Goal: Information Seeking & Learning: Learn about a topic

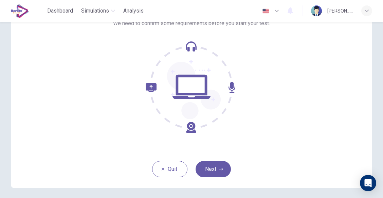
scroll to position [72, 0]
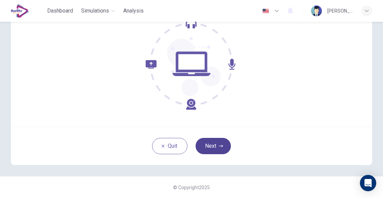
click at [217, 148] on button "Next" at bounding box center [212, 146] width 35 height 16
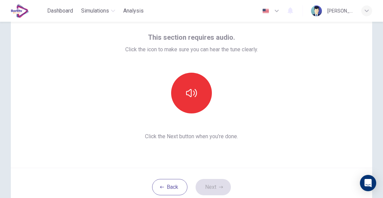
scroll to position [26, 0]
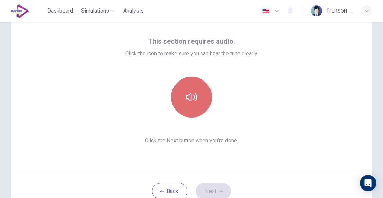
click at [189, 101] on icon "button" at bounding box center [191, 97] width 11 height 8
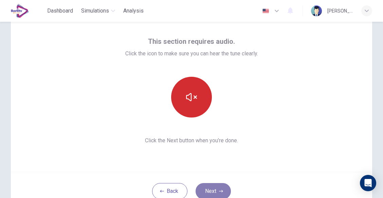
click at [217, 186] on button "Next" at bounding box center [212, 191] width 35 height 16
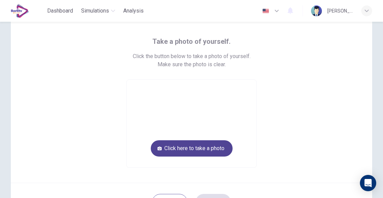
click at [211, 150] on button "Click here to take a photo" at bounding box center [192, 148] width 82 height 16
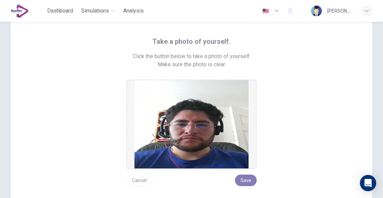
click at [245, 180] on button "Save" at bounding box center [246, 180] width 22 height 12
click at [242, 179] on button "Save" at bounding box center [246, 180] width 22 height 12
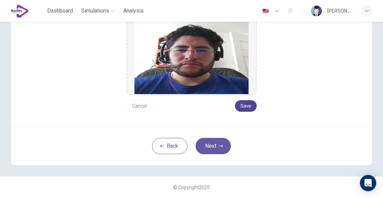
click at [243, 106] on button "Save" at bounding box center [246, 106] width 22 height 12
click at [219, 144] on icon "button" at bounding box center [221, 146] width 4 height 4
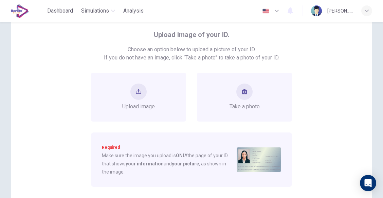
scroll to position [36, 0]
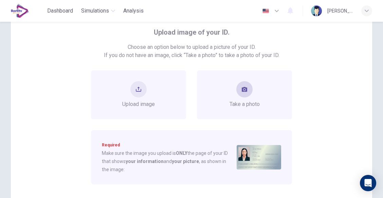
click at [239, 87] on button "take photo" at bounding box center [244, 89] width 16 height 16
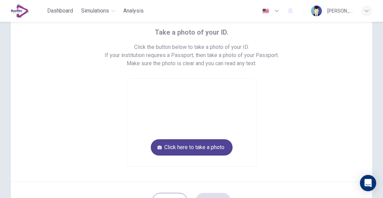
click at [205, 143] on button "Click here to take a photo" at bounding box center [192, 147] width 82 height 16
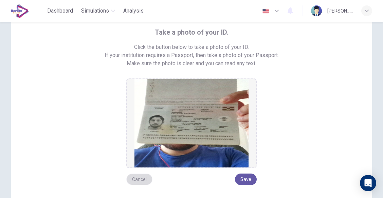
click at [144, 182] on button "Cancel" at bounding box center [139, 179] width 26 height 12
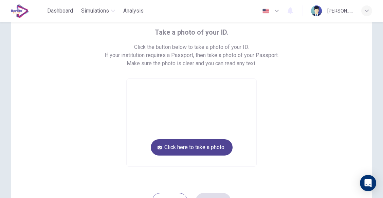
click at [187, 144] on button "Click here to take a photo" at bounding box center [192, 147] width 82 height 16
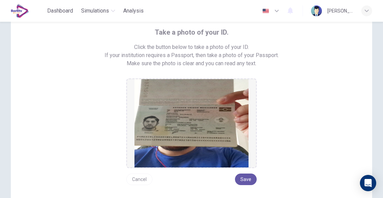
click at [145, 180] on button "Cancel" at bounding box center [139, 179] width 26 height 12
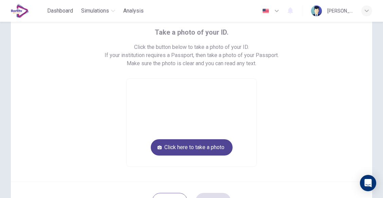
click at [172, 151] on button "Click here to take a photo" at bounding box center [192, 147] width 82 height 16
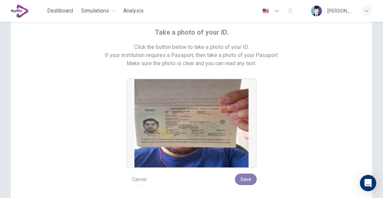
click at [238, 183] on button "Save" at bounding box center [246, 179] width 22 height 12
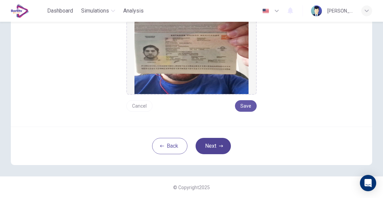
click at [213, 147] on button "Next" at bounding box center [212, 146] width 35 height 16
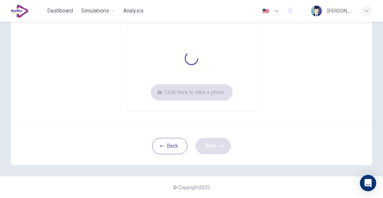
scroll to position [82, 0]
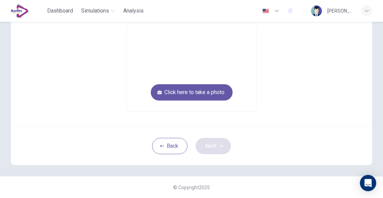
click at [213, 147] on div "Back Next" at bounding box center [191, 146] width 361 height 38
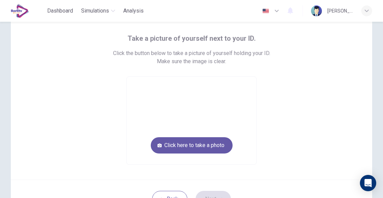
scroll to position [30, 0]
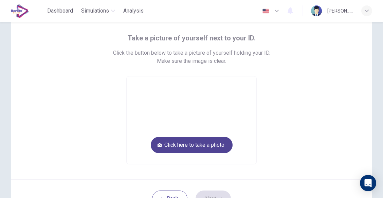
click at [208, 144] on button "Click here to take a photo" at bounding box center [192, 145] width 82 height 16
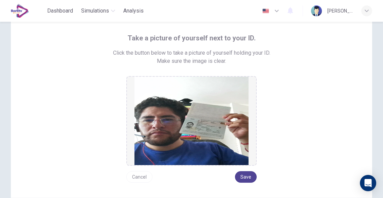
click at [245, 176] on button "Save" at bounding box center [246, 177] width 22 height 12
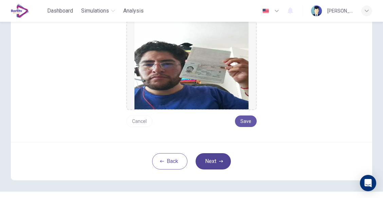
click at [214, 163] on button "Next" at bounding box center [212, 161] width 35 height 16
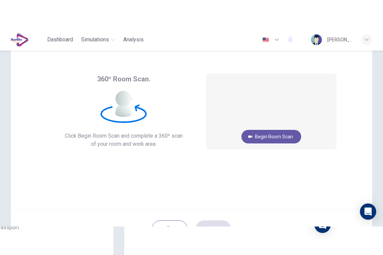
scroll to position [15, 0]
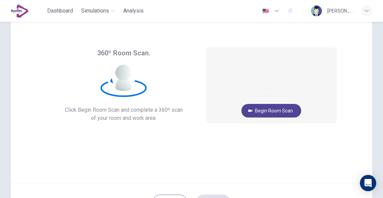
click at [257, 106] on button "Begin Room Scan" at bounding box center [271, 111] width 60 height 14
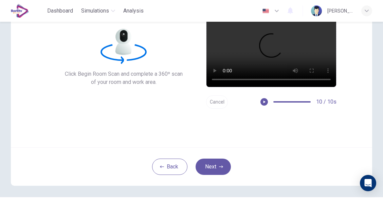
scroll to position [56, 0]
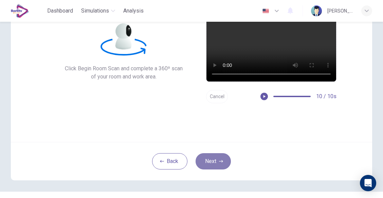
click at [214, 160] on button "Next" at bounding box center [212, 161] width 35 height 16
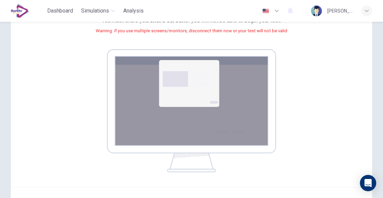
scroll to position [141, 0]
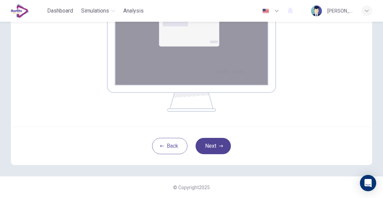
click at [209, 144] on button "Next" at bounding box center [212, 146] width 35 height 16
click at [217, 145] on button "Next" at bounding box center [212, 146] width 35 height 16
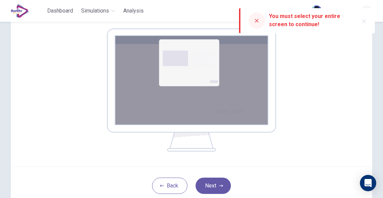
scroll to position [99, 0]
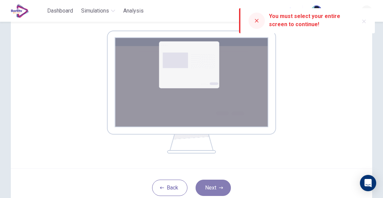
click at [212, 187] on button "Next" at bounding box center [212, 188] width 35 height 16
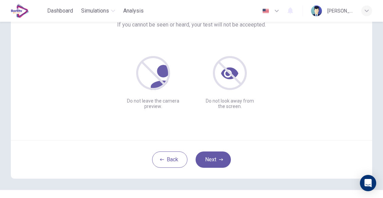
scroll to position [58, 0]
click at [208, 158] on button "Next" at bounding box center [212, 159] width 35 height 16
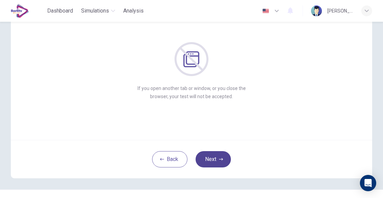
click at [221, 156] on button "Next" at bounding box center [212, 159] width 35 height 16
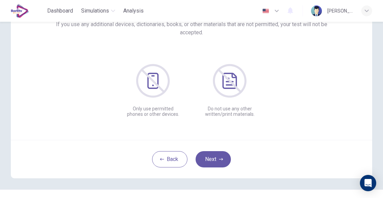
scroll to position [43, 0]
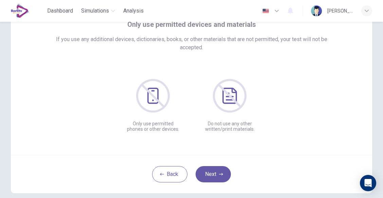
drag, startPoint x: 230, startPoint y: 130, endPoint x: 202, endPoint y: 154, distance: 36.6
click at [202, 154] on div "Only use permitted devices and materials If you use any additional devices, dic…" at bounding box center [191, 73] width 361 height 163
click at [212, 177] on button "Next" at bounding box center [212, 174] width 35 height 16
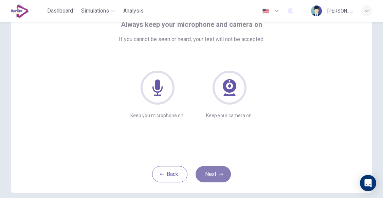
click at [219, 176] on icon "button" at bounding box center [221, 174] width 4 height 4
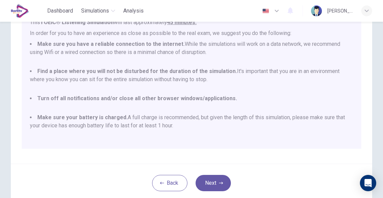
scroll to position [121, 0]
click at [221, 181] on icon "button" at bounding box center [221, 183] width 4 height 4
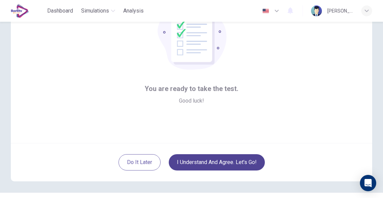
scroll to position [56, 0]
click at [238, 160] on button "I understand and agree. Let’s go!" at bounding box center [217, 162] width 96 height 16
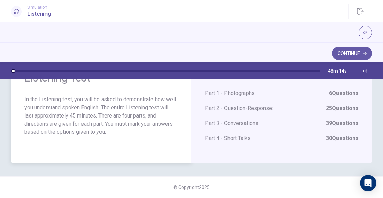
scroll to position [19, 0]
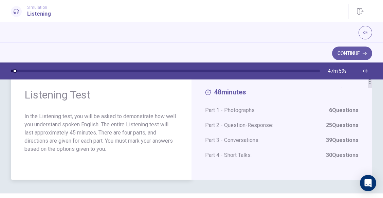
click at [166, 107] on div "Listening Test In the Listening test, you will be asked to demonstrate how well…" at bounding box center [101, 126] width 181 height 105
click at [340, 56] on button "Continue" at bounding box center [352, 53] width 40 height 14
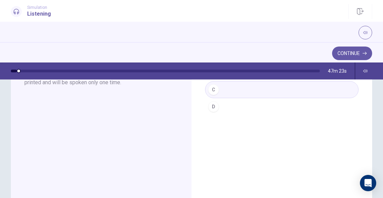
scroll to position [0, 0]
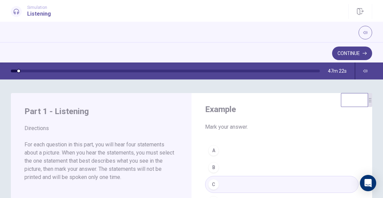
click at [353, 59] on button "Continue" at bounding box center [352, 53] width 40 height 14
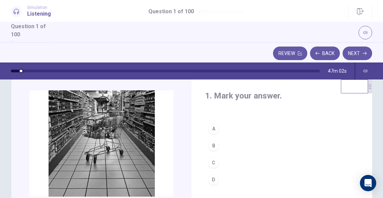
scroll to position [13, 0]
click at [211, 162] on div "C" at bounding box center [213, 162] width 11 height 11
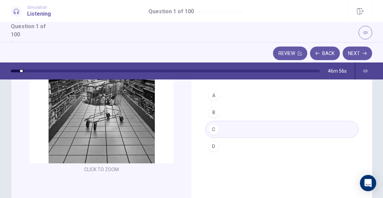
scroll to position [36, 0]
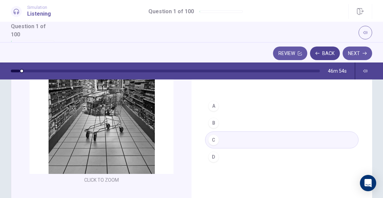
click at [324, 48] on button "Back" at bounding box center [325, 53] width 30 height 14
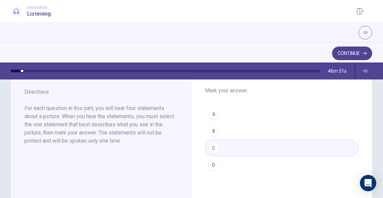
click at [349, 59] on button "Continue" at bounding box center [352, 53] width 40 height 14
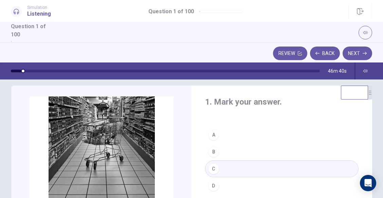
scroll to position [8, 0]
click at [220, 154] on button "B" at bounding box center [281, 151] width 153 height 17
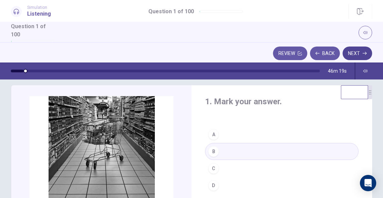
click at [360, 52] on button "Next" at bounding box center [357, 53] width 30 height 14
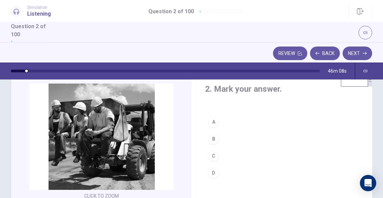
scroll to position [21, 0]
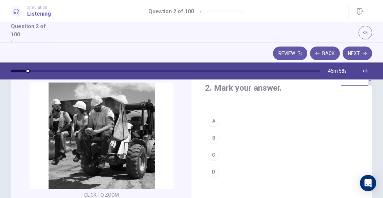
click at [213, 172] on div "D" at bounding box center [213, 171] width 11 height 11
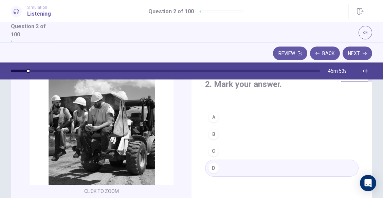
scroll to position [23, 0]
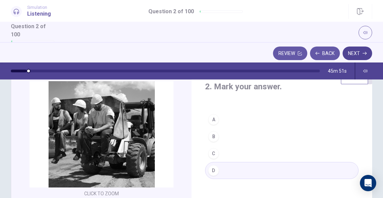
click at [352, 54] on button "Next" at bounding box center [357, 53] width 30 height 14
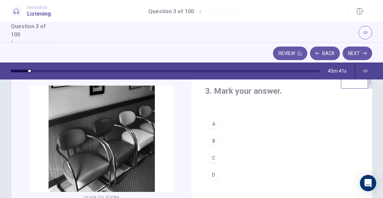
scroll to position [18, 0]
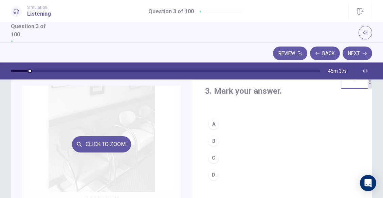
click at [131, 151] on div "Click to Zoom" at bounding box center [101, 144] width 159 height 117
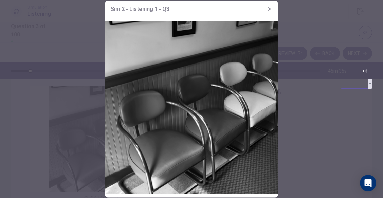
click at [270, 10] on icon "button" at bounding box center [269, 8] width 3 height 3
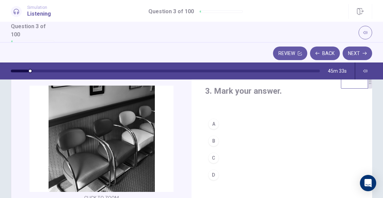
click at [211, 159] on div "C" at bounding box center [213, 157] width 11 height 11
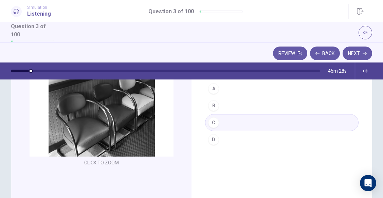
scroll to position [48, 0]
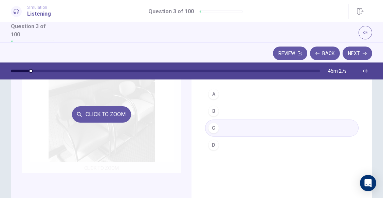
click at [152, 129] on div "Click to Zoom" at bounding box center [101, 114] width 159 height 117
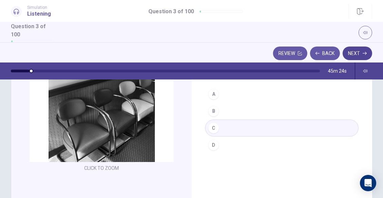
click at [358, 51] on button "Next" at bounding box center [357, 53] width 30 height 14
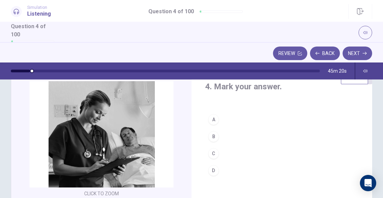
scroll to position [23, 0]
click at [208, 137] on div "B" at bounding box center [213, 136] width 11 height 11
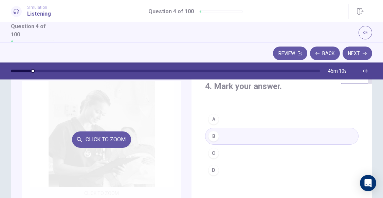
click at [143, 164] on div "Click to Zoom" at bounding box center [101, 139] width 159 height 117
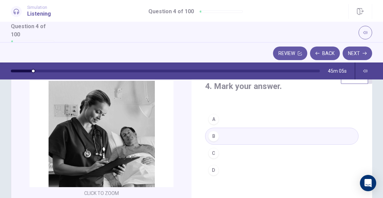
click at [214, 152] on div "C" at bounding box center [213, 153] width 11 height 11
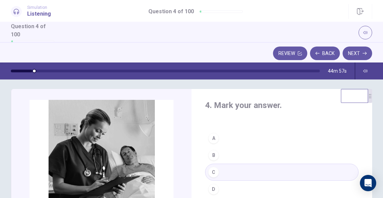
scroll to position [0, 0]
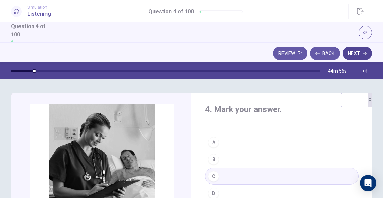
click at [354, 52] on button "Next" at bounding box center [357, 53] width 30 height 14
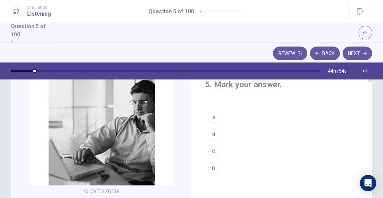
scroll to position [25, 0]
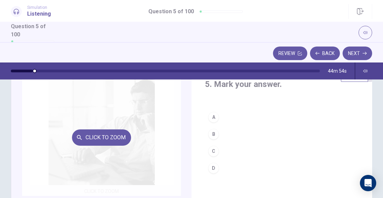
click at [132, 138] on div "Click to Zoom" at bounding box center [101, 137] width 159 height 117
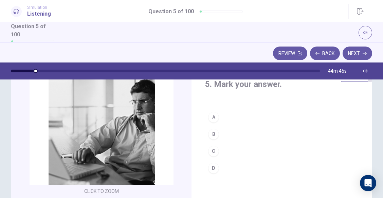
click at [209, 133] on div "B" at bounding box center [213, 134] width 11 height 11
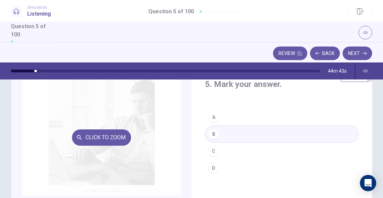
click at [122, 139] on button "Click to Zoom" at bounding box center [101, 137] width 59 height 16
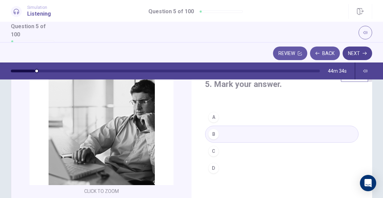
click at [354, 54] on button "Next" at bounding box center [357, 53] width 30 height 14
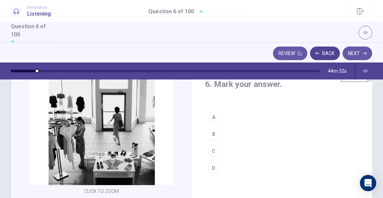
click at [327, 54] on button "Back" at bounding box center [325, 53] width 30 height 14
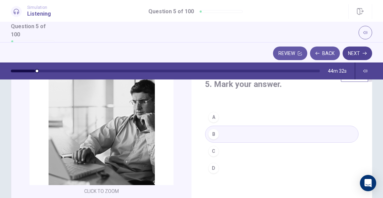
click at [361, 50] on button "Next" at bounding box center [357, 53] width 30 height 14
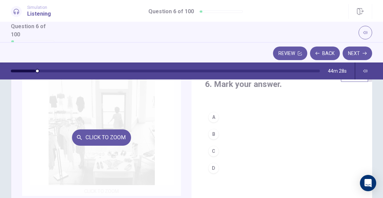
click at [136, 160] on div "Click to Zoom" at bounding box center [101, 137] width 159 height 117
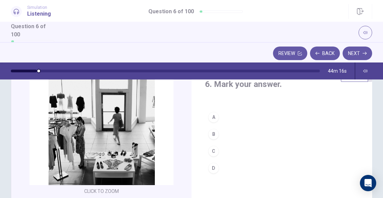
click at [212, 135] on div "B" at bounding box center [213, 134] width 11 height 11
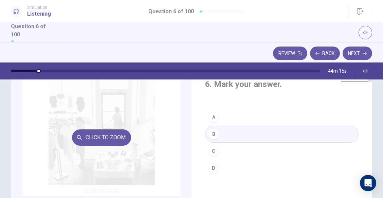
click at [101, 132] on button "Click to Zoom" at bounding box center [101, 137] width 59 height 16
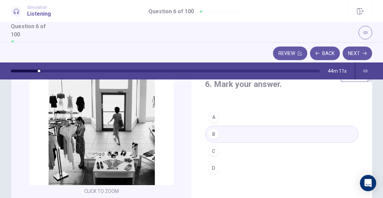
click at [212, 153] on div "C" at bounding box center [213, 151] width 11 height 11
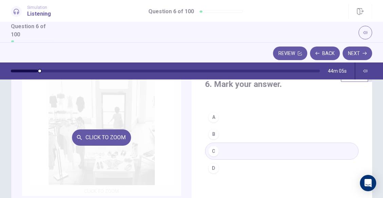
click at [130, 174] on div "Click to Zoom" at bounding box center [101, 137] width 159 height 117
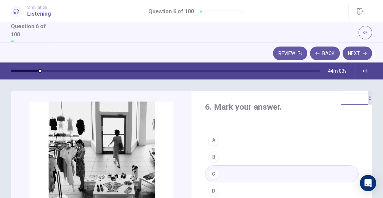
scroll to position [0, 0]
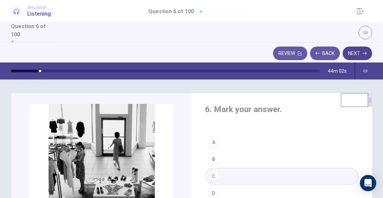
click at [356, 50] on button "Next" at bounding box center [357, 53] width 30 height 14
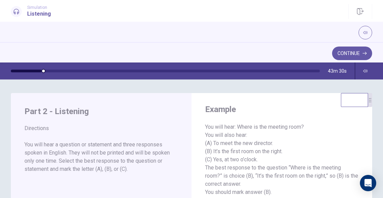
scroll to position [2, 0]
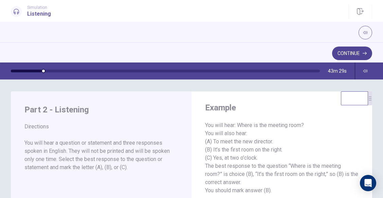
click at [346, 55] on button "Continue" at bounding box center [352, 53] width 40 height 14
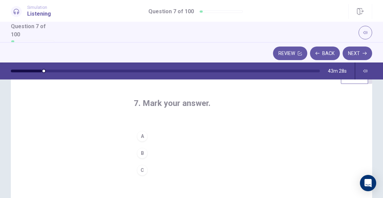
scroll to position [30, 0]
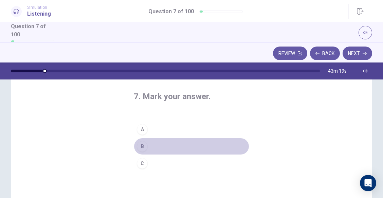
click at [144, 146] on div "B" at bounding box center [142, 146] width 11 height 11
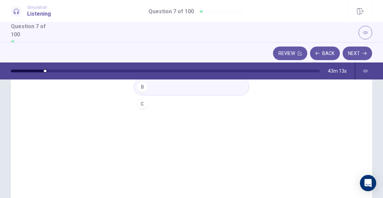
scroll to position [90, 0]
click at [350, 51] on button "Next" at bounding box center [357, 53] width 30 height 14
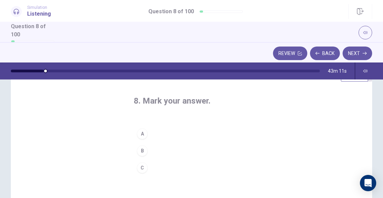
scroll to position [28, 0]
click at [143, 150] on div "B" at bounding box center [142, 148] width 11 height 11
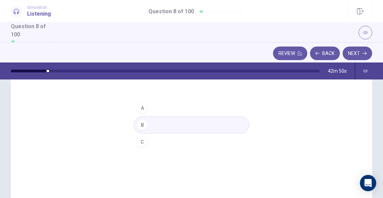
scroll to position [51, 0]
click at [359, 47] on button "Next" at bounding box center [357, 53] width 30 height 14
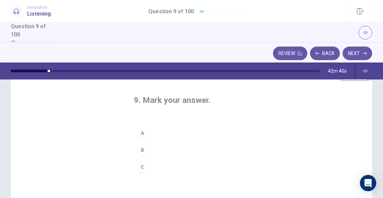
scroll to position [28, 0]
click at [143, 150] on div "B" at bounding box center [142, 148] width 11 height 11
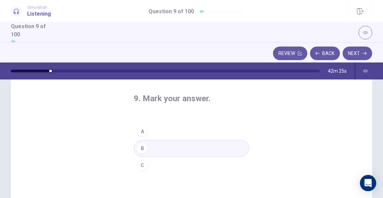
scroll to position [0, 0]
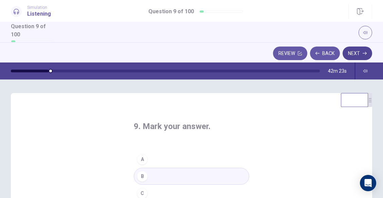
click at [359, 51] on button "Next" at bounding box center [357, 53] width 30 height 14
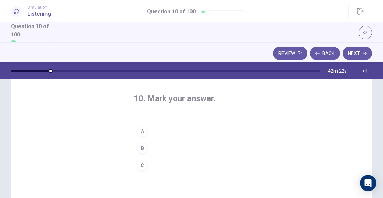
scroll to position [28, 0]
click at [143, 166] on div "C" at bounding box center [142, 165] width 11 height 11
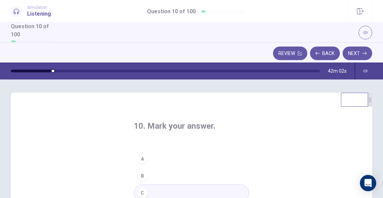
scroll to position [0, 0]
click at [358, 53] on button "Next" at bounding box center [357, 53] width 30 height 14
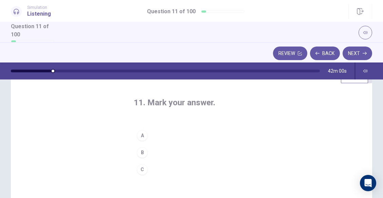
scroll to position [26, 0]
click at [144, 132] on div "A" at bounding box center [142, 133] width 11 height 11
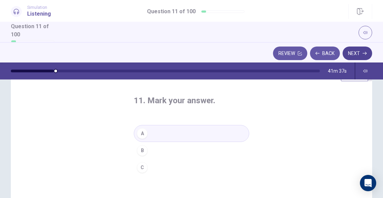
click at [362, 56] on button "Next" at bounding box center [357, 53] width 30 height 14
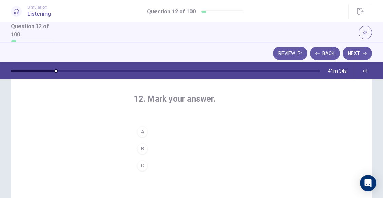
scroll to position [26, 0]
click at [139, 129] on div "A" at bounding box center [142, 132] width 11 height 11
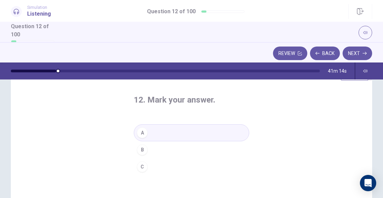
click at [157, 167] on button "C" at bounding box center [191, 166] width 115 height 17
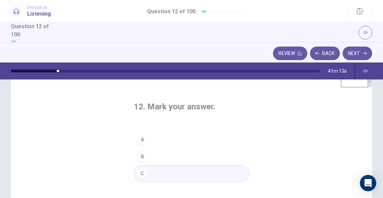
scroll to position [19, 0]
click at [194, 139] on button "A" at bounding box center [191, 139] width 115 height 17
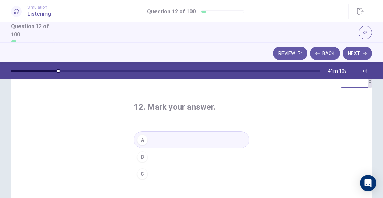
scroll to position [0, 0]
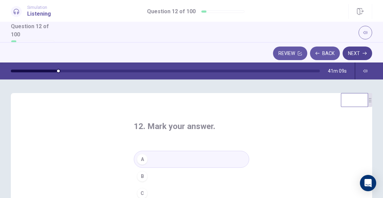
click at [355, 48] on button "Next" at bounding box center [357, 53] width 30 height 14
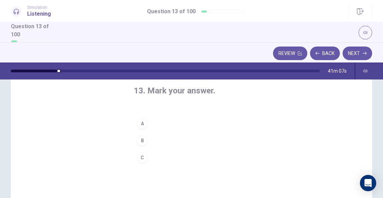
scroll to position [35, 0]
click at [142, 140] on div "B" at bounding box center [142, 140] width 11 height 11
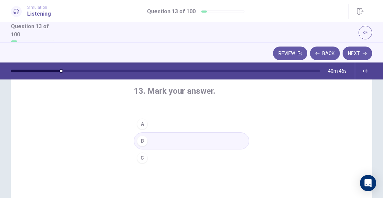
scroll to position [0, 0]
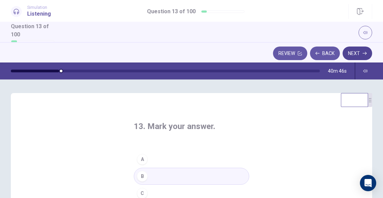
click at [356, 52] on button "Next" at bounding box center [357, 53] width 30 height 14
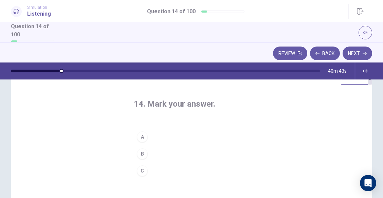
scroll to position [25, 0]
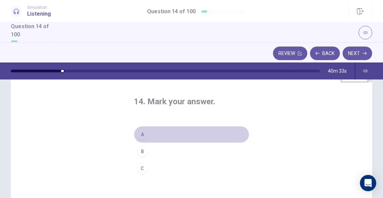
click at [142, 134] on div "A" at bounding box center [142, 134] width 11 height 11
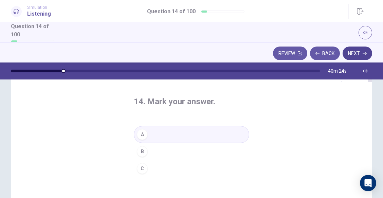
click at [356, 56] on button "Next" at bounding box center [357, 53] width 30 height 14
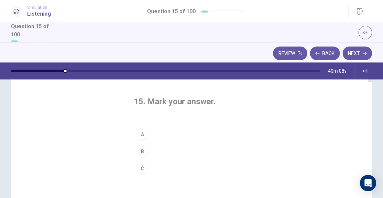
click at [143, 130] on div "A" at bounding box center [142, 134] width 11 height 11
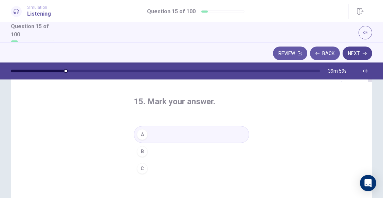
click at [357, 55] on button "Next" at bounding box center [357, 53] width 30 height 14
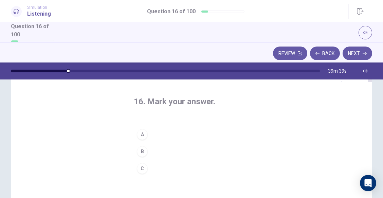
click at [134, 153] on button "B" at bounding box center [191, 151] width 115 height 17
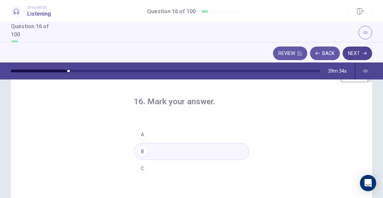
click at [359, 55] on button "Next" at bounding box center [357, 53] width 30 height 14
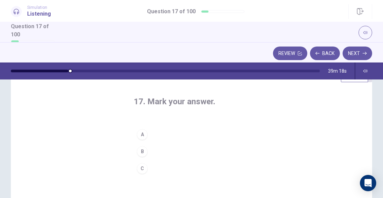
click at [141, 150] on div "B" at bounding box center [142, 151] width 11 height 11
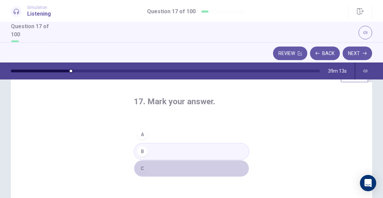
click at [142, 168] on div "C" at bounding box center [142, 168] width 11 height 11
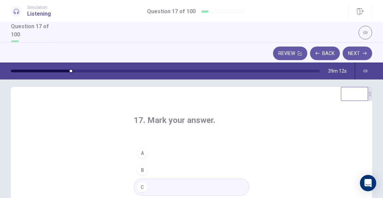
scroll to position [0, 0]
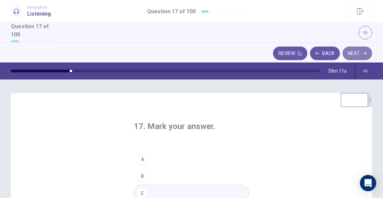
click at [355, 52] on button "Next" at bounding box center [357, 53] width 30 height 14
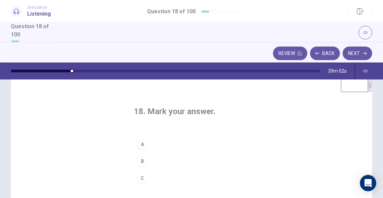
scroll to position [15, 0]
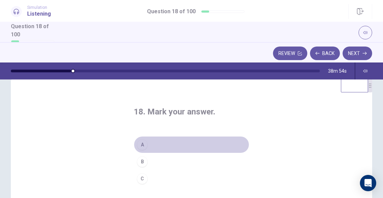
click at [144, 146] on div "A" at bounding box center [142, 144] width 11 height 11
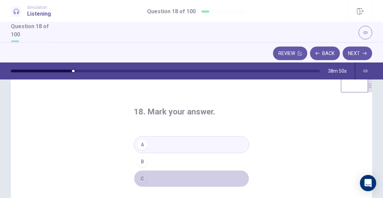
click at [144, 178] on div "C" at bounding box center [142, 178] width 11 height 11
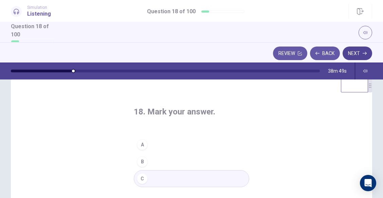
click at [362, 53] on button "Next" at bounding box center [357, 53] width 30 height 14
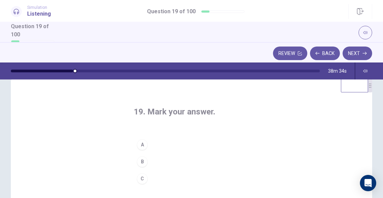
click at [138, 142] on div "A" at bounding box center [142, 144] width 11 height 11
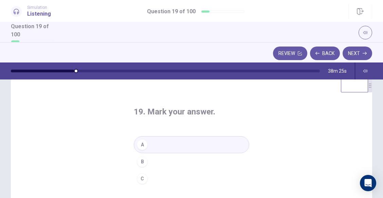
click at [148, 180] on button "C" at bounding box center [191, 178] width 115 height 17
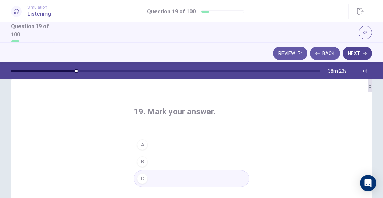
click at [360, 56] on button "Next" at bounding box center [357, 53] width 30 height 14
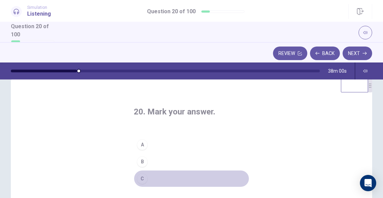
click at [147, 178] on button "C" at bounding box center [191, 178] width 115 height 17
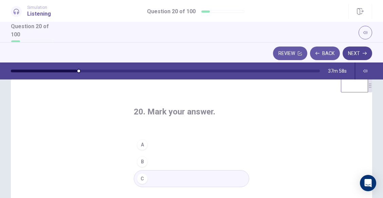
click at [358, 50] on button "Next" at bounding box center [357, 53] width 30 height 14
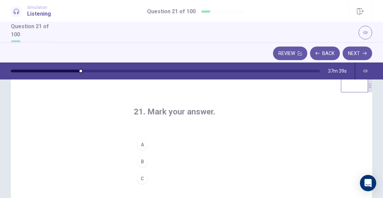
click at [139, 175] on div "C" at bounding box center [142, 178] width 11 height 11
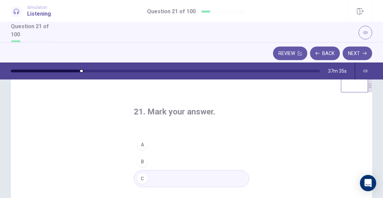
click at [145, 145] on div "A" at bounding box center [142, 144] width 11 height 11
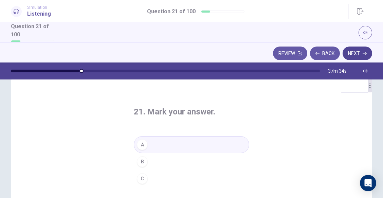
click at [357, 47] on button "Next" at bounding box center [357, 53] width 30 height 14
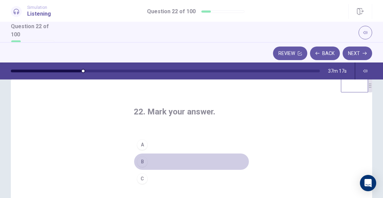
click at [142, 160] on div "B" at bounding box center [142, 161] width 11 height 11
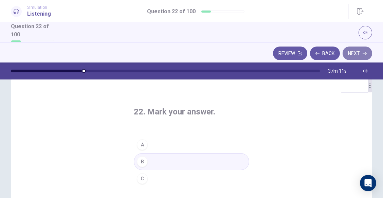
click at [350, 55] on button "Next" at bounding box center [357, 53] width 30 height 14
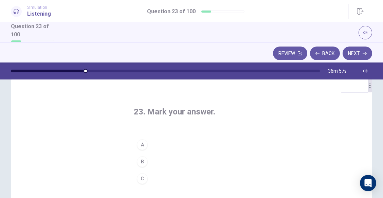
click at [139, 146] on div "A" at bounding box center [142, 144] width 11 height 11
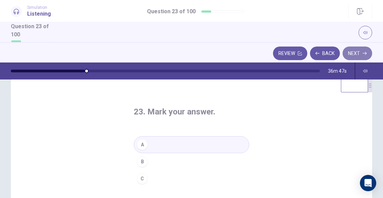
click at [362, 55] on button "Next" at bounding box center [357, 53] width 30 height 14
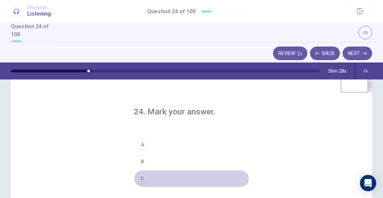
click at [141, 180] on div "C" at bounding box center [142, 178] width 11 height 11
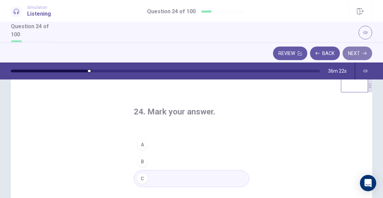
click at [350, 54] on button "Next" at bounding box center [357, 53] width 30 height 14
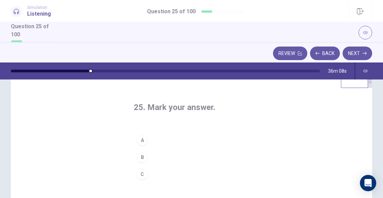
scroll to position [12, 0]
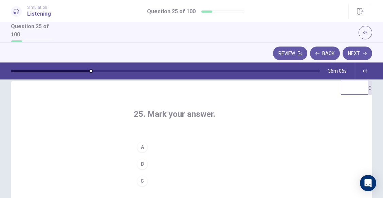
click at [140, 150] on div "A" at bounding box center [142, 147] width 11 height 11
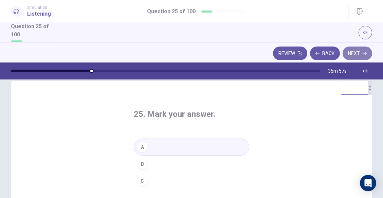
click at [362, 54] on button "Next" at bounding box center [357, 53] width 30 height 14
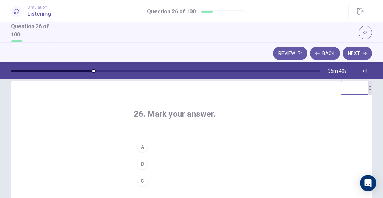
click at [142, 165] on div "B" at bounding box center [142, 163] width 11 height 11
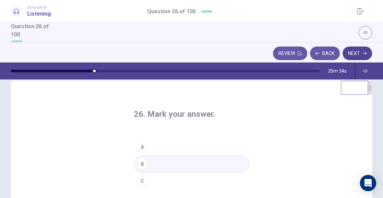
click at [357, 52] on button "Next" at bounding box center [357, 53] width 30 height 14
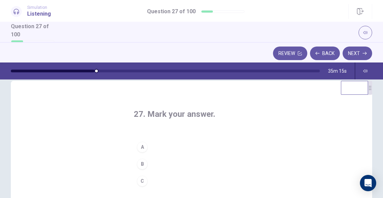
click at [138, 164] on div "B" at bounding box center [142, 163] width 11 height 11
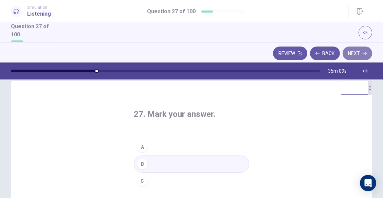
click at [355, 51] on button "Next" at bounding box center [357, 53] width 30 height 14
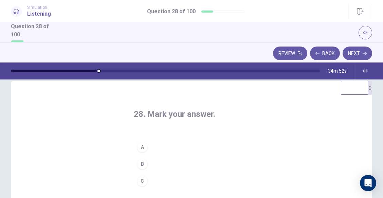
click at [141, 165] on div "B" at bounding box center [142, 163] width 11 height 11
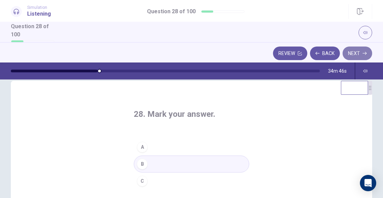
click at [356, 51] on button "Next" at bounding box center [357, 53] width 30 height 14
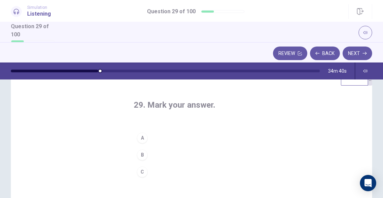
scroll to position [22, 0]
click at [140, 133] on div "A" at bounding box center [142, 136] width 11 height 11
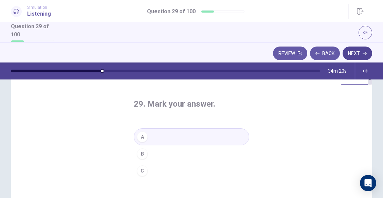
click at [364, 60] on button "Next" at bounding box center [357, 53] width 30 height 14
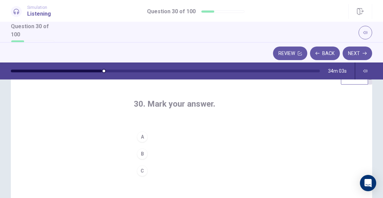
click at [138, 156] on div "B" at bounding box center [142, 153] width 11 height 11
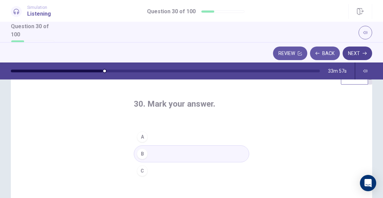
click at [358, 52] on button "Next" at bounding box center [357, 53] width 30 height 14
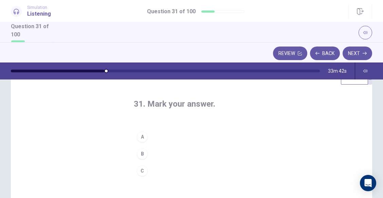
click at [139, 136] on div "A" at bounding box center [142, 136] width 11 height 11
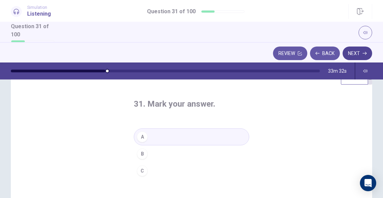
click at [357, 53] on button "Next" at bounding box center [357, 53] width 30 height 14
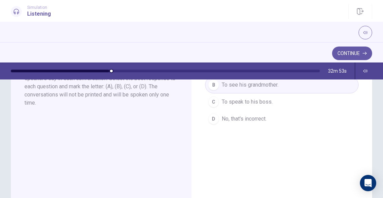
scroll to position [0, 0]
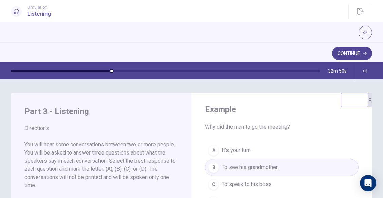
click at [346, 50] on button "Continue" at bounding box center [352, 53] width 40 height 14
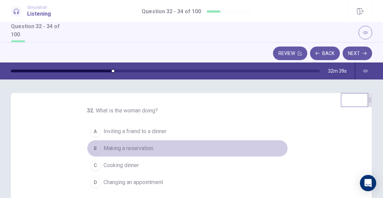
click at [97, 145] on button "B Making a reservation" at bounding box center [187, 148] width 201 height 17
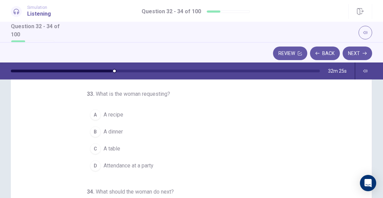
scroll to position [44, 0]
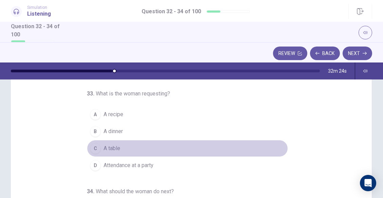
click at [90, 148] on div "C" at bounding box center [95, 148] width 11 height 11
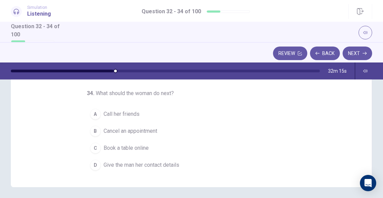
scroll to position [142, 0]
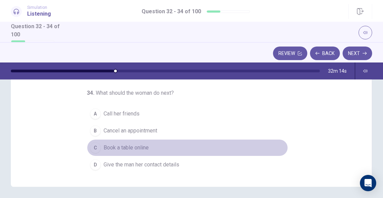
click at [92, 145] on div "C" at bounding box center [95, 147] width 11 height 11
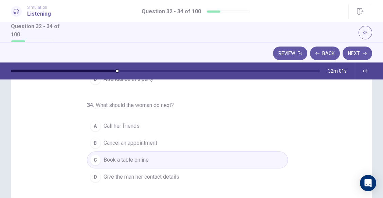
scroll to position [130, 0]
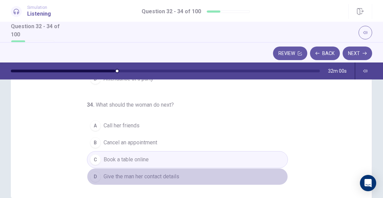
click at [134, 179] on span "Give the man her contact details" at bounding box center [142, 176] width 76 height 8
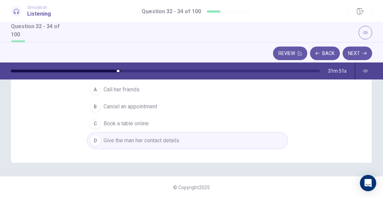
scroll to position [151, 0]
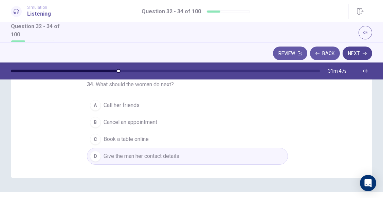
click at [358, 51] on button "Next" at bounding box center [357, 53] width 30 height 14
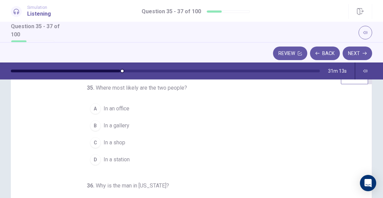
scroll to position [2, 0]
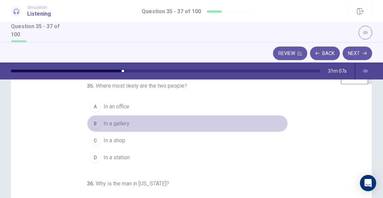
click at [95, 121] on div "B" at bounding box center [95, 123] width 11 height 11
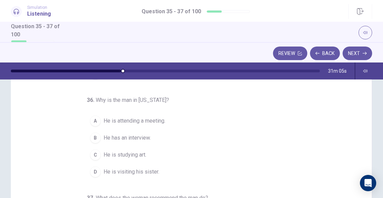
scroll to position [38, 0]
click at [94, 168] on div "D" at bounding box center [95, 171] width 11 height 11
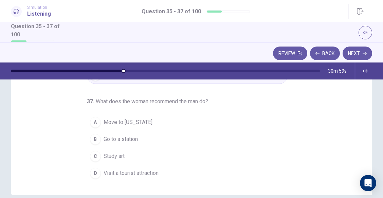
scroll to position [135, 0]
click at [90, 173] on div "D" at bounding box center [95, 171] width 11 height 11
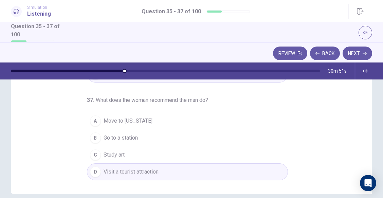
scroll to position [166, 0]
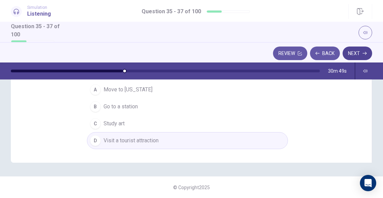
click at [356, 49] on button "Next" at bounding box center [357, 53] width 30 height 14
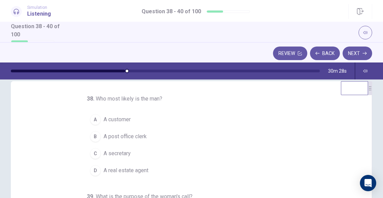
scroll to position [11, 0]
click at [91, 136] on div "B" at bounding box center [95, 137] width 11 height 11
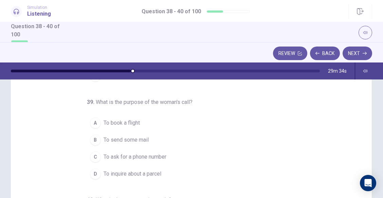
scroll to position [36, 0]
click at [90, 172] on div "D" at bounding box center [95, 173] width 11 height 11
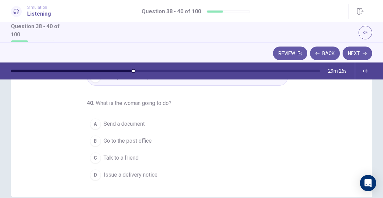
scroll to position [133, 0]
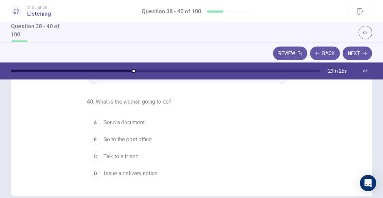
click at [90, 157] on div "C" at bounding box center [95, 156] width 11 height 11
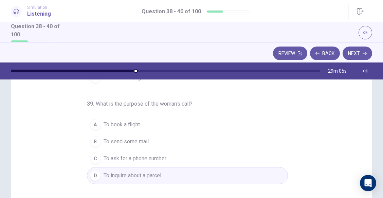
scroll to position [0, 0]
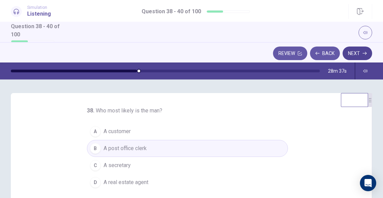
click at [364, 55] on icon "button" at bounding box center [364, 53] width 4 height 4
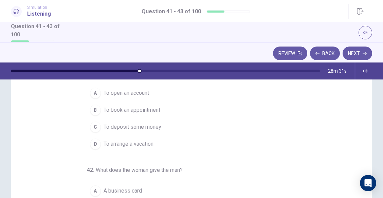
scroll to position [21, 0]
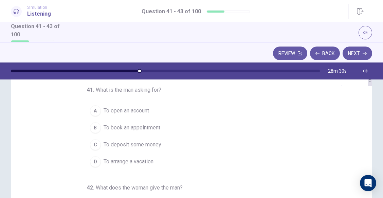
click at [254, 128] on button "B To book an appointment" at bounding box center [187, 127] width 201 height 17
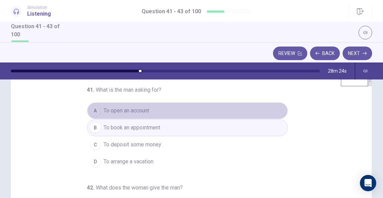
click at [109, 110] on span "To open an account" at bounding box center [126, 111] width 45 height 8
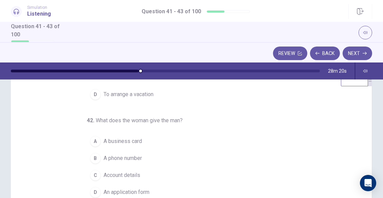
scroll to position [71, 0]
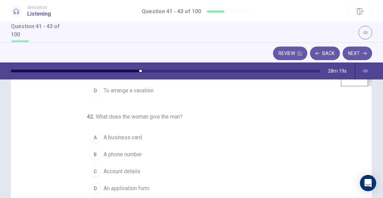
click at [111, 184] on button "D An application form" at bounding box center [187, 188] width 201 height 17
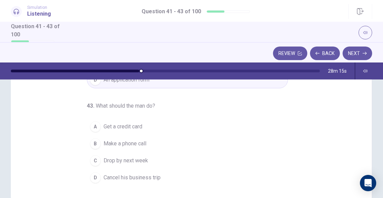
scroll to position [130, 0]
click at [94, 163] on div "C" at bounding box center [95, 159] width 11 height 11
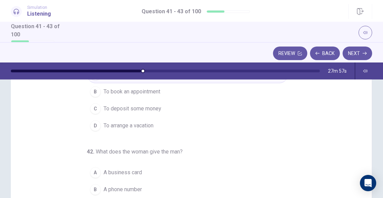
scroll to position [0, 0]
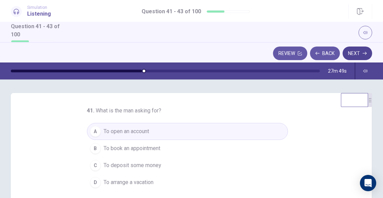
click at [358, 50] on button "Next" at bounding box center [357, 53] width 30 height 14
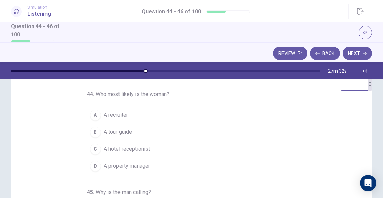
scroll to position [13, 0]
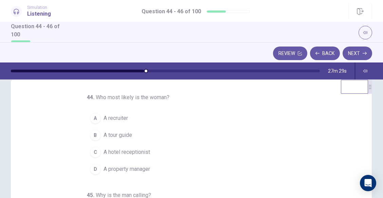
click at [225, 120] on button "A A recruiter" at bounding box center [187, 118] width 201 height 17
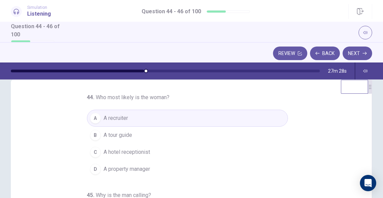
click at [139, 130] on button "B A tour guide" at bounding box center [187, 135] width 201 height 17
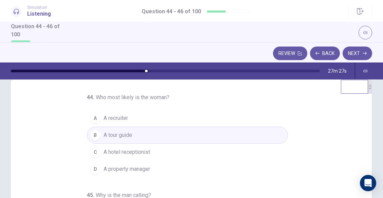
click at [135, 118] on button "A A recruiter" at bounding box center [187, 118] width 201 height 17
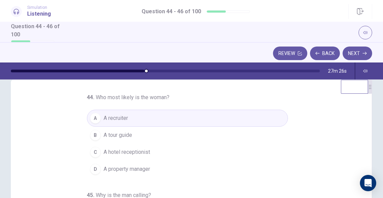
click at [132, 143] on button "B A tour guide" at bounding box center [187, 135] width 201 height 17
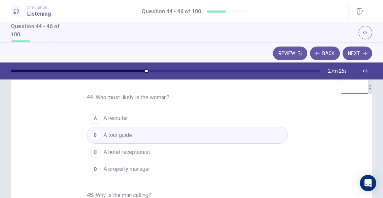
click at [130, 163] on button "D A property manager" at bounding box center [187, 169] width 201 height 17
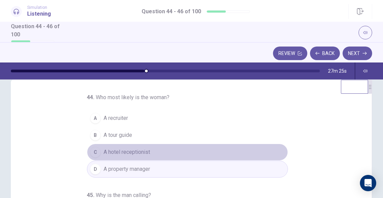
click at [130, 156] on button "C A hotel receptionist" at bounding box center [187, 152] width 201 height 17
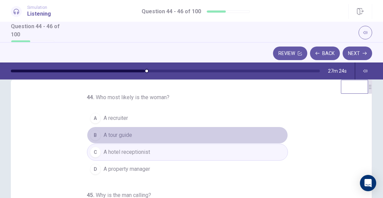
click at [118, 132] on span "A tour guide" at bounding box center [118, 135] width 29 height 8
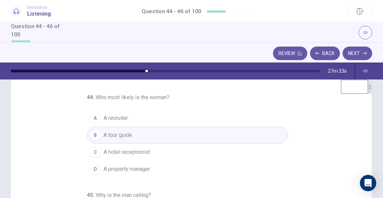
click at [126, 120] on button "A A recruiter" at bounding box center [187, 118] width 201 height 17
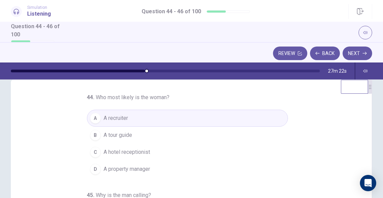
click at [127, 144] on button "C A hotel receptionist" at bounding box center [187, 152] width 201 height 17
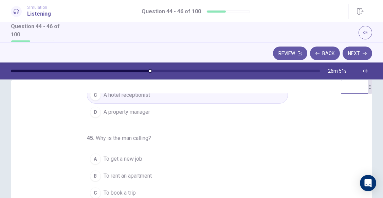
scroll to position [71, 0]
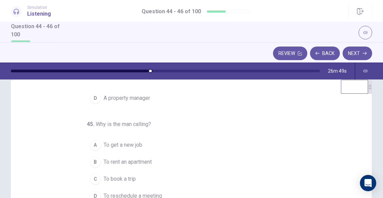
click at [93, 162] on div "B" at bounding box center [95, 161] width 11 height 11
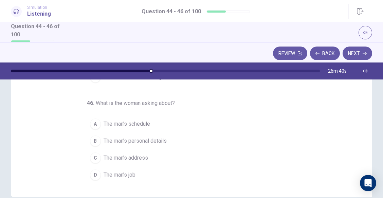
scroll to position [133, 0]
click at [90, 123] on div "A" at bounding box center [95, 123] width 11 height 11
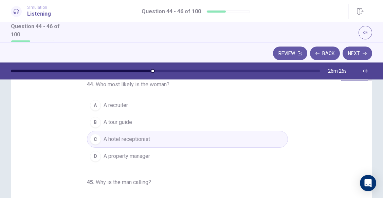
scroll to position [26, 0]
click at [90, 162] on button "D A property manager" at bounding box center [187, 156] width 201 height 17
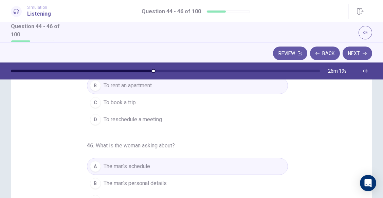
scroll to position [71, 0]
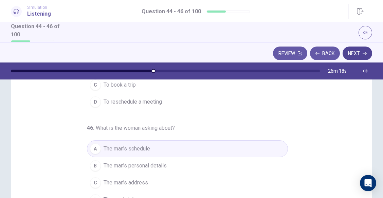
click at [361, 51] on button "Next" at bounding box center [357, 53] width 30 height 14
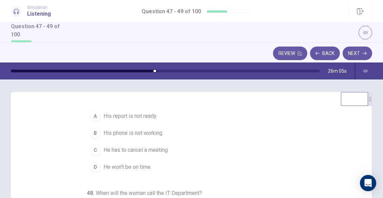
scroll to position [0, 0]
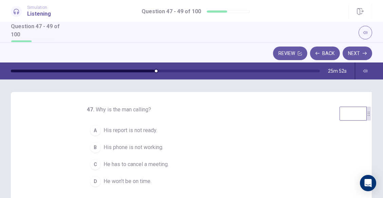
drag, startPoint x: 365, startPoint y: 103, endPoint x: 371, endPoint y: 111, distance: 9.9
click at [348, 100] on video at bounding box center [354, 99] width 27 height 14
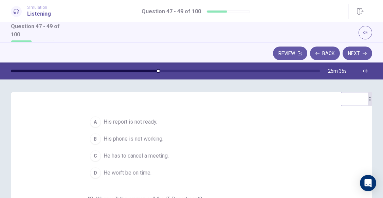
scroll to position [9, 0]
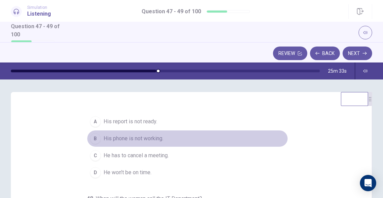
click at [104, 138] on span "His phone is not working." at bounding box center [134, 138] width 60 height 8
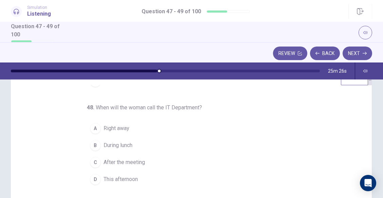
scroll to position [26, 0]
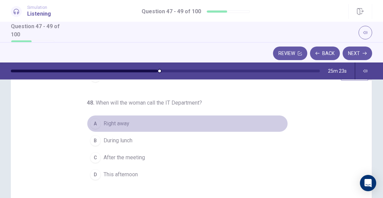
click at [90, 121] on div "A" at bounding box center [95, 123] width 11 height 11
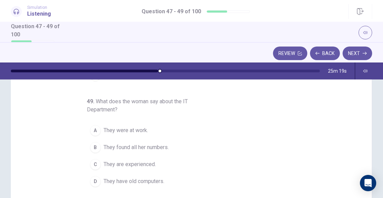
scroll to position [126, 0]
click at [92, 143] on div "B" at bounding box center [95, 146] width 11 height 11
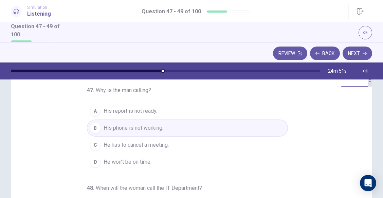
scroll to position [0, 0]
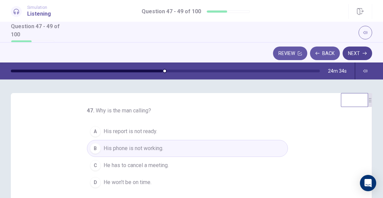
click at [357, 53] on button "Next" at bounding box center [357, 53] width 30 height 14
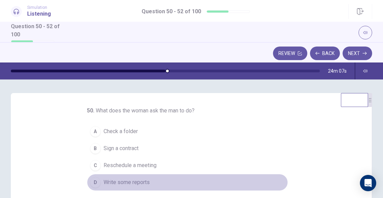
click at [91, 181] on div "D" at bounding box center [95, 182] width 11 height 11
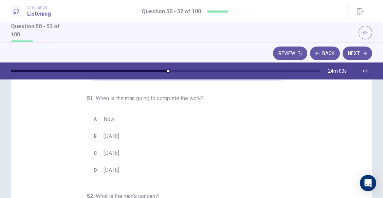
scroll to position [41, 0]
click at [92, 132] on div "B" at bounding box center [95, 134] width 11 height 11
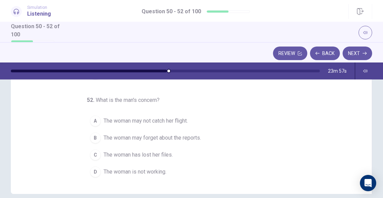
scroll to position [137, 0]
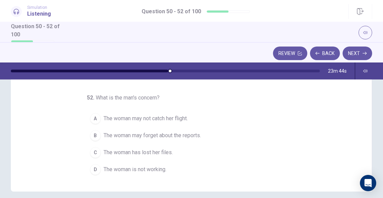
click at [95, 152] on div "C" at bounding box center [95, 152] width 11 height 11
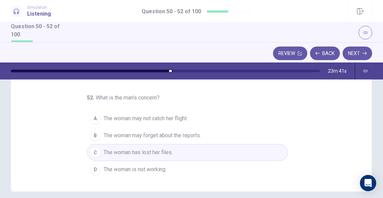
click at [97, 136] on button "B The woman may forget about the reports." at bounding box center [187, 135] width 201 height 17
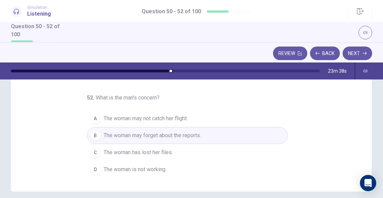
click at [93, 118] on div "A" at bounding box center [95, 118] width 11 height 11
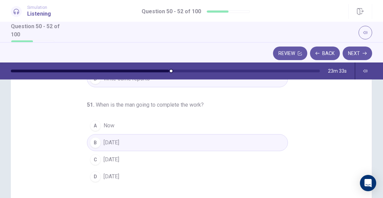
scroll to position [0, 0]
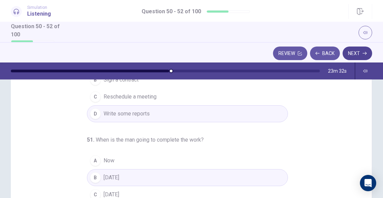
click at [352, 49] on button "Next" at bounding box center [357, 53] width 30 height 14
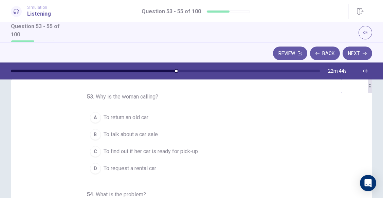
click at [92, 152] on div "C" at bounding box center [95, 151] width 11 height 11
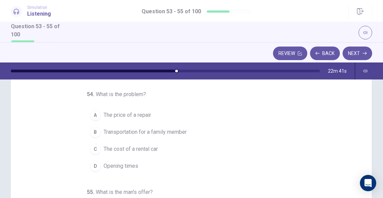
scroll to position [43, 0]
click at [93, 128] on div "B" at bounding box center [95, 131] width 11 height 11
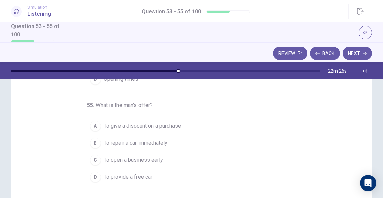
scroll to position [130, 0]
click at [92, 171] on div "D" at bounding box center [95, 176] width 11 height 11
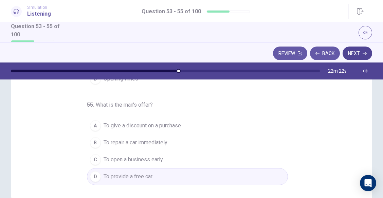
click at [357, 53] on button "Next" at bounding box center [357, 53] width 30 height 14
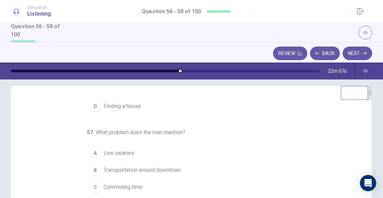
scroll to position [71, 0]
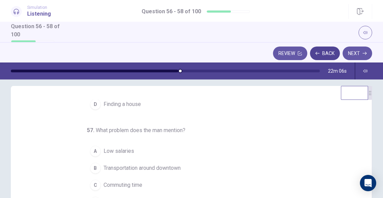
click at [327, 52] on button "Back" at bounding box center [325, 53] width 30 height 14
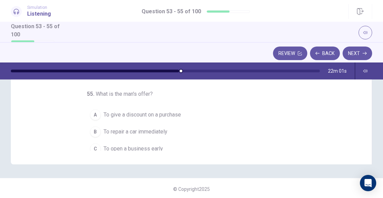
scroll to position [47, 0]
click at [367, 60] on div "Review Back Next" at bounding box center [191, 52] width 383 height 20
click at [363, 56] on button "Next" at bounding box center [357, 53] width 30 height 14
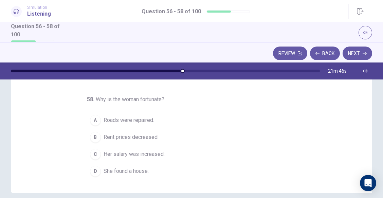
scroll to position [0, 0]
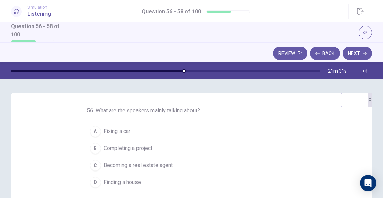
click at [87, 185] on button "D Finding a house" at bounding box center [187, 182] width 201 height 17
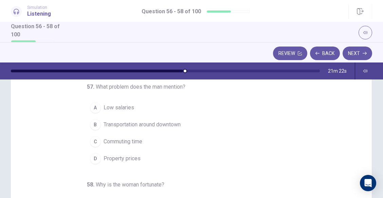
click at [93, 157] on div "D" at bounding box center [95, 158] width 11 height 11
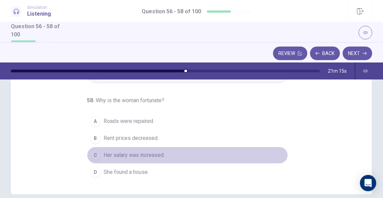
click at [94, 153] on div "C" at bounding box center [95, 155] width 11 height 11
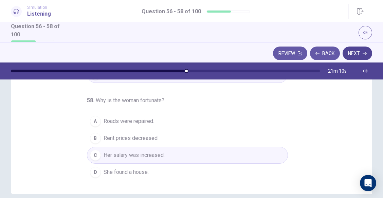
click at [361, 51] on button "Next" at bounding box center [357, 53] width 30 height 14
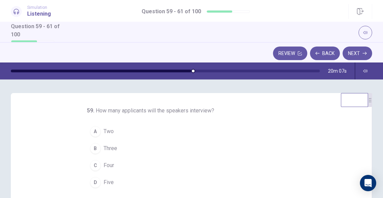
click at [98, 179] on button "D Five" at bounding box center [187, 182] width 201 height 17
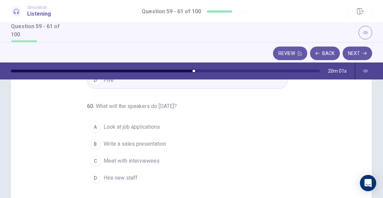
scroll to position [32, 0]
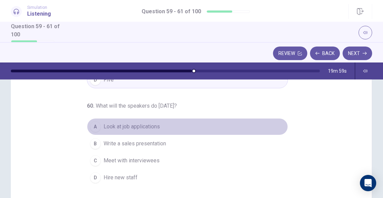
click at [95, 128] on div "A" at bounding box center [95, 126] width 11 height 11
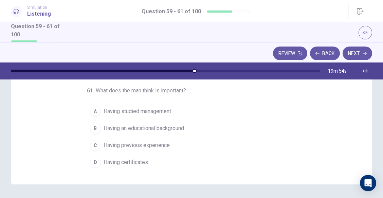
scroll to position [144, 0]
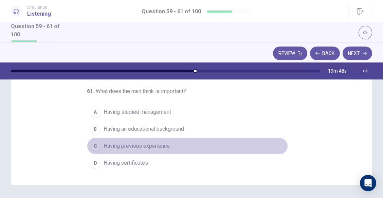
click at [94, 146] on div "C" at bounding box center [95, 146] width 11 height 11
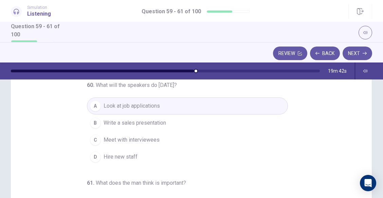
scroll to position [122, 0]
click at [361, 56] on button "Next" at bounding box center [357, 53] width 30 height 14
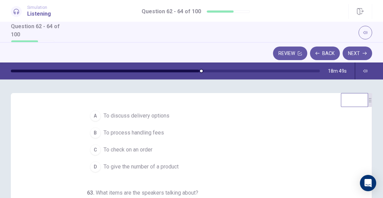
scroll to position [5, 0]
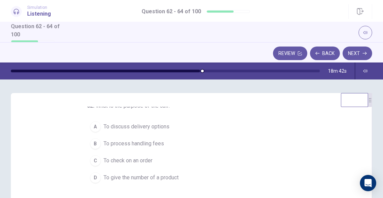
click at [94, 157] on div "C" at bounding box center [95, 160] width 11 height 11
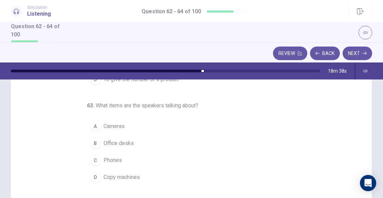
scroll to position [32, 0]
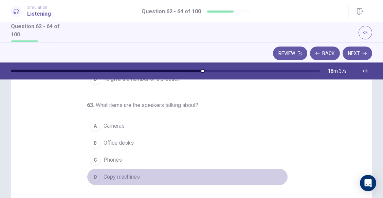
click at [87, 172] on button "D Copy machines" at bounding box center [187, 176] width 201 height 17
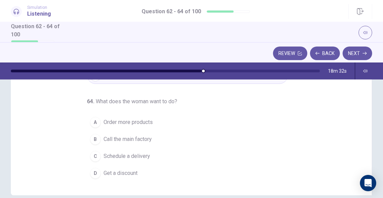
scroll to position [134, 0]
click at [91, 122] on div "A" at bounding box center [95, 121] width 11 height 11
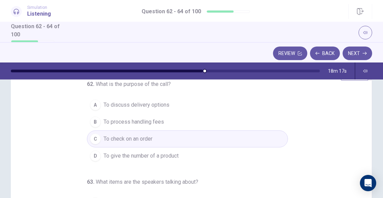
scroll to position [0, 0]
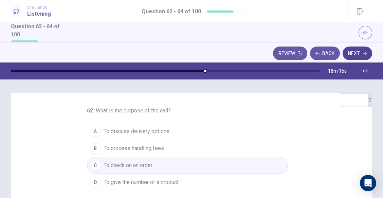
click at [363, 54] on icon "button" at bounding box center [364, 53] width 4 height 4
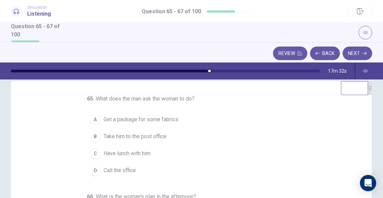
scroll to position [11, 0]
click at [94, 135] on div "B" at bounding box center [95, 137] width 11 height 11
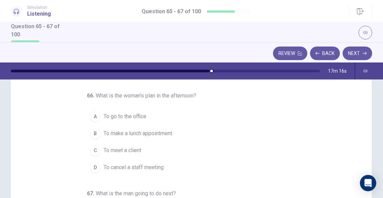
scroll to position [43, 0]
click at [95, 148] on div "C" at bounding box center [95, 149] width 11 height 11
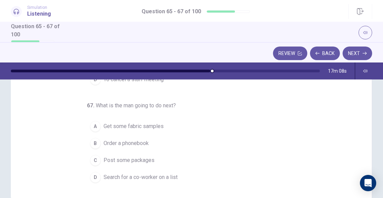
scroll to position [130, 0]
click at [91, 145] on div "B" at bounding box center [95, 142] width 11 height 11
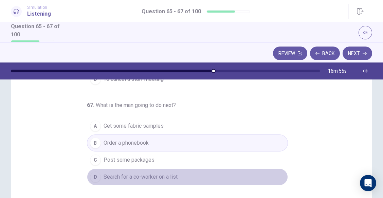
click at [99, 176] on button "D Search for a co-worker on a list" at bounding box center [187, 176] width 201 height 17
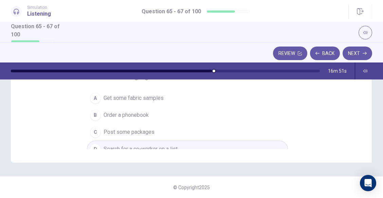
scroll to position [70, 0]
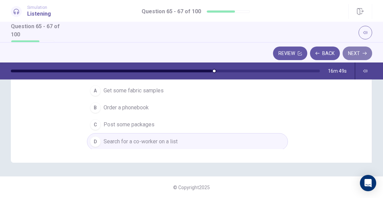
click at [359, 52] on button "Next" at bounding box center [357, 53] width 30 height 14
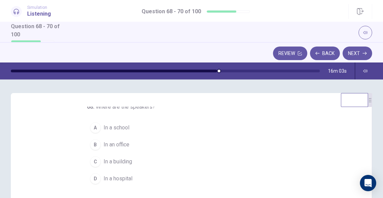
scroll to position [0, 0]
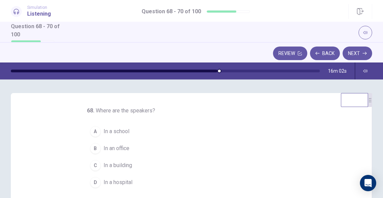
click at [92, 146] on div "B" at bounding box center [95, 148] width 11 height 11
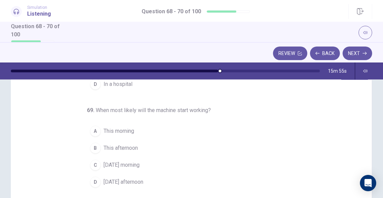
scroll to position [27, 0]
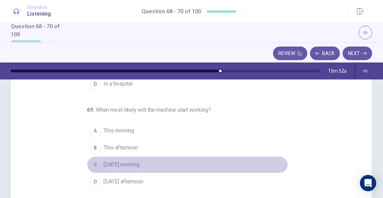
click at [93, 163] on div "C" at bounding box center [95, 164] width 11 height 11
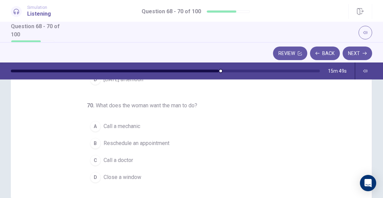
scroll to position [139, 0]
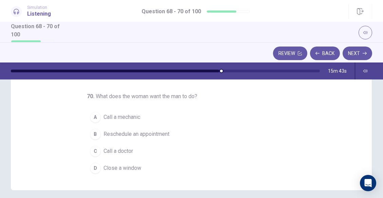
click at [90, 171] on div "D" at bounding box center [95, 168] width 11 height 11
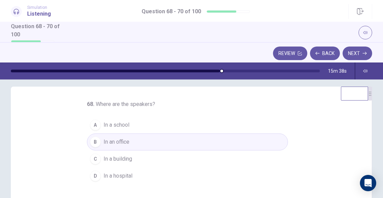
scroll to position [0, 0]
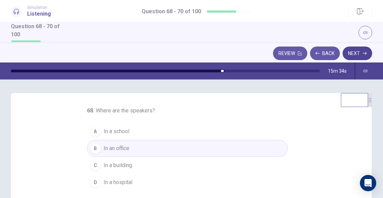
click at [362, 55] on button "Next" at bounding box center [357, 53] width 30 height 14
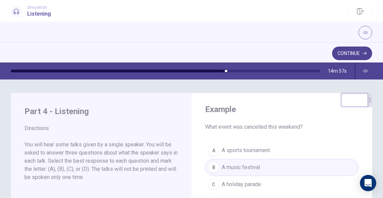
click at [344, 48] on button "Continue" at bounding box center [352, 53] width 40 height 14
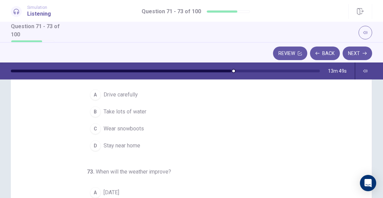
scroll to position [70, 0]
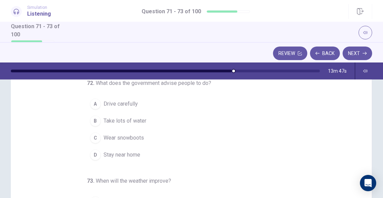
click at [93, 152] on div "D" at bounding box center [95, 154] width 11 height 11
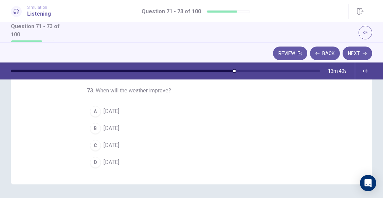
scroll to position [145, 0]
click at [95, 144] on div "C" at bounding box center [95, 144] width 11 height 11
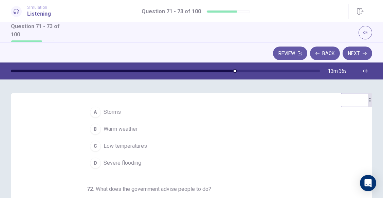
scroll to position [28, 0]
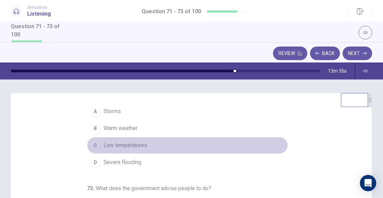
click at [94, 147] on div "C" at bounding box center [95, 145] width 11 height 11
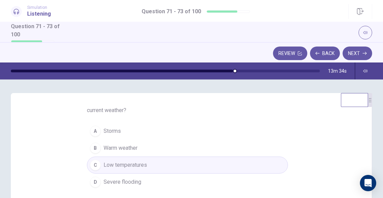
scroll to position [0, 0]
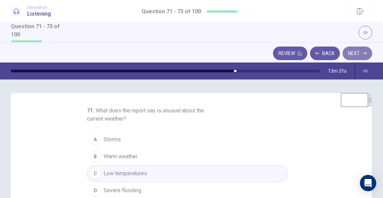
click at [360, 50] on button "Next" at bounding box center [357, 53] width 30 height 14
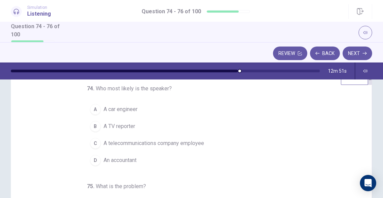
scroll to position [22, 0]
click at [91, 142] on div "C" at bounding box center [95, 143] width 11 height 11
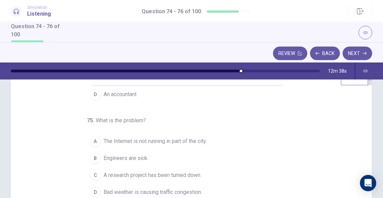
scroll to position [67, 0]
click at [94, 191] on div "D" at bounding box center [95, 191] width 11 height 11
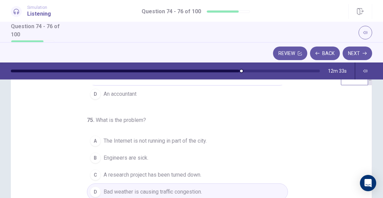
scroll to position [71, 0]
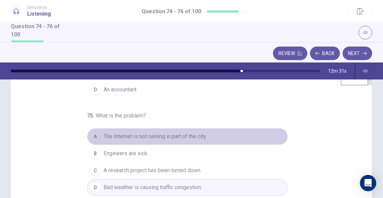
click at [94, 138] on div "A" at bounding box center [95, 136] width 11 height 11
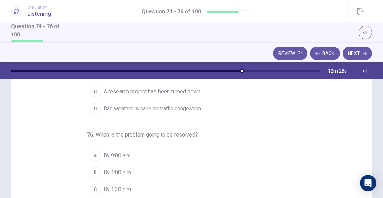
scroll to position [101, 0]
click at [92, 156] on div "A" at bounding box center [95, 155] width 11 height 11
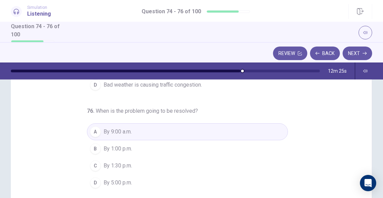
scroll to position [126, 0]
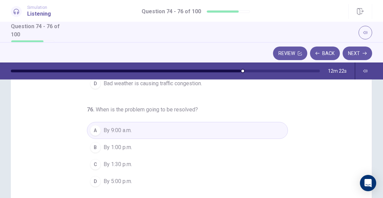
click at [139, 151] on button "B By 1:00 p.m." at bounding box center [187, 147] width 201 height 17
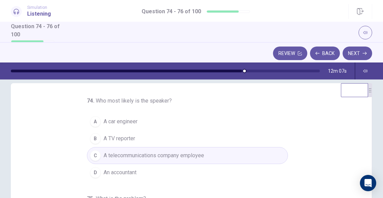
scroll to position [0, 0]
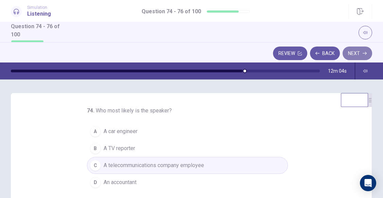
click at [351, 50] on button "Next" at bounding box center [357, 53] width 30 height 14
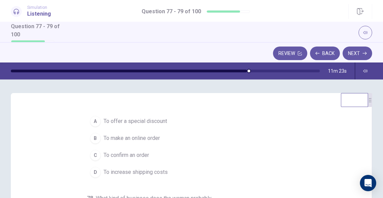
scroll to position [10, 0]
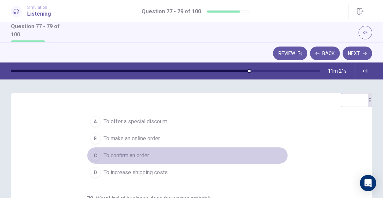
click at [91, 155] on div "C" at bounding box center [95, 155] width 11 height 11
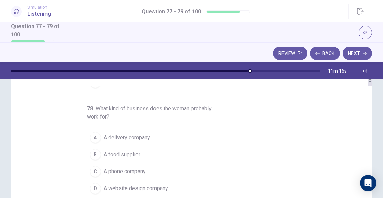
scroll to position [24, 0]
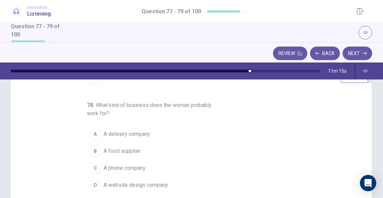
click at [92, 152] on div "B" at bounding box center [95, 151] width 11 height 11
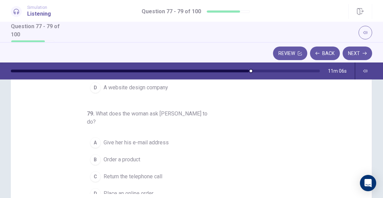
scroll to position [122, 0]
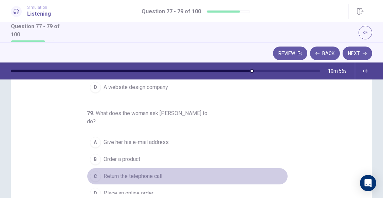
click at [90, 171] on div "C" at bounding box center [95, 176] width 11 height 11
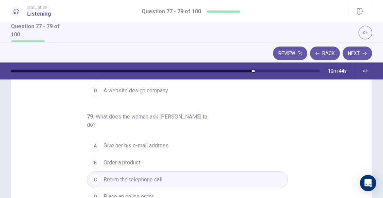
scroll to position [119, 0]
click at [359, 52] on button "Next" at bounding box center [357, 53] width 30 height 14
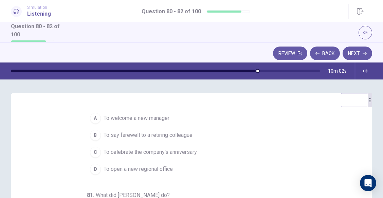
scroll to position [14, 0]
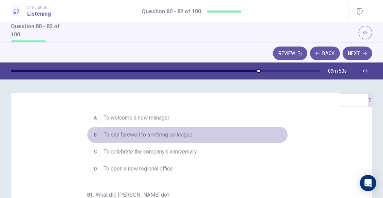
click at [96, 131] on div "B" at bounding box center [95, 134] width 11 height 11
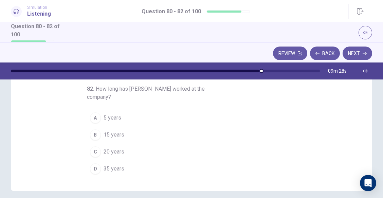
scroll to position [138, 0]
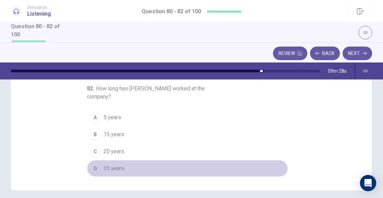
click at [96, 168] on div "D" at bounding box center [95, 168] width 11 height 11
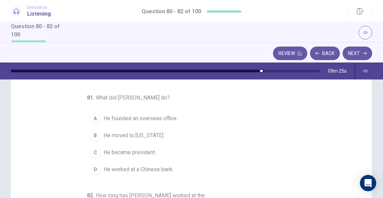
scroll to position [110, 0]
click at [91, 169] on div "D" at bounding box center [95, 169] width 11 height 11
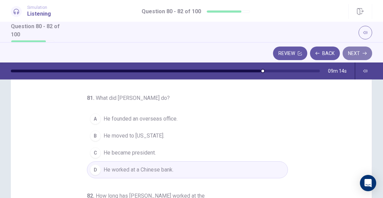
click at [358, 56] on button "Next" at bounding box center [357, 53] width 30 height 14
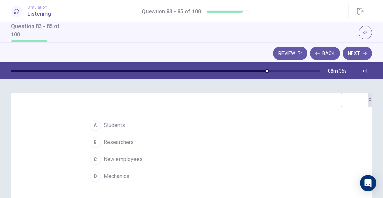
scroll to position [0, 0]
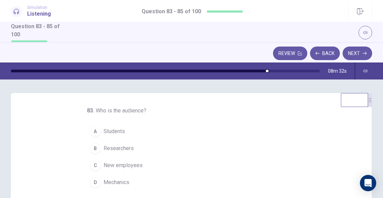
click at [90, 163] on div "C" at bounding box center [95, 165] width 11 height 11
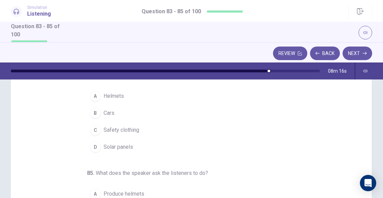
scroll to position [62, 0]
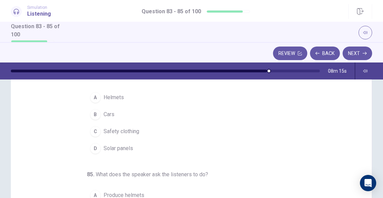
click at [93, 150] on div "D" at bounding box center [95, 148] width 11 height 11
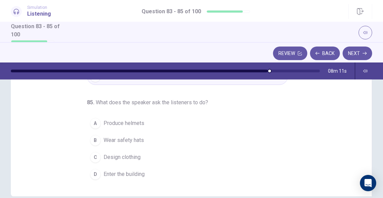
scroll to position [136, 0]
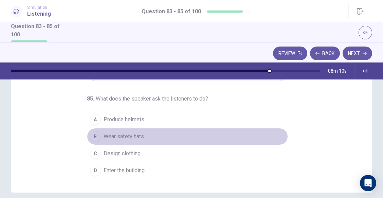
click at [92, 141] on div "B" at bounding box center [95, 136] width 11 height 11
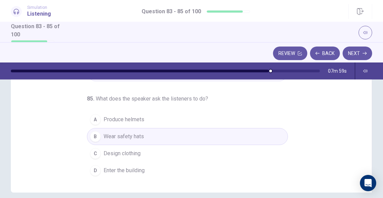
scroll to position [76, 0]
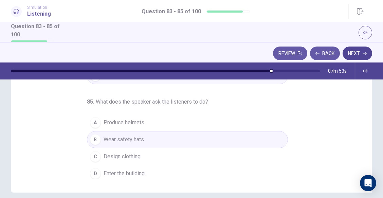
click at [358, 51] on button "Next" at bounding box center [357, 53] width 30 height 14
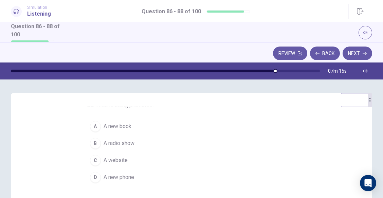
scroll to position [5, 0]
click at [92, 146] on div "B" at bounding box center [95, 142] width 11 height 11
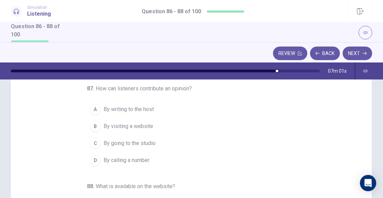
scroll to position [49, 0]
click at [92, 162] on div "D" at bounding box center [95, 159] width 11 height 11
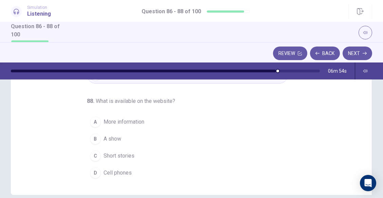
scroll to position [144, 0]
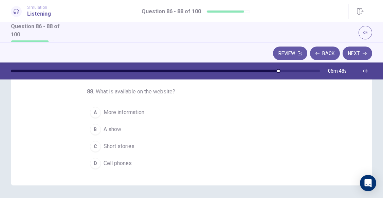
click at [95, 147] on div "C" at bounding box center [95, 146] width 11 height 11
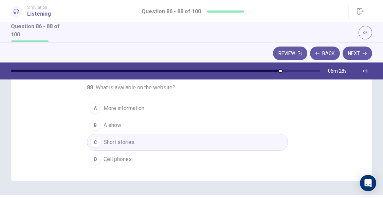
scroll to position [148, 0]
click at [354, 53] on button "Next" at bounding box center [357, 53] width 30 height 14
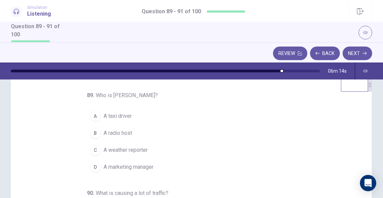
scroll to position [15, 0]
click at [224, 148] on button "C A weather reporter" at bounding box center [187, 150] width 201 height 17
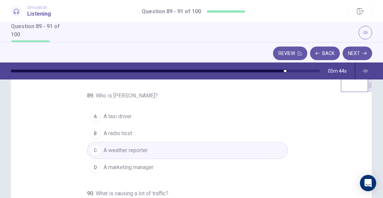
click at [142, 137] on button "B A radio host" at bounding box center [187, 133] width 201 height 17
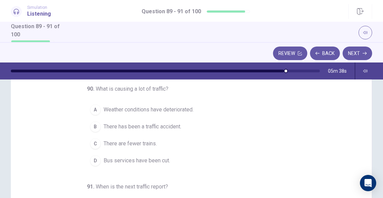
scroll to position [49, 0]
click at [96, 161] on div "D" at bounding box center [95, 159] width 11 height 11
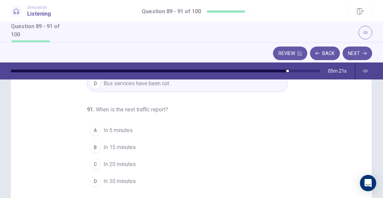
scroll to position [138, 0]
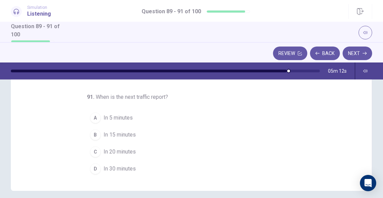
click at [90, 132] on div "B" at bounding box center [95, 134] width 11 height 11
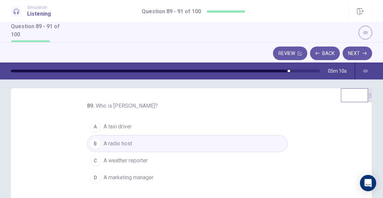
scroll to position [0, 0]
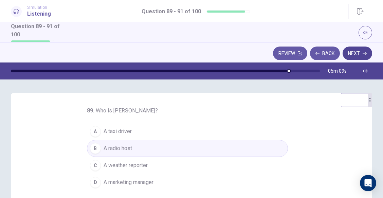
click at [365, 50] on button "Next" at bounding box center [357, 53] width 30 height 14
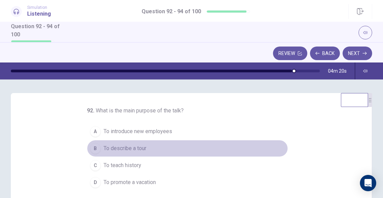
click at [95, 148] on div "B" at bounding box center [95, 148] width 11 height 11
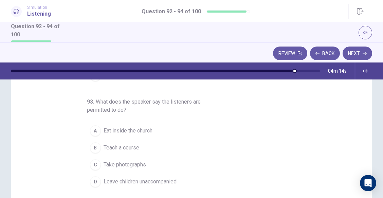
scroll to position [34, 0]
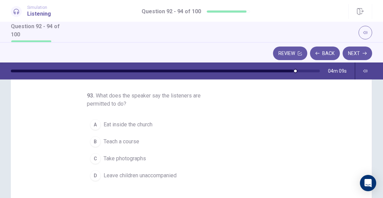
click at [96, 156] on div "C" at bounding box center [95, 158] width 11 height 11
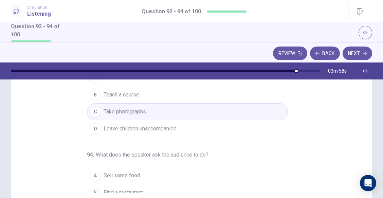
scroll to position [79, 0]
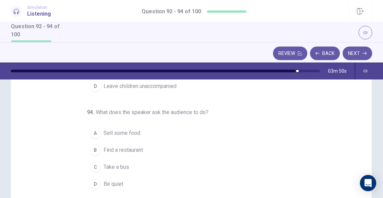
click at [94, 183] on div "D" at bounding box center [95, 184] width 11 height 11
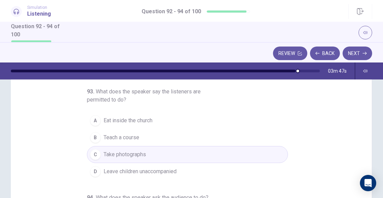
scroll to position [0, 0]
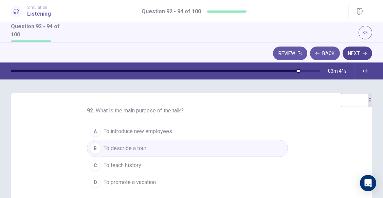
click at [348, 54] on button "Next" at bounding box center [357, 53] width 30 height 14
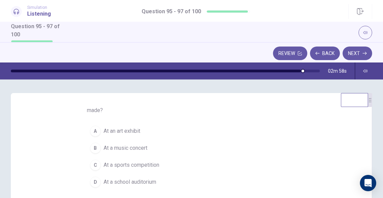
scroll to position [9, 0]
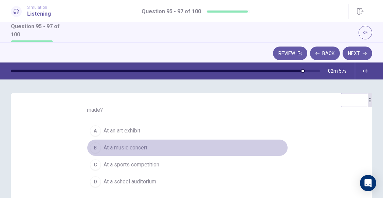
click at [95, 149] on div "B" at bounding box center [95, 147] width 11 height 11
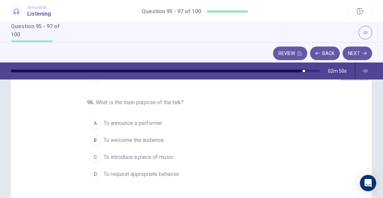
scroll to position [27, 0]
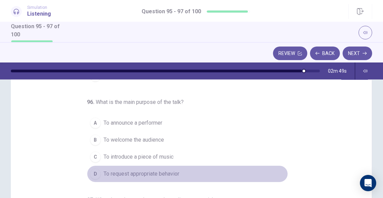
click at [107, 177] on span "To request appropriate behavior" at bounding box center [142, 174] width 76 height 8
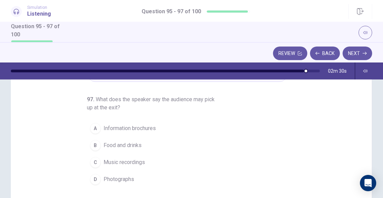
scroll to position [131, 0]
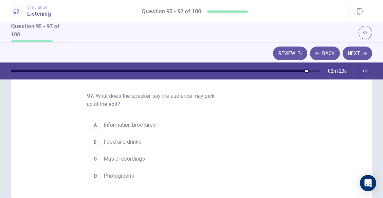
click at [90, 126] on div "A" at bounding box center [95, 124] width 11 height 11
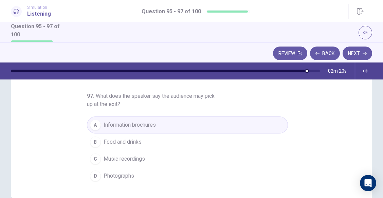
scroll to position [166, 0]
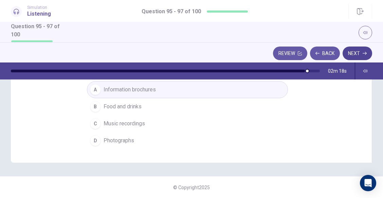
click at [362, 52] on icon "button" at bounding box center [364, 53] width 4 height 4
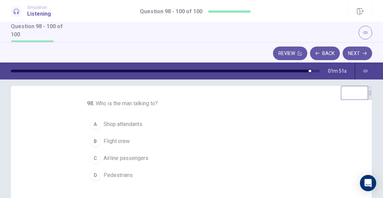
scroll to position [0, 0]
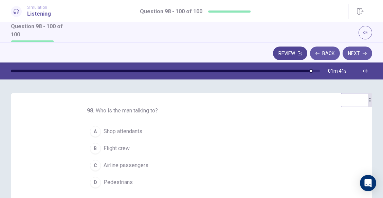
click at [295, 51] on button "Review" at bounding box center [290, 53] width 34 height 14
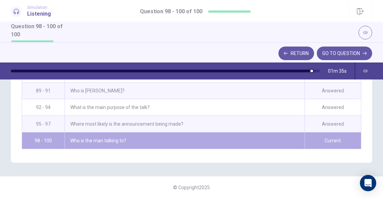
scroll to position [749, 0]
click at [258, 135] on div "Who is the man talking to?" at bounding box center [184, 140] width 240 height 16
click at [304, 135] on div "Current" at bounding box center [332, 140] width 56 height 16
click at [330, 50] on button "GO TO QUESTION" at bounding box center [344, 53] width 55 height 14
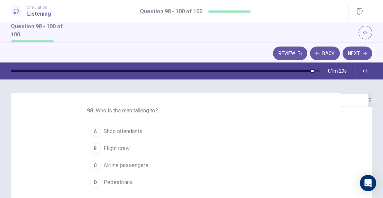
scroll to position [6, 0]
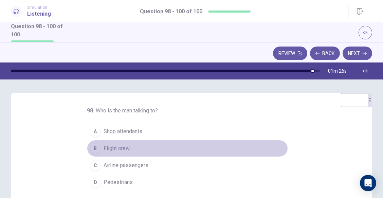
click at [91, 148] on div "B" at bounding box center [95, 148] width 11 height 11
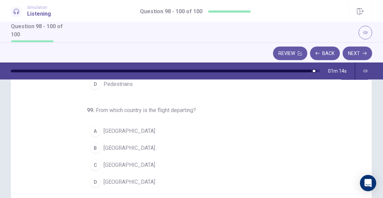
click at [107, 183] on span "Mexico" at bounding box center [130, 182] width 52 height 8
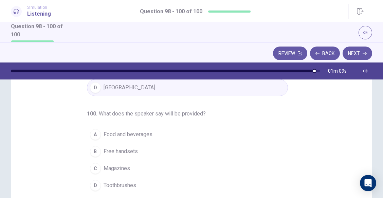
click at [130, 135] on span "Food and beverages" at bounding box center [128, 134] width 49 height 8
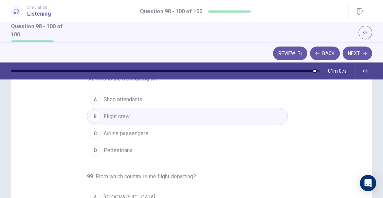
scroll to position [31, 0]
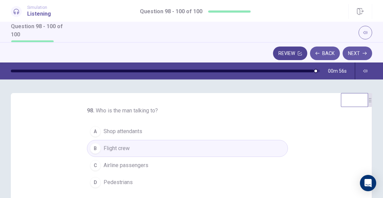
click at [292, 49] on button "Review" at bounding box center [290, 53] width 34 height 14
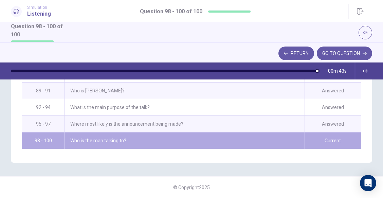
click at [269, 138] on div "Who is the man talking to?" at bounding box center [184, 140] width 240 height 16
click at [332, 57] on button "GO TO QUESTION" at bounding box center [344, 53] width 55 height 14
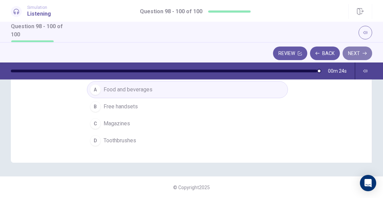
click at [354, 50] on button "Next" at bounding box center [357, 53] width 30 height 14
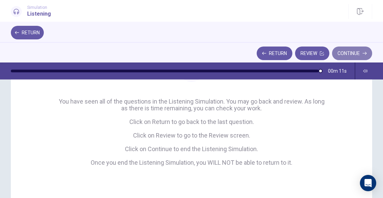
click at [349, 55] on button "Continue" at bounding box center [352, 53] width 40 height 14
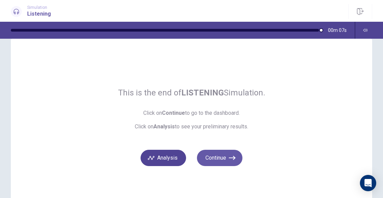
click at [174, 161] on button "Analysis" at bounding box center [163, 158] width 45 height 16
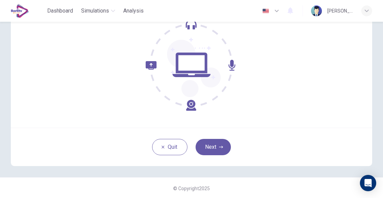
scroll to position [71, 0]
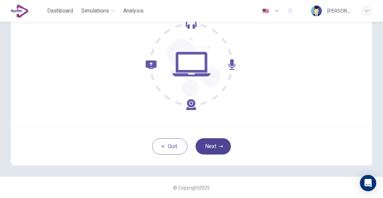
click at [203, 149] on button "Next" at bounding box center [212, 146] width 35 height 16
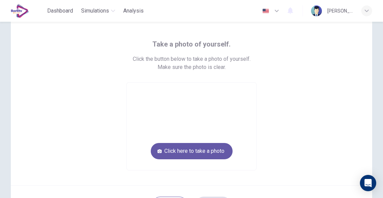
scroll to position [24, 0]
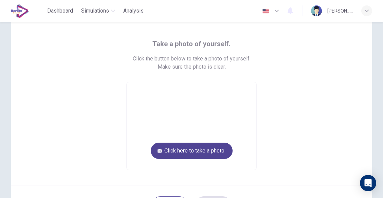
click at [211, 156] on button "Click here to take a photo" at bounding box center [192, 151] width 82 height 16
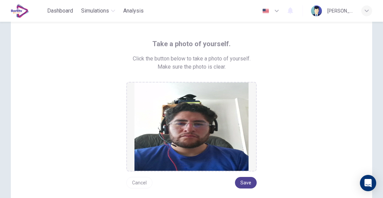
click at [241, 182] on button "Save" at bounding box center [246, 183] width 22 height 12
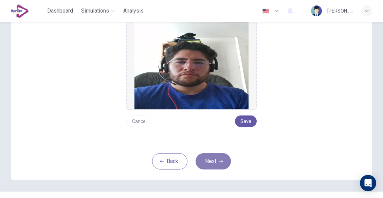
click at [215, 166] on button "Next" at bounding box center [212, 161] width 35 height 16
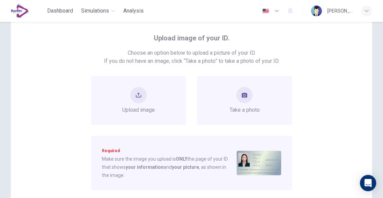
scroll to position [29, 0]
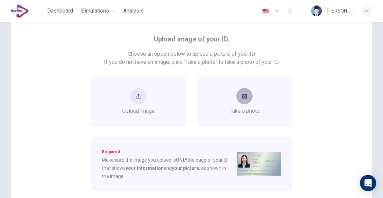
click at [243, 96] on icon "take photo" at bounding box center [244, 96] width 5 height 5
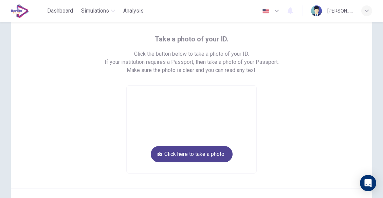
click at [209, 153] on button "Click here to take a photo" at bounding box center [192, 154] width 82 height 16
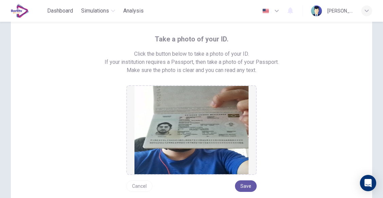
click at [142, 187] on button "Cancel" at bounding box center [139, 186] width 26 height 12
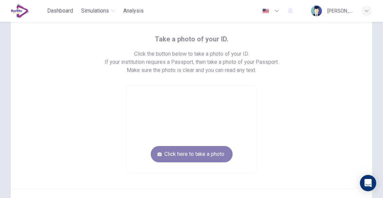
click at [196, 149] on button "Click here to take a photo" at bounding box center [192, 154] width 82 height 16
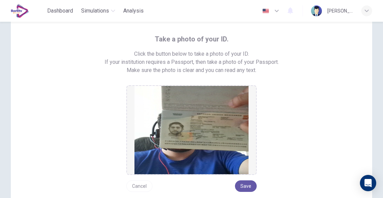
click at [141, 186] on button "Cancel" at bounding box center [139, 186] width 26 height 12
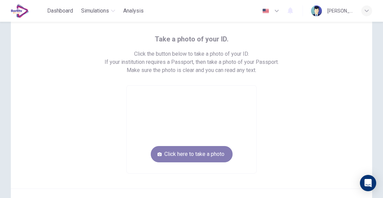
click at [192, 155] on button "Click here to take a photo" at bounding box center [192, 154] width 82 height 16
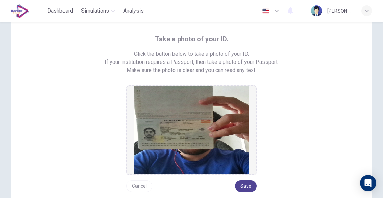
click at [241, 188] on button "Save" at bounding box center [246, 186] width 22 height 12
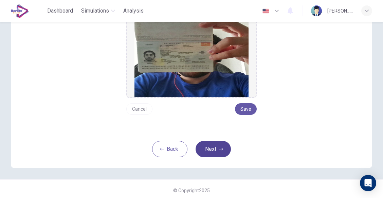
click at [212, 147] on button "Next" at bounding box center [212, 149] width 35 height 16
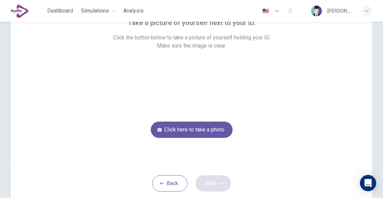
scroll to position [44, 0]
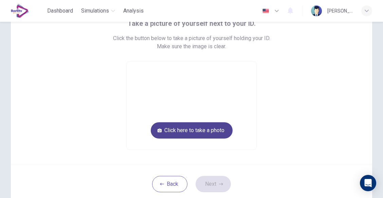
click at [209, 137] on button "Click here to take a photo" at bounding box center [192, 130] width 82 height 16
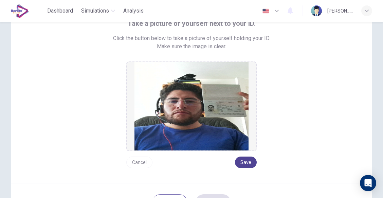
click at [250, 162] on button "Save" at bounding box center [246, 162] width 22 height 12
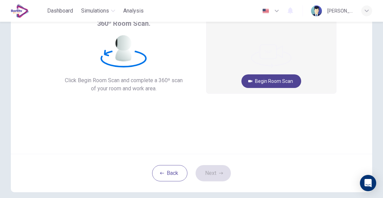
click at [273, 78] on button "Begin Room Scan" at bounding box center [271, 81] width 60 height 14
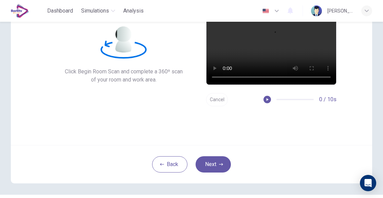
scroll to position [54, 0]
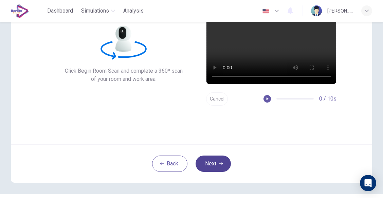
click at [212, 161] on button "Next" at bounding box center [212, 163] width 35 height 16
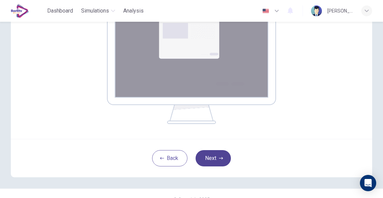
scroll to position [130, 0]
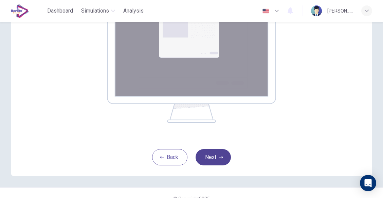
click at [210, 159] on button "Next" at bounding box center [212, 157] width 35 height 16
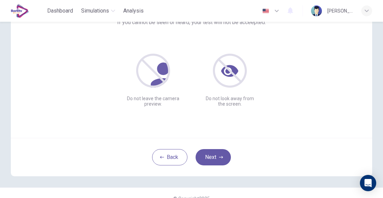
scroll to position [72, 0]
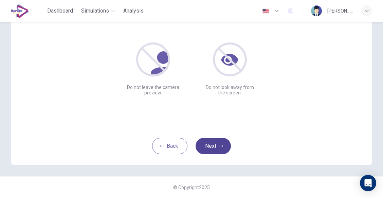
click at [211, 145] on button "Next" at bounding box center [212, 146] width 35 height 16
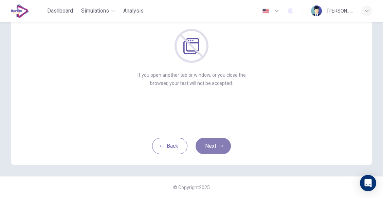
click at [223, 147] on button "Next" at bounding box center [212, 146] width 35 height 16
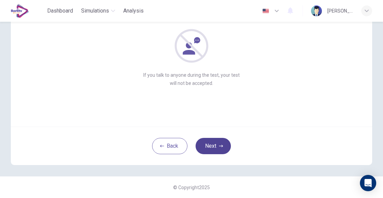
click at [223, 147] on button "Next" at bounding box center [212, 146] width 35 height 16
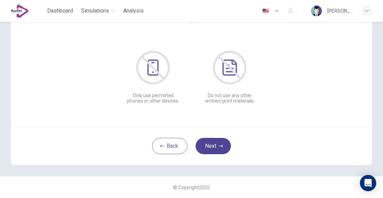
click at [227, 151] on button "Next" at bounding box center [212, 146] width 35 height 16
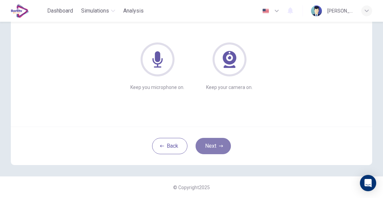
click at [221, 148] on button "Next" at bounding box center [212, 146] width 35 height 16
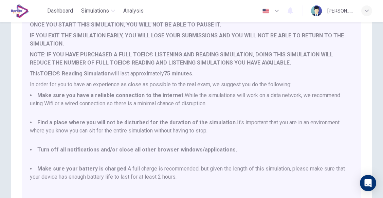
scroll to position [2, 0]
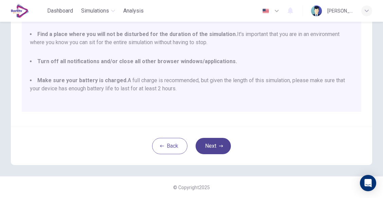
click at [216, 145] on button "Next" at bounding box center [212, 146] width 35 height 16
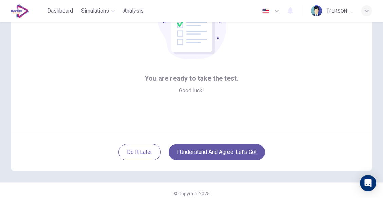
scroll to position [67, 0]
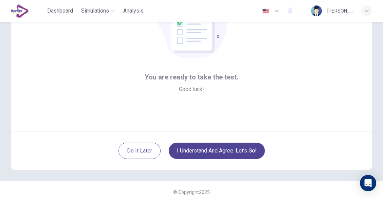
click at [220, 150] on button "I understand and agree. Let’s go!" at bounding box center [217, 151] width 96 height 16
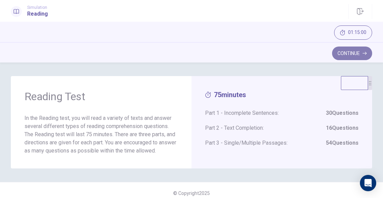
click at [348, 51] on button "Continue" at bounding box center [352, 53] width 40 height 14
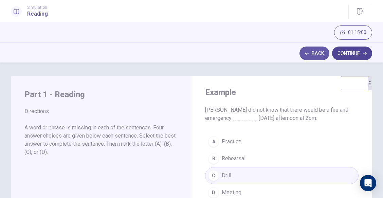
click at [349, 55] on button "Continue" at bounding box center [352, 53] width 40 height 14
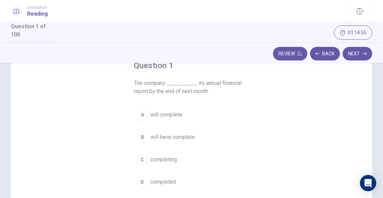
scroll to position [44, 0]
click at [142, 114] on div "A" at bounding box center [142, 114] width 11 height 11
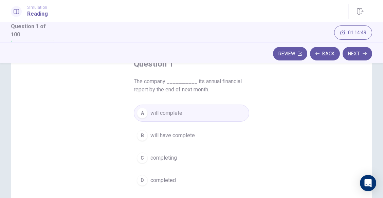
scroll to position [45, 0]
click at [358, 52] on button "Next" at bounding box center [357, 54] width 30 height 14
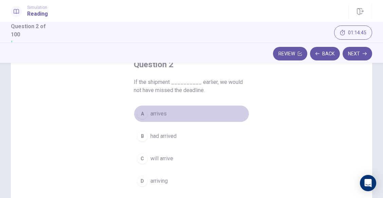
click at [139, 110] on div "A" at bounding box center [142, 113] width 11 height 11
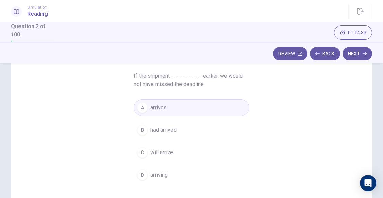
scroll to position [51, 0]
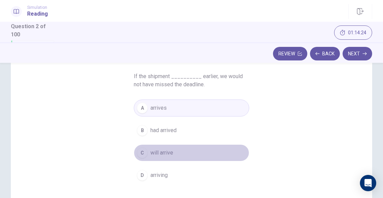
click at [158, 153] on span "will arrive" at bounding box center [161, 153] width 23 height 8
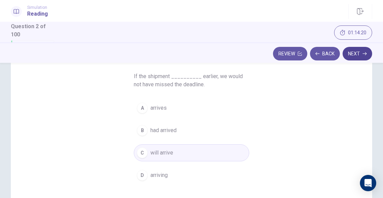
click at [361, 53] on button "Next" at bounding box center [357, 54] width 30 height 14
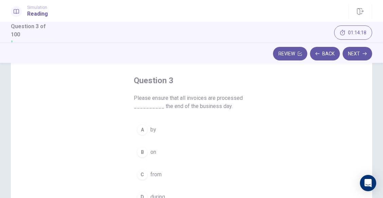
scroll to position [42, 0]
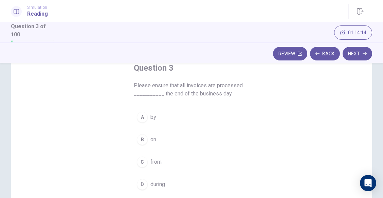
click at [139, 118] on div "A" at bounding box center [142, 117] width 11 height 11
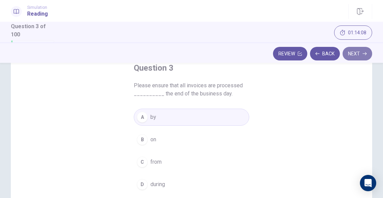
click at [354, 55] on button "Next" at bounding box center [357, 54] width 30 height 14
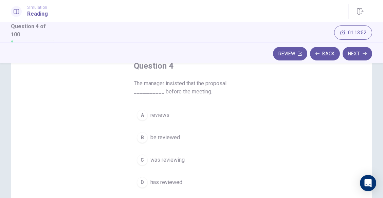
scroll to position [42, 0]
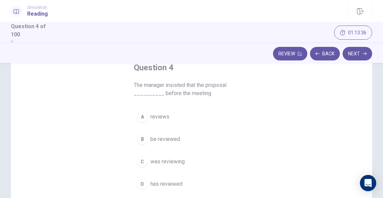
click at [142, 164] on div "C" at bounding box center [142, 161] width 11 height 11
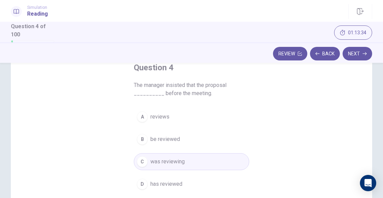
click at [144, 139] on div "B" at bounding box center [142, 139] width 11 height 11
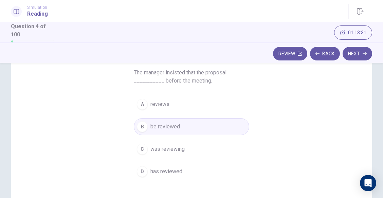
scroll to position [55, 0]
click at [357, 52] on button "Next" at bounding box center [357, 54] width 30 height 14
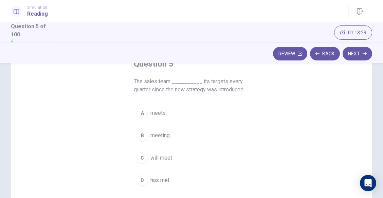
scroll to position [45, 0]
click at [139, 177] on div "D" at bounding box center [142, 181] width 11 height 11
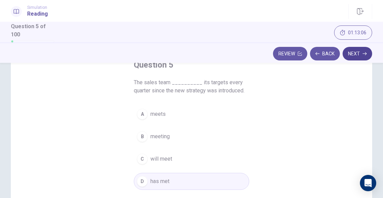
click at [359, 58] on button "Next" at bounding box center [357, 54] width 30 height 14
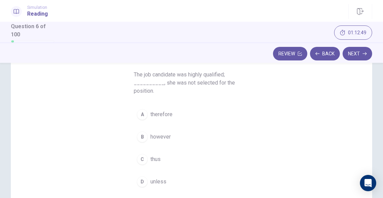
scroll to position [53, 0]
click at [139, 131] on div "B" at bounding box center [142, 136] width 11 height 11
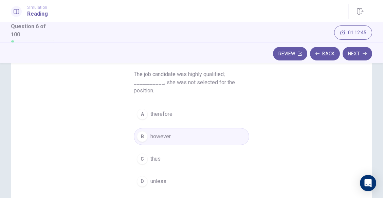
click at [152, 111] on span "therefore" at bounding box center [161, 114] width 22 height 8
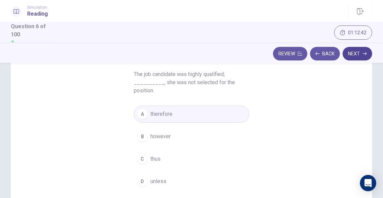
click at [363, 54] on icon "button" at bounding box center [364, 54] width 4 height 4
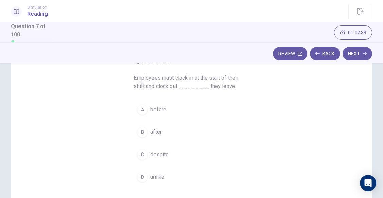
scroll to position [49, 0]
click at [140, 112] on div "A" at bounding box center [142, 109] width 11 height 11
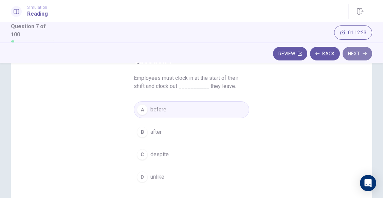
click at [357, 56] on button "Next" at bounding box center [357, 54] width 30 height 14
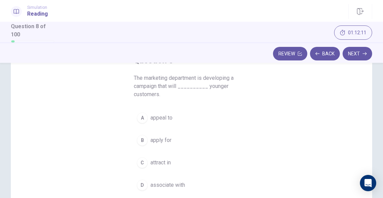
click at [139, 144] on div "B" at bounding box center [142, 140] width 11 height 11
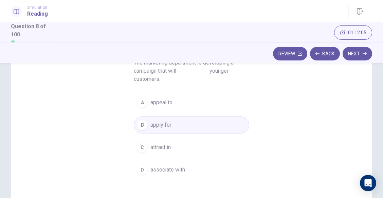
scroll to position [64, 0]
click at [357, 55] on button "Next" at bounding box center [357, 54] width 30 height 14
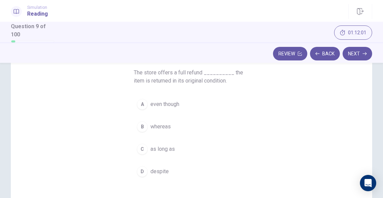
scroll to position [48, 0]
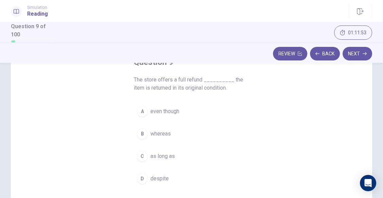
click at [146, 113] on button "A even though" at bounding box center [191, 111] width 115 height 17
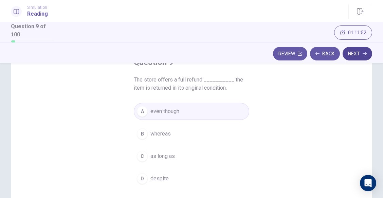
click at [355, 54] on button "Next" at bounding box center [357, 54] width 30 height 14
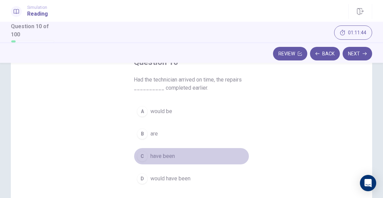
click at [147, 156] on button "C have been" at bounding box center [191, 156] width 115 height 17
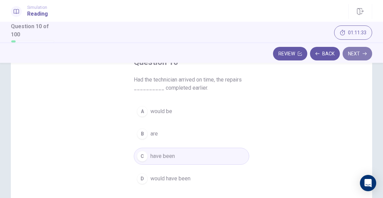
click at [350, 53] on button "Next" at bounding box center [357, 54] width 30 height 14
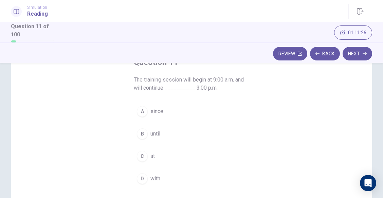
click at [142, 163] on button "C at" at bounding box center [191, 156] width 115 height 17
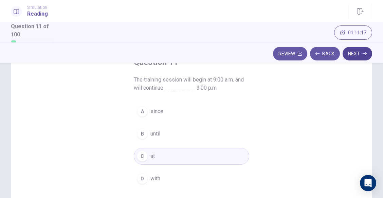
click at [356, 50] on button "Next" at bounding box center [357, 54] width 30 height 14
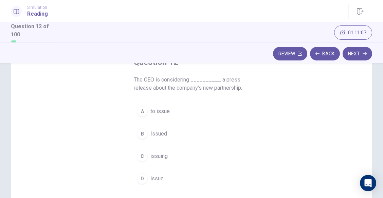
click at [162, 114] on span "to issue" at bounding box center [159, 111] width 19 height 8
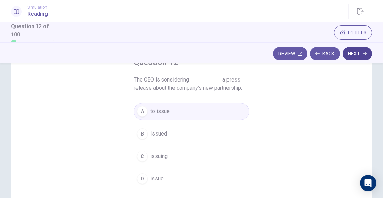
click at [361, 53] on button "Next" at bounding box center [357, 54] width 30 height 14
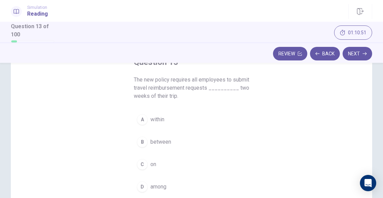
click at [144, 122] on div "A" at bounding box center [142, 119] width 11 height 11
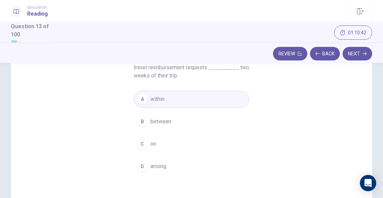
scroll to position [70, 0]
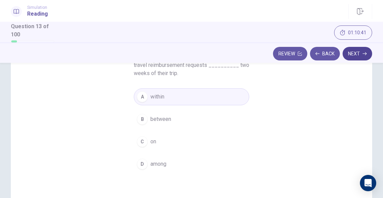
click at [363, 54] on icon "button" at bounding box center [364, 54] width 4 height 4
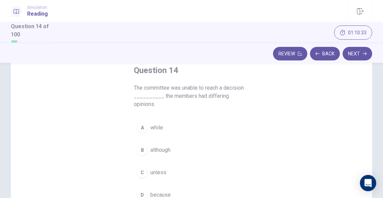
scroll to position [40, 0]
click at [150, 186] on button "D because" at bounding box center [191, 194] width 115 height 17
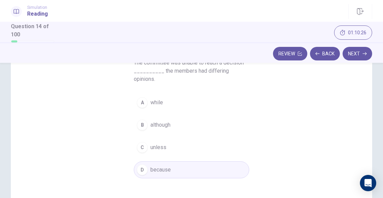
scroll to position [65, 0]
click at [363, 51] on button "Next" at bounding box center [357, 54] width 30 height 14
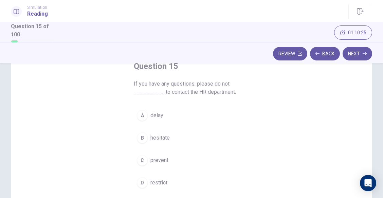
scroll to position [45, 0]
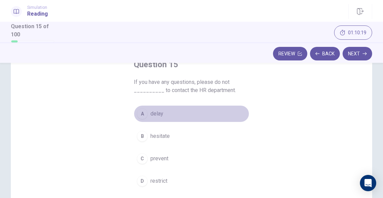
click at [143, 115] on div "A" at bounding box center [142, 113] width 11 height 11
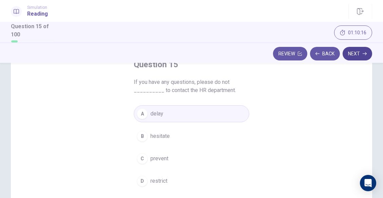
click at [358, 54] on button "Next" at bounding box center [357, 54] width 30 height 14
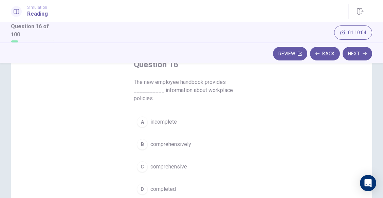
scroll to position [57, 0]
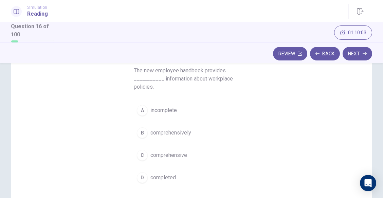
click at [143, 159] on div "C" at bounding box center [142, 155] width 11 height 11
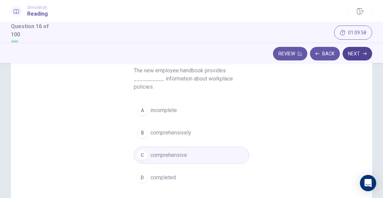
click at [363, 49] on button "Next" at bounding box center [357, 54] width 30 height 14
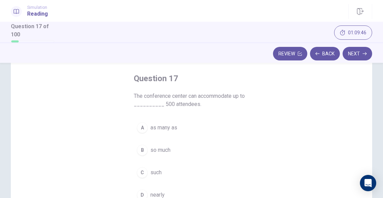
scroll to position [47, 0]
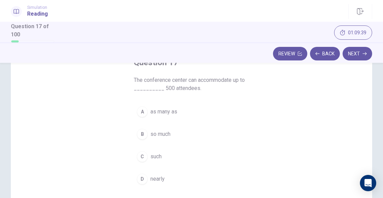
click at [142, 133] on div "B" at bounding box center [142, 134] width 11 height 11
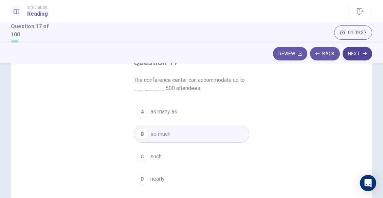
click at [360, 58] on button "Next" at bounding box center [357, 54] width 30 height 14
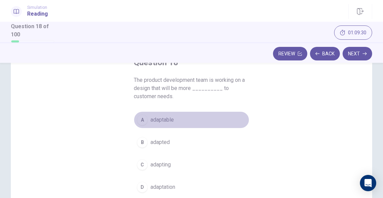
click at [138, 121] on div "A" at bounding box center [142, 119] width 11 height 11
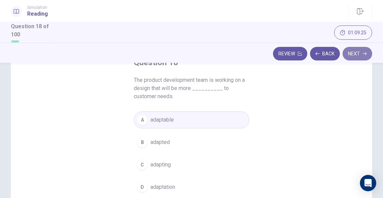
click at [361, 54] on button "Next" at bounding box center [357, 54] width 30 height 14
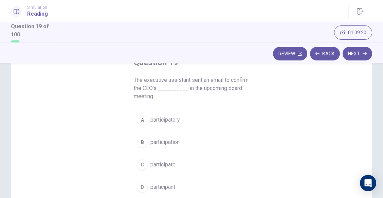
click at [142, 146] on div "B" at bounding box center [142, 142] width 11 height 11
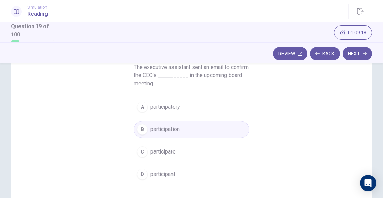
scroll to position [60, 0]
click at [356, 56] on button "Next" at bounding box center [357, 54] width 30 height 14
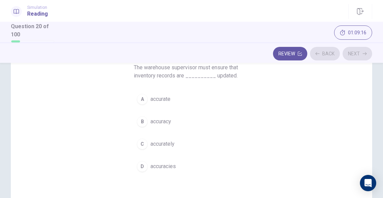
scroll to position [53, 0]
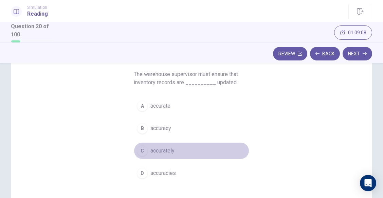
click at [139, 148] on div "C" at bounding box center [142, 150] width 11 height 11
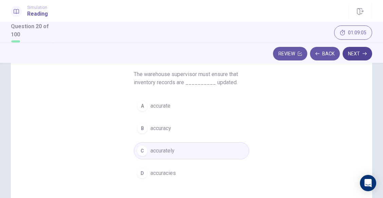
click at [356, 56] on button "Next" at bounding box center [357, 54] width 30 height 14
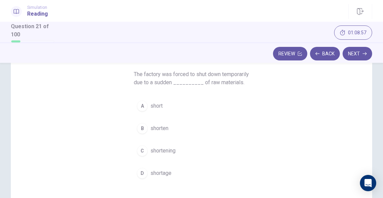
click at [138, 134] on div "B" at bounding box center [142, 128] width 11 height 11
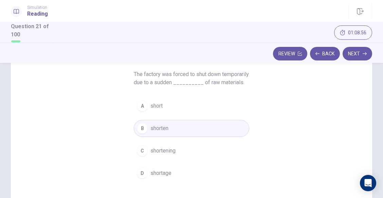
click at [141, 179] on div "D" at bounding box center [142, 173] width 11 height 11
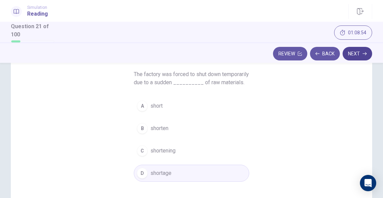
click at [354, 50] on button "Next" at bounding box center [357, 54] width 30 height 14
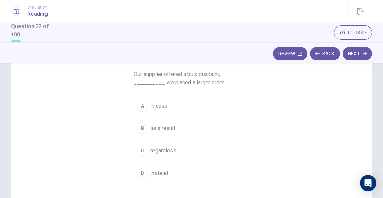
click at [139, 108] on div "A" at bounding box center [142, 105] width 11 height 11
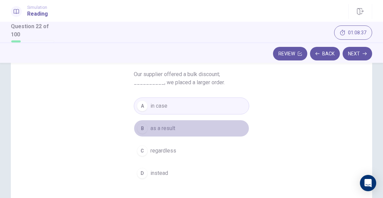
click at [151, 128] on span "as a result" at bounding box center [162, 128] width 25 height 8
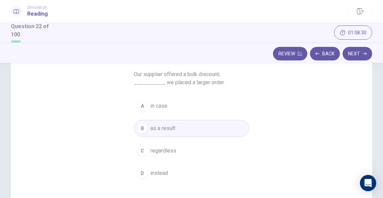
click at [357, 61] on div "Review Back Next" at bounding box center [191, 52] width 383 height 20
click at [355, 51] on button "Next" at bounding box center [357, 54] width 30 height 14
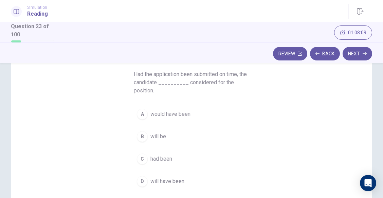
click at [144, 160] on div "C" at bounding box center [142, 158] width 11 height 11
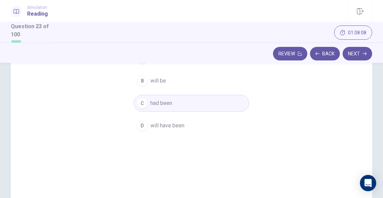
scroll to position [113, 0]
click at [367, 52] on button "Next" at bounding box center [357, 54] width 30 height 14
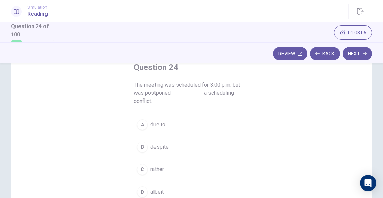
scroll to position [33, 0]
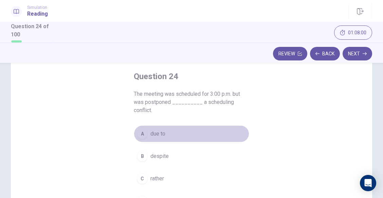
click at [147, 136] on button "A due to" at bounding box center [191, 133] width 115 height 17
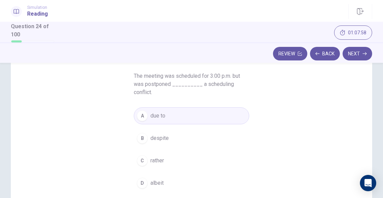
scroll to position [50, 0]
click at [353, 53] on button "Next" at bounding box center [357, 54] width 30 height 14
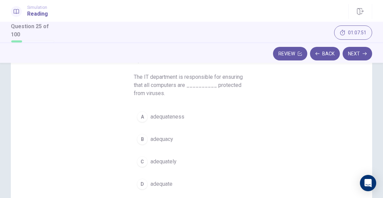
scroll to position [54, 0]
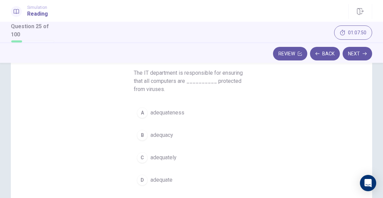
click at [152, 162] on button "C adequately" at bounding box center [191, 157] width 115 height 17
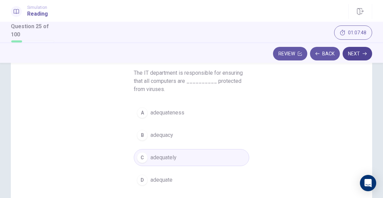
click at [357, 55] on button "Next" at bounding box center [357, 54] width 30 height 14
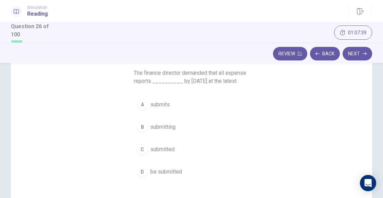
click at [146, 169] on button "D be submitted" at bounding box center [191, 171] width 115 height 17
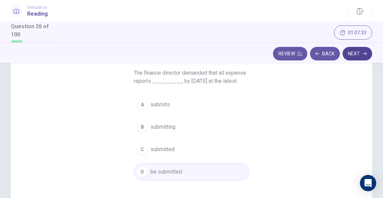
click at [354, 56] on button "Next" at bounding box center [357, 54] width 30 height 14
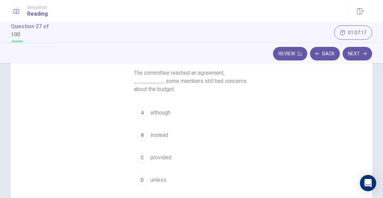
click at [145, 138] on button "B instead" at bounding box center [191, 135] width 115 height 17
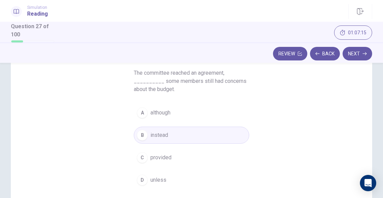
scroll to position [75, 0]
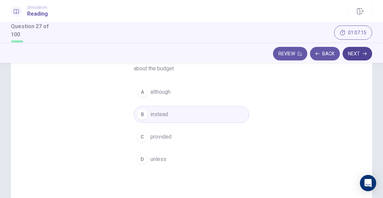
click at [362, 56] on button "Next" at bounding box center [357, 54] width 30 height 14
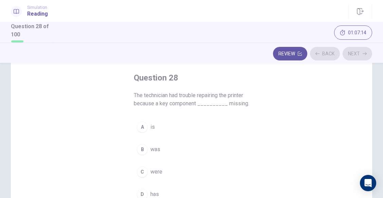
scroll to position [29, 0]
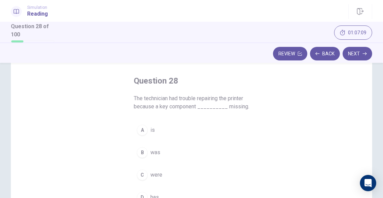
click at [141, 150] on div "B" at bounding box center [142, 152] width 11 height 11
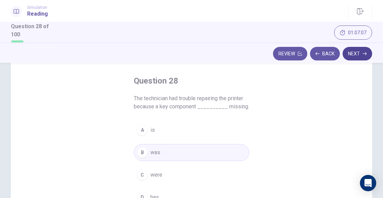
click at [353, 52] on button "Next" at bounding box center [357, 54] width 30 height 14
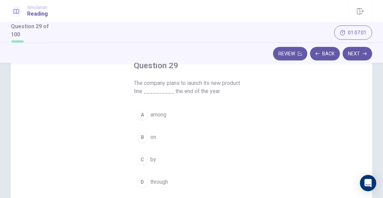
scroll to position [44, 0]
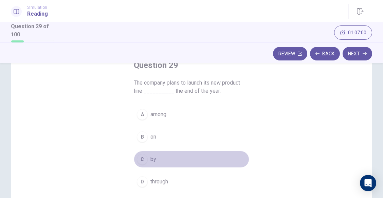
click at [144, 157] on div "C" at bounding box center [142, 159] width 11 height 11
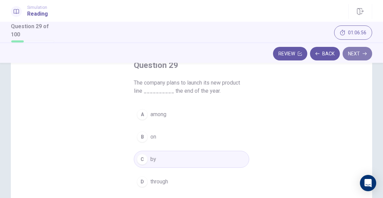
click at [358, 53] on button "Next" at bounding box center [357, 54] width 30 height 14
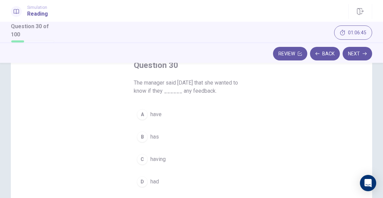
click at [140, 179] on div "D" at bounding box center [142, 181] width 11 height 11
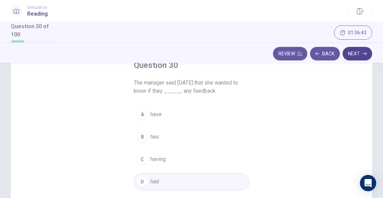
click at [361, 55] on button "Next" at bounding box center [357, 54] width 30 height 14
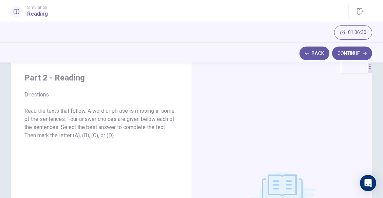
scroll to position [0, 0]
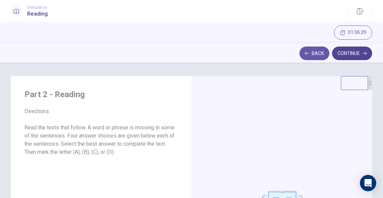
click at [355, 54] on button "Continue" at bounding box center [352, 53] width 40 height 14
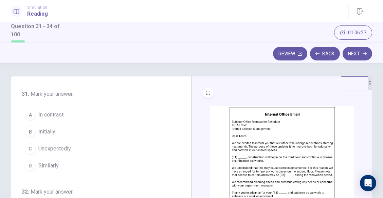
click at [304, 139] on img at bounding box center [282, 159] width 144 height 106
click at [266, 125] on img at bounding box center [282, 159] width 144 height 106
click at [32, 114] on div "A" at bounding box center [30, 114] width 11 height 11
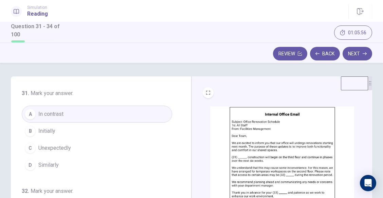
click at [277, 142] on img at bounding box center [282, 159] width 144 height 106
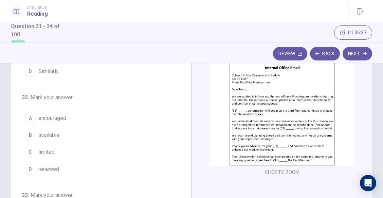
scroll to position [52, 0]
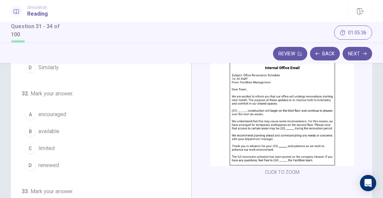
click at [39, 150] on span "limited" at bounding box center [46, 148] width 16 height 8
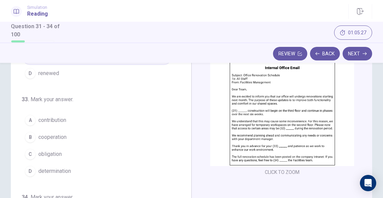
scroll to position [146, 0]
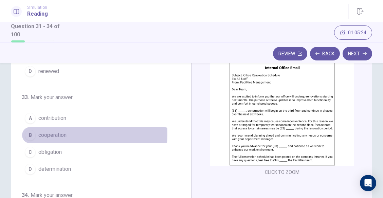
click at [30, 134] on div "B" at bounding box center [30, 135] width 11 height 11
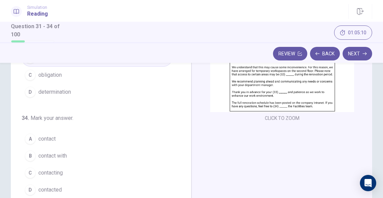
scroll to position [105, 0]
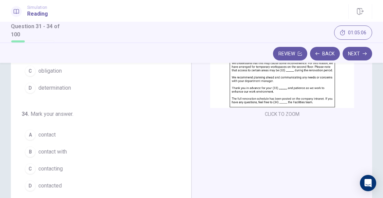
click at [23, 168] on button "C contacting" at bounding box center [97, 168] width 150 height 17
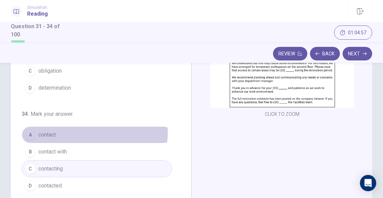
click at [44, 131] on span "contact" at bounding box center [46, 135] width 17 height 8
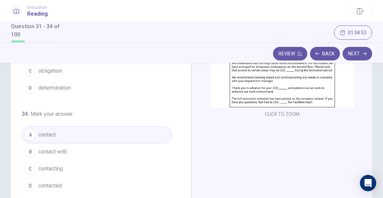
scroll to position [150, 0]
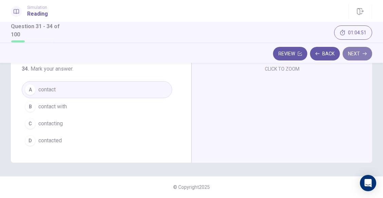
click at [359, 56] on button "Next" at bounding box center [357, 54] width 30 height 14
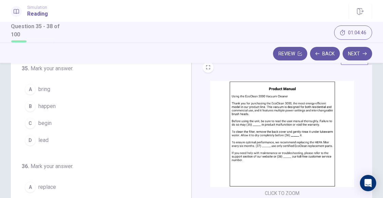
scroll to position [25, 0]
click at [284, 119] on img at bounding box center [282, 134] width 144 height 106
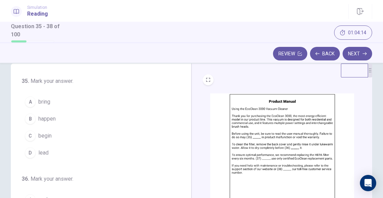
scroll to position [13, 0]
click at [255, 133] on img at bounding box center [282, 146] width 144 height 106
click at [301, 137] on img at bounding box center [282, 146] width 144 height 106
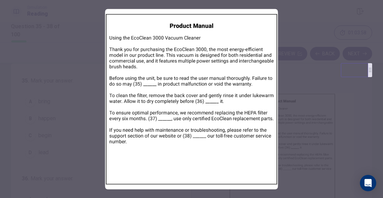
click at [111, 149] on img at bounding box center [191, 99] width 173 height 180
click at [67, 136] on div at bounding box center [191, 99] width 383 height 198
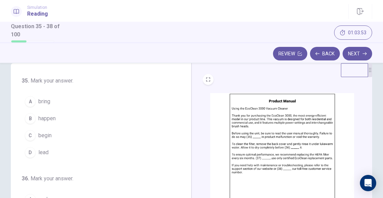
click at [42, 153] on span "lead" at bounding box center [43, 152] width 10 height 8
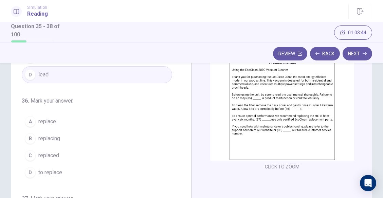
scroll to position [40, 0]
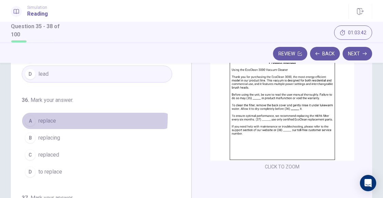
click at [48, 117] on span "replace" at bounding box center [47, 121] width 18 height 8
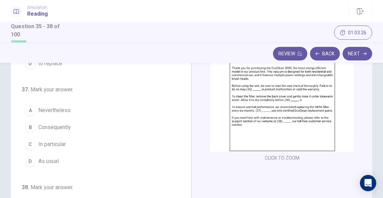
scroll to position [139, 0]
click at [28, 147] on div "C" at bounding box center [30, 144] width 11 height 11
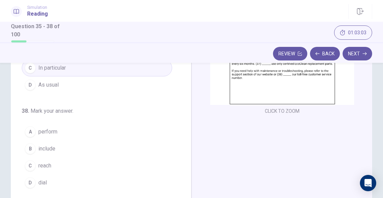
scroll to position [109, 0]
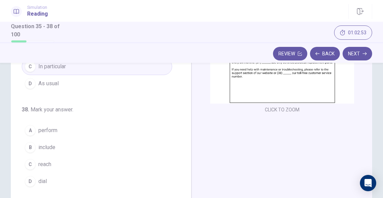
click at [30, 163] on div "C" at bounding box center [30, 164] width 11 height 11
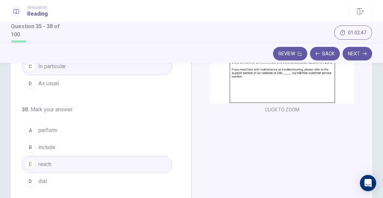
click at [62, 178] on button "D dial" at bounding box center [97, 181] width 150 height 17
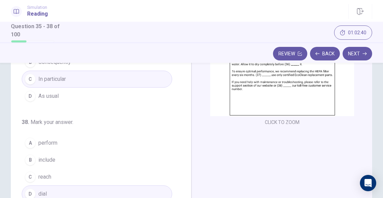
scroll to position [150, 0]
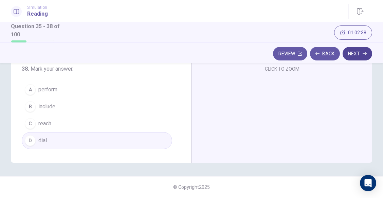
click at [356, 57] on button "Next" at bounding box center [357, 54] width 30 height 14
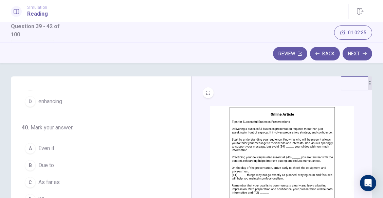
scroll to position [0, 0]
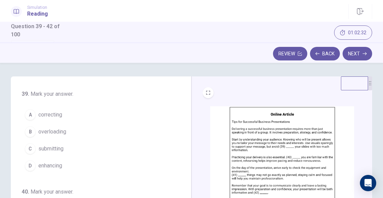
click at [251, 146] on img at bounding box center [282, 159] width 144 height 106
click at [31, 168] on div "D" at bounding box center [30, 165] width 11 height 11
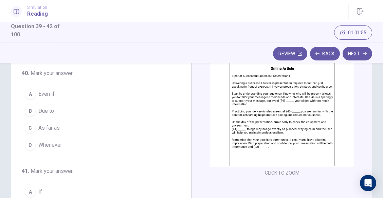
scroll to position [74, 0]
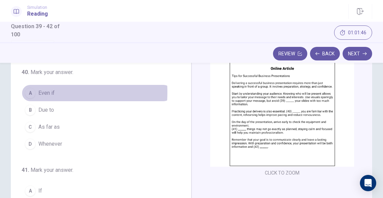
click at [29, 92] on div "A" at bounding box center [30, 93] width 11 height 11
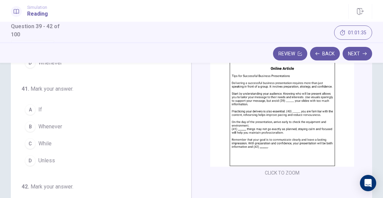
scroll to position [155, 0]
click at [27, 101] on button "A If" at bounding box center [97, 109] width 150 height 17
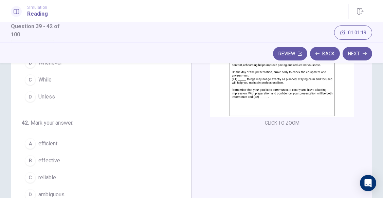
scroll to position [106, 0]
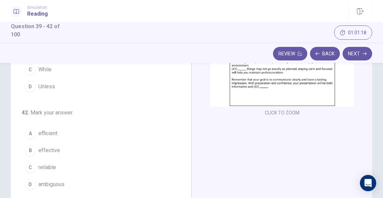
click at [42, 137] on span "efficient" at bounding box center [47, 133] width 19 height 8
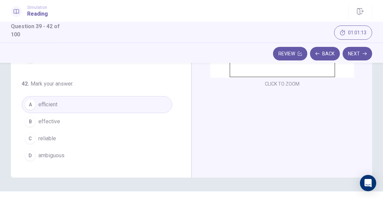
scroll to position [141, 0]
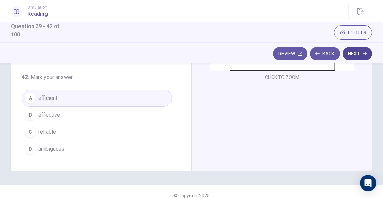
click at [358, 53] on button "Next" at bounding box center [357, 54] width 30 height 14
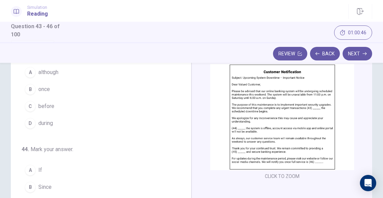
scroll to position [29, 0]
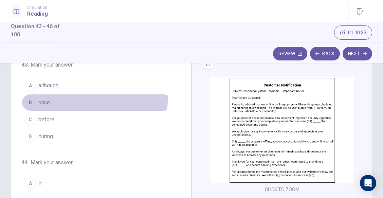
click at [35, 98] on button "B once" at bounding box center [97, 102] width 150 height 17
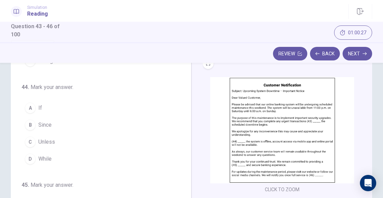
scroll to position [83, 0]
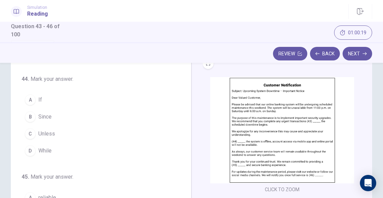
click at [41, 118] on span "Since" at bounding box center [44, 117] width 13 height 8
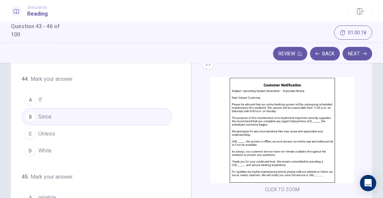
click at [83, 139] on button "C Unless" at bounding box center [97, 133] width 150 height 17
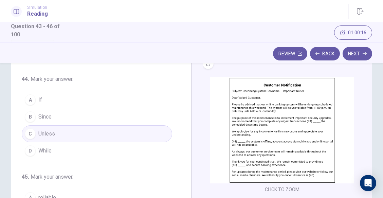
click at [105, 150] on button "D While" at bounding box center [97, 150] width 150 height 17
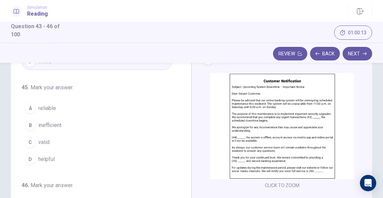
scroll to position [34, 0]
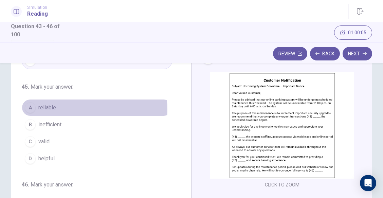
click at [55, 110] on span "reliable" at bounding box center [47, 108] width 18 height 8
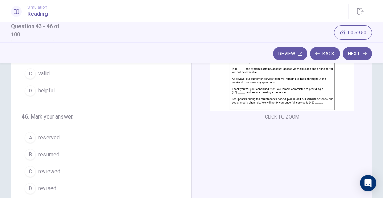
scroll to position [102, 0]
click at [46, 157] on span "resumed" at bounding box center [48, 154] width 21 height 8
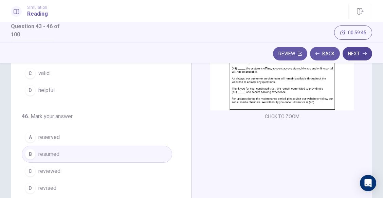
click at [350, 53] on button "Next" at bounding box center [357, 54] width 30 height 14
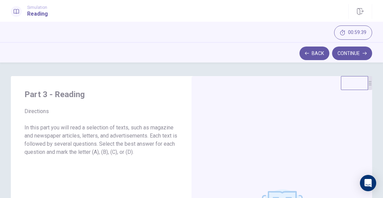
scroll to position [0, 0]
click at [361, 55] on button "Continue" at bounding box center [352, 53] width 40 height 14
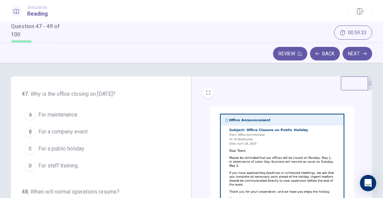
click at [274, 135] on img at bounding box center [282, 159] width 144 height 106
click at [150, 103] on div "47 . Why is the office closing on [DATE]? A For maintenance. B For a company ev…" at bounding box center [97, 132] width 150 height 84
click at [47, 152] on span "For a public holiday." at bounding box center [61, 149] width 46 height 8
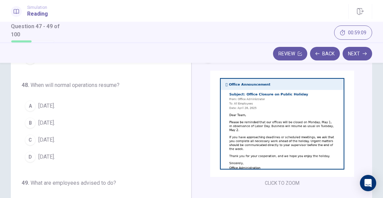
scroll to position [36, 0]
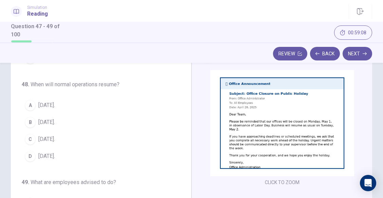
click at [42, 103] on span "[DATE]." at bounding box center [46, 105] width 17 height 8
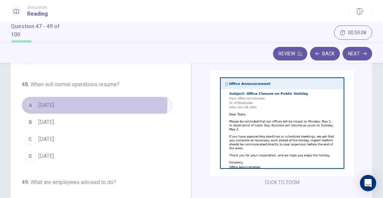
click at [42, 103] on span "[DATE]." at bounding box center [46, 105] width 17 height 8
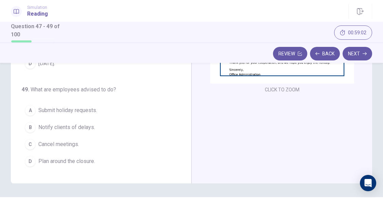
scroll to position [129, 0]
click at [81, 165] on span "Plan around the closure." at bounding box center [66, 161] width 57 height 8
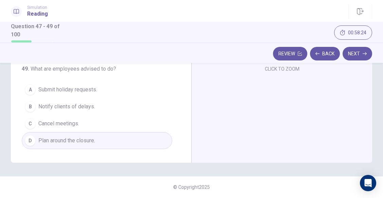
scroll to position [0, 0]
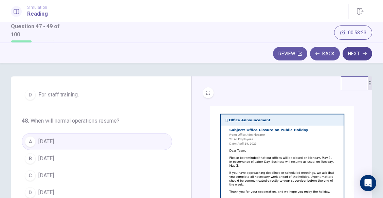
click at [359, 51] on button "Next" at bounding box center [357, 54] width 30 height 14
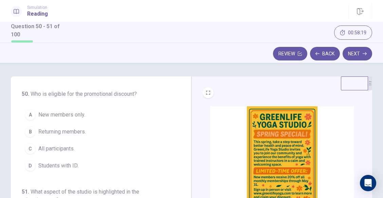
click at [254, 136] on img at bounding box center [282, 159] width 144 height 106
click at [36, 112] on button "A New members only." at bounding box center [97, 114] width 150 height 17
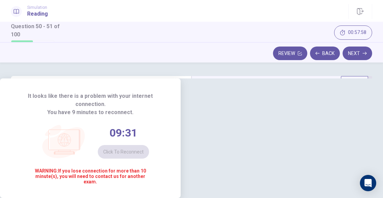
click at [167, 92] on span "It looks like there is a problem with your internet connection." at bounding box center [90, 100] width 153 height 16
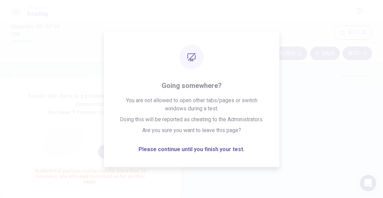
click at [149, 124] on div "09:40 Click to reconnect" at bounding box center [90, 142] width 117 height 52
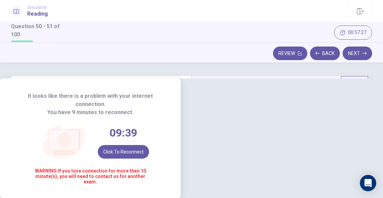
click at [181, 78] on div "It looks like there is a problem with your internet connection. You have 9 minu…" at bounding box center [90, 137] width 181 height 119
click at [149, 117] on div "09:36 Click to reconnect" at bounding box center [90, 142] width 117 height 52
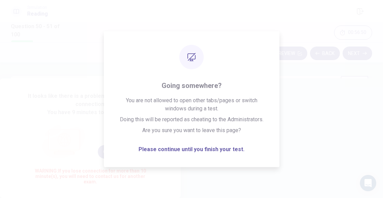
click at [167, 92] on span "It looks like there is a problem with your internet connection." at bounding box center [90, 100] width 153 height 16
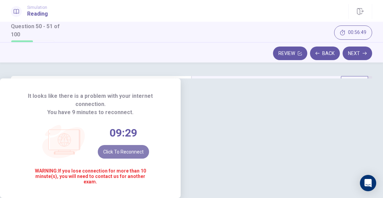
click at [149, 145] on button "Click to reconnect" at bounding box center [123, 152] width 51 height 14
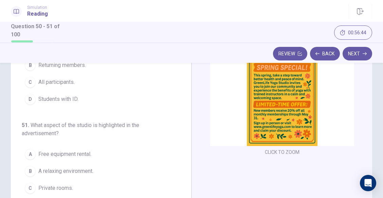
scroll to position [67, 0]
click at [266, 108] on img at bounding box center [282, 92] width 144 height 106
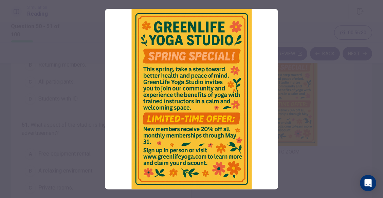
click at [72, 125] on div at bounding box center [191, 99] width 383 height 198
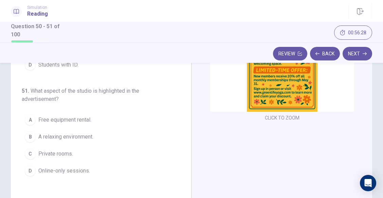
scroll to position [101, 0]
click at [53, 139] on span "A relaxing environment." at bounding box center [65, 136] width 55 height 8
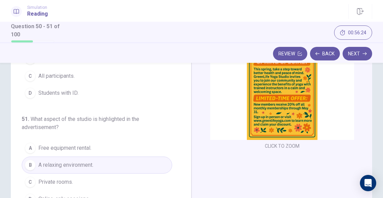
scroll to position [150, 0]
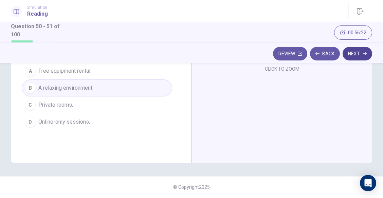
click at [361, 54] on button "Next" at bounding box center [357, 54] width 30 height 14
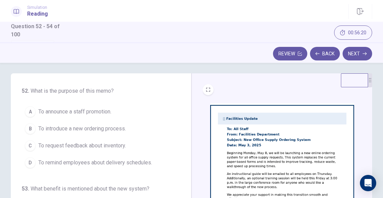
scroll to position [0, 0]
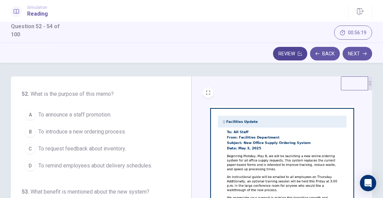
click at [294, 52] on button "Review" at bounding box center [290, 54] width 34 height 14
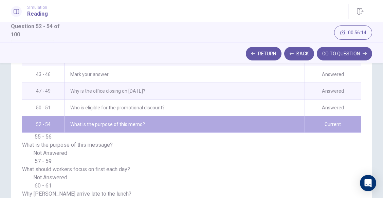
scroll to position [551, 0]
click at [359, 55] on button "GO TO QUESTION" at bounding box center [344, 54] width 55 height 14
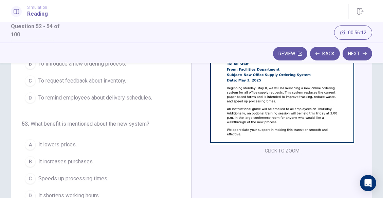
scroll to position [22, 0]
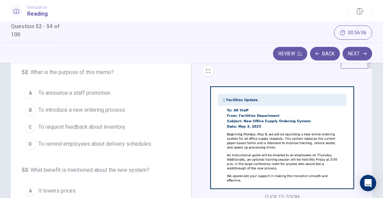
click at [270, 136] on img at bounding box center [282, 138] width 144 height 106
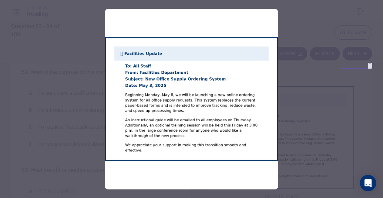
click at [305, 90] on div at bounding box center [191, 99] width 383 height 198
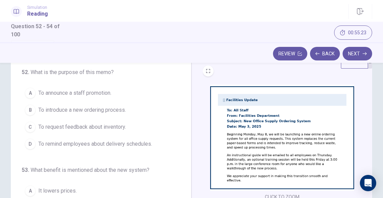
click at [113, 113] on span "To introduce a new ordering process." at bounding box center [82, 110] width 88 height 8
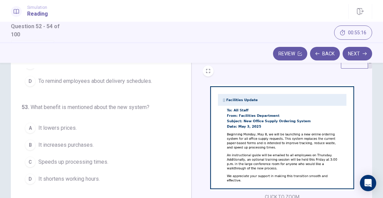
scroll to position [71, 0]
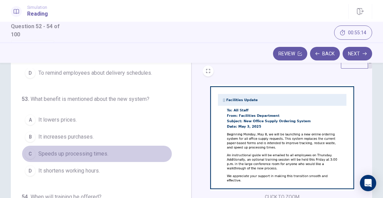
click at [111, 155] on button "C Speeds up processing times." at bounding box center [97, 153] width 150 height 17
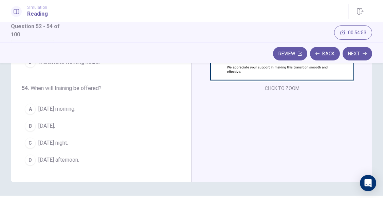
scroll to position [131, 0]
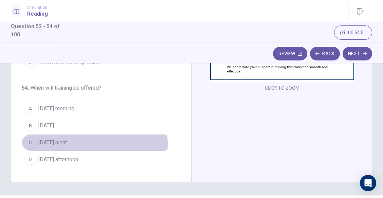
click at [94, 144] on button "C [DATE] night." at bounding box center [97, 142] width 150 height 17
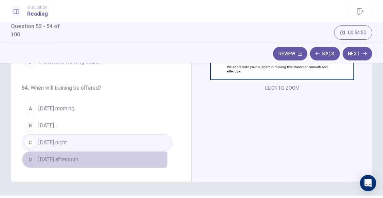
click at [69, 159] on span "[DATE] afternoon." at bounding box center [58, 159] width 41 height 8
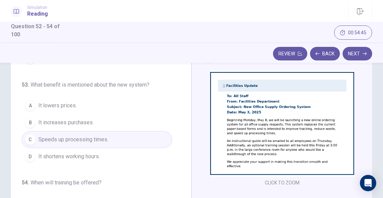
scroll to position [37, 0]
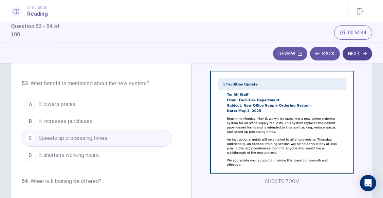
click at [361, 55] on button "Next" at bounding box center [357, 54] width 30 height 14
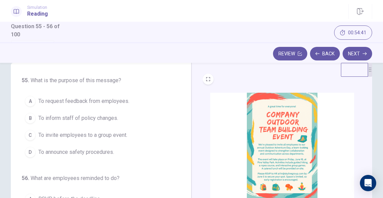
scroll to position [13, 0]
click at [281, 135] on img at bounding box center [282, 146] width 144 height 106
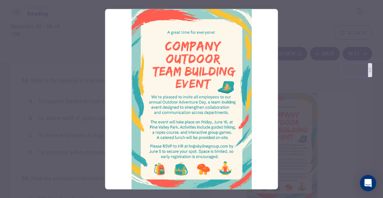
click at [312, 118] on div at bounding box center [191, 99] width 383 height 198
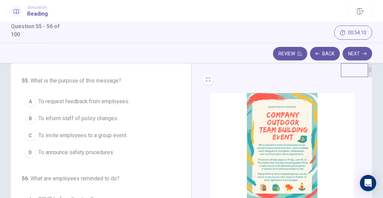
click at [28, 136] on div "C" at bounding box center [30, 135] width 11 height 11
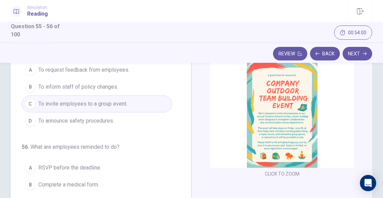
scroll to position [105, 0]
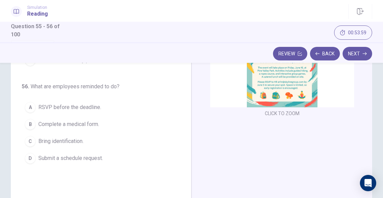
click at [89, 108] on span "RSVP before the deadline." at bounding box center [69, 107] width 63 height 8
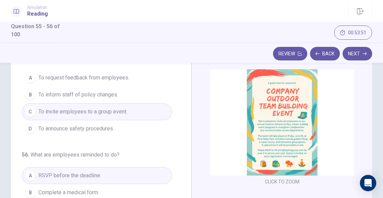
scroll to position [0, 0]
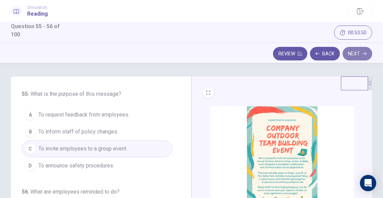
click at [359, 49] on button "Next" at bounding box center [357, 54] width 30 height 14
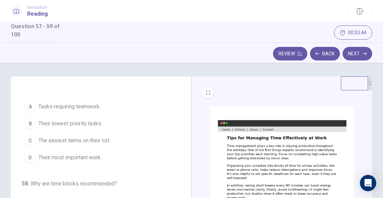
scroll to position [0, 0]
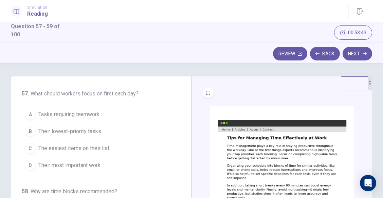
click at [251, 139] on img at bounding box center [282, 159] width 144 height 106
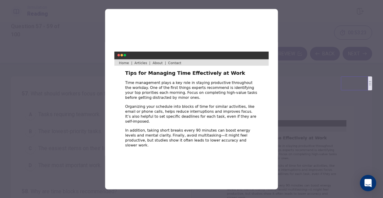
click at [232, 82] on img at bounding box center [191, 99] width 173 height 180
click at [331, 79] on div at bounding box center [191, 99] width 383 height 198
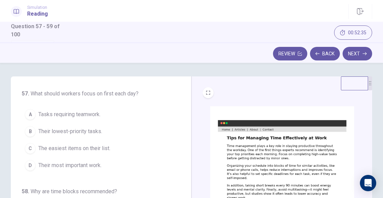
click at [89, 167] on span "Their most important work." at bounding box center [69, 165] width 63 height 8
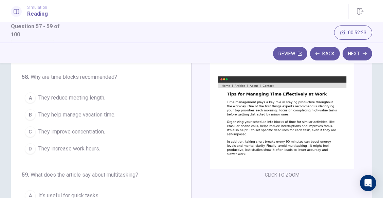
scroll to position [43, 0]
click at [51, 131] on span "They improve concentration." at bounding box center [71, 132] width 67 height 8
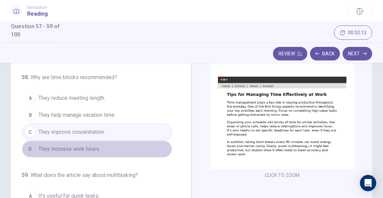
click at [152, 141] on button "D They increase work hours." at bounding box center [97, 149] width 150 height 17
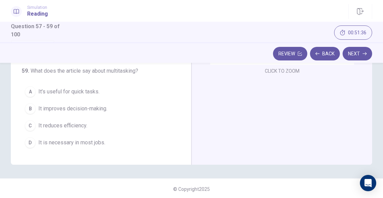
scroll to position [150, 0]
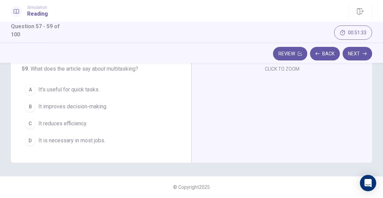
click at [58, 93] on span "It’s useful for quick tasks." at bounding box center [68, 90] width 61 height 8
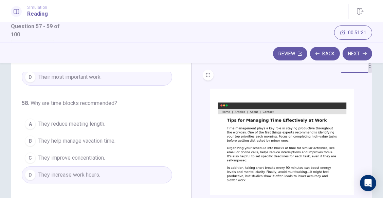
scroll to position [0, 0]
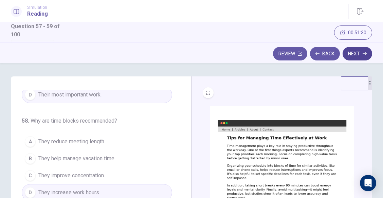
click at [362, 55] on button "Next" at bounding box center [357, 54] width 30 height 14
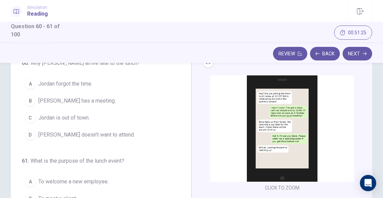
scroll to position [31, 0]
click at [305, 137] on img at bounding box center [282, 128] width 144 height 106
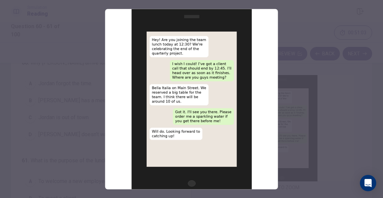
click at [305, 137] on div at bounding box center [191, 99] width 383 height 198
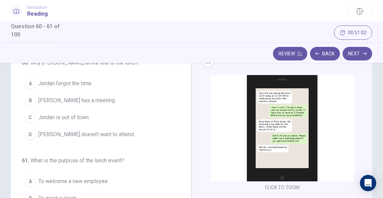
scroll to position [11, 0]
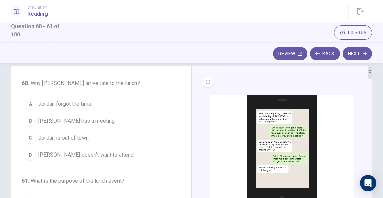
click at [34, 124] on div "B" at bounding box center [30, 120] width 11 height 11
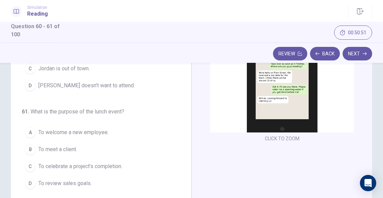
scroll to position [80, 0]
click at [264, 123] on img at bounding box center [282, 79] width 144 height 106
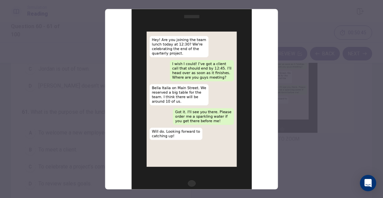
click at [68, 111] on div at bounding box center [191, 99] width 383 height 198
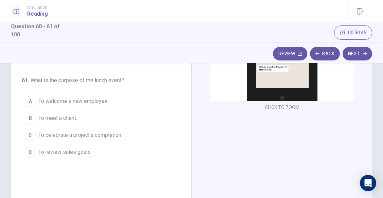
scroll to position [112, 0]
click at [76, 138] on span "To celebrate a project’s completion." at bounding box center [80, 135] width 84 height 8
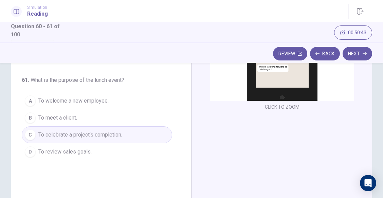
scroll to position [150, 0]
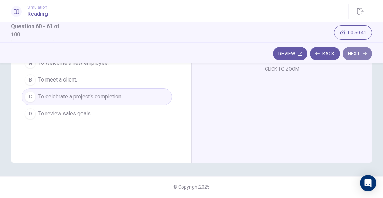
click at [354, 55] on button "Next" at bounding box center [357, 54] width 30 height 14
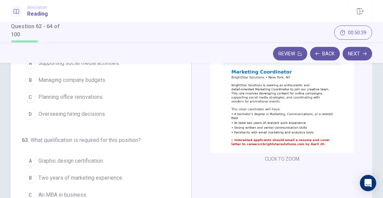
scroll to position [12, 0]
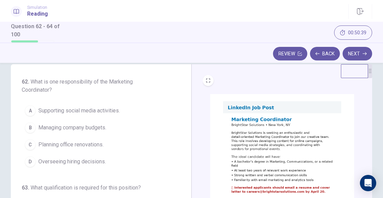
click at [266, 131] on img at bounding box center [282, 147] width 144 height 106
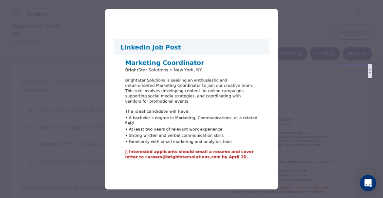
click at [301, 123] on div at bounding box center [191, 99] width 383 height 198
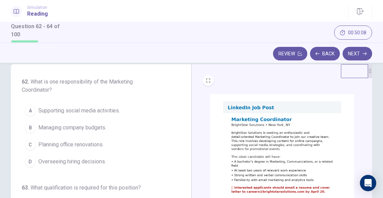
click at [251, 146] on img at bounding box center [282, 147] width 144 height 106
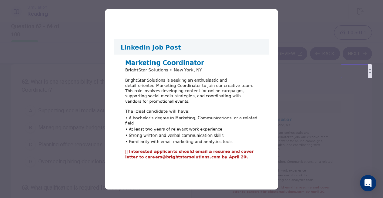
click at [89, 137] on div at bounding box center [191, 99] width 383 height 198
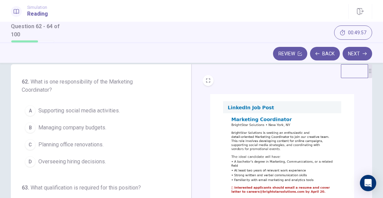
click at [51, 111] on span "Supporting social media activities." at bounding box center [78, 111] width 81 height 8
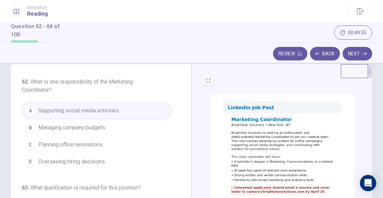
click at [261, 153] on img at bounding box center [282, 147] width 144 height 106
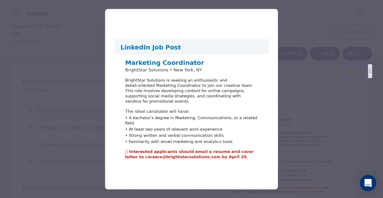
click at [296, 151] on div at bounding box center [191, 99] width 383 height 198
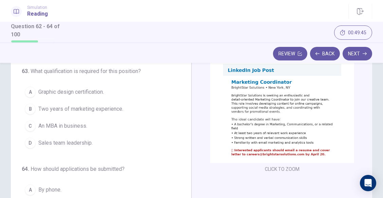
scroll to position [50, 0]
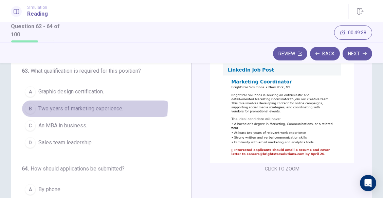
click at [53, 106] on span "Two years of marketing experience." at bounding box center [80, 109] width 85 height 8
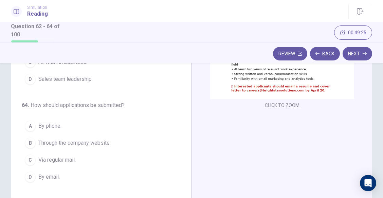
scroll to position [114, 0]
click at [70, 156] on span "Via regular mail." at bounding box center [56, 159] width 37 height 8
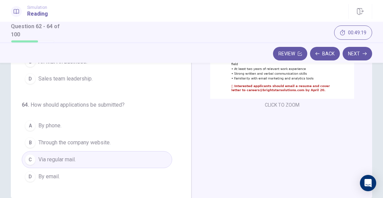
click at [109, 174] on button "D By email." at bounding box center [97, 176] width 150 height 17
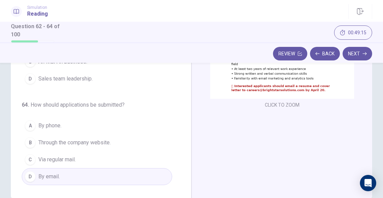
scroll to position [150, 0]
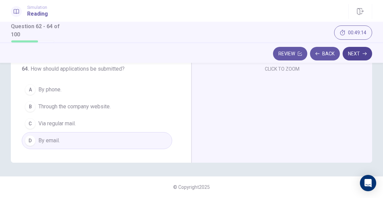
click at [354, 54] on button "Next" at bounding box center [357, 54] width 30 height 14
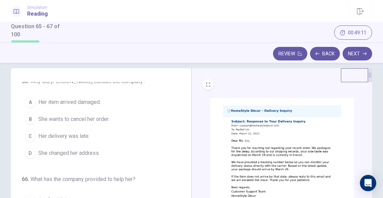
scroll to position [0, 0]
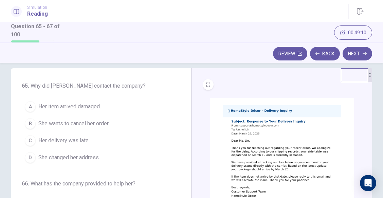
click at [244, 119] on img at bounding box center [282, 151] width 144 height 106
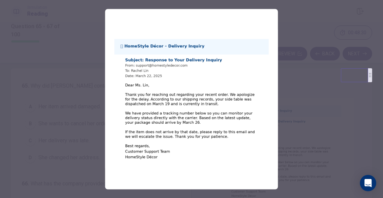
click at [294, 114] on div at bounding box center [191, 99] width 383 height 198
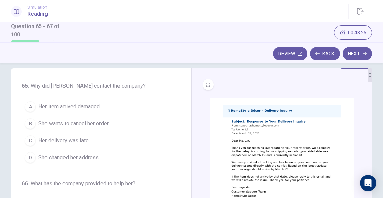
click at [31, 142] on div "C" at bounding box center [30, 140] width 11 height 11
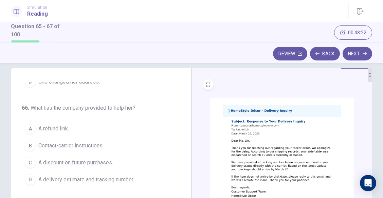
scroll to position [79, 0]
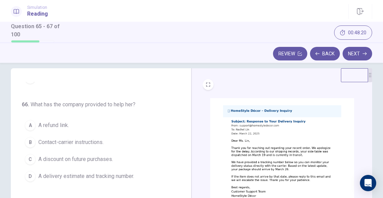
click at [277, 147] on img at bounding box center [282, 151] width 144 height 106
click at [106, 177] on span "A delivery estimate and tracking number." at bounding box center [86, 176] width 96 height 8
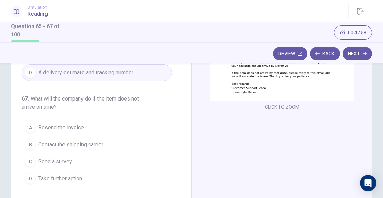
scroll to position [112, 0]
click at [81, 178] on span "Take further action." at bounding box center [60, 178] width 45 height 8
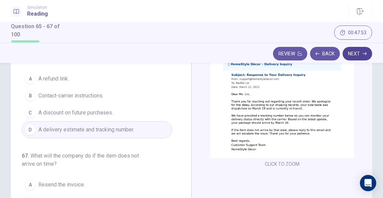
click at [359, 56] on button "Next" at bounding box center [357, 54] width 30 height 14
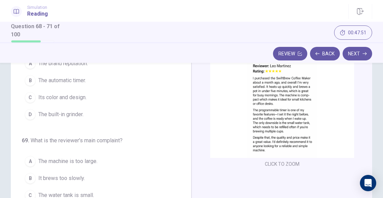
scroll to position [4, 0]
click at [269, 115] on img at bounding box center [282, 105] width 144 height 106
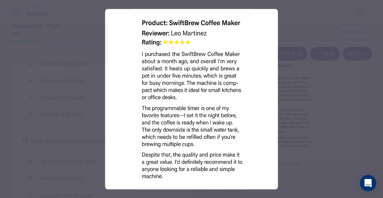
click at [292, 117] on div at bounding box center [191, 99] width 383 height 198
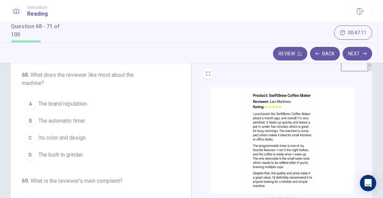
scroll to position [13, 0]
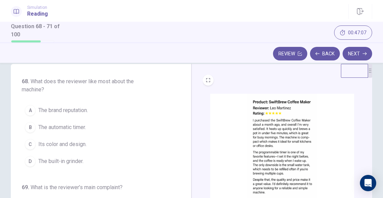
click at [26, 126] on div "B" at bounding box center [30, 127] width 11 height 11
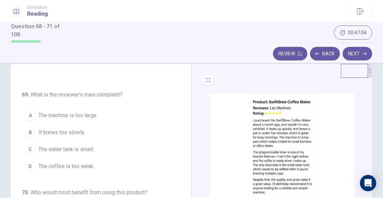
scroll to position [93, 0]
click at [30, 151] on div "C" at bounding box center [30, 149] width 11 height 11
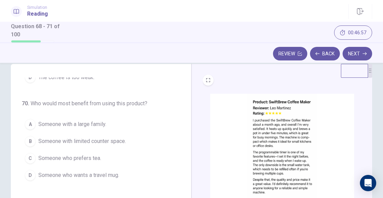
scroll to position [185, 0]
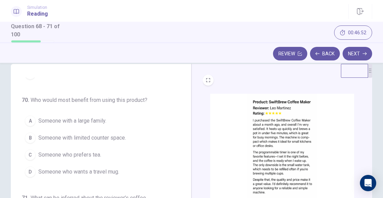
click at [48, 140] on span "Someone with limited counter space." at bounding box center [82, 138] width 88 height 8
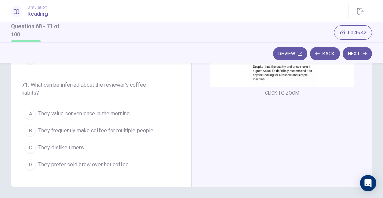
scroll to position [126, 0]
click at [36, 115] on button "A They value convenience in the morning." at bounding box center [97, 113] width 150 height 17
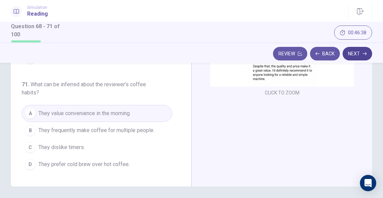
click at [363, 51] on button "Next" at bounding box center [357, 54] width 30 height 14
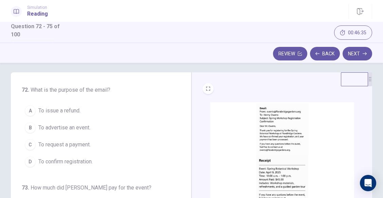
scroll to position [0, 0]
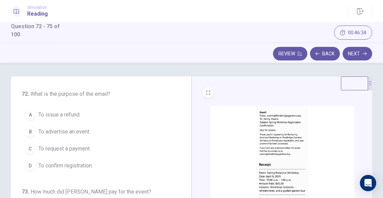
click at [265, 147] on img at bounding box center [282, 159] width 144 height 106
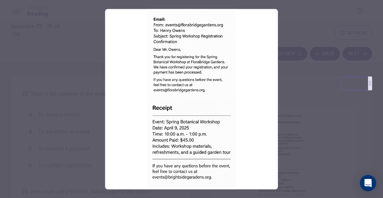
click at [288, 83] on div at bounding box center [191, 99] width 383 height 198
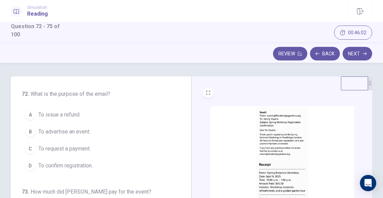
click at [55, 164] on span "To confirm registration." at bounding box center [65, 166] width 54 height 8
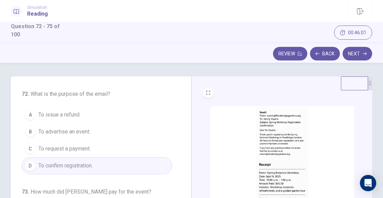
click at [280, 142] on img at bounding box center [282, 159] width 144 height 106
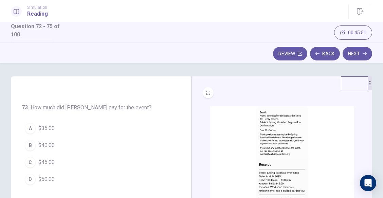
scroll to position [8, 0]
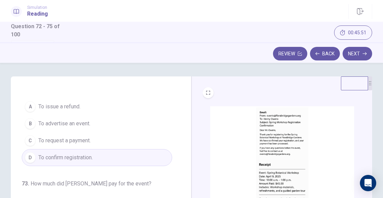
click at [71, 117] on button "B To advertise an event." at bounding box center [97, 123] width 150 height 17
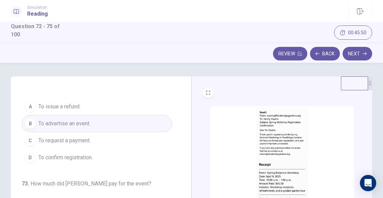
click at [60, 163] on button "D To confirm registration." at bounding box center [97, 157] width 150 height 17
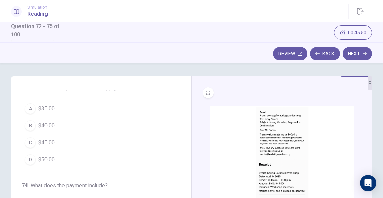
scroll to position [104, 0]
click at [280, 142] on img at bounding box center [282, 159] width 144 height 106
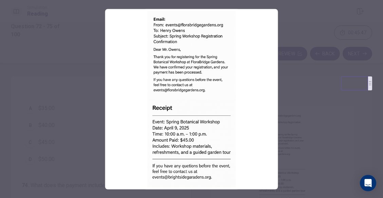
click at [81, 136] on div at bounding box center [191, 99] width 383 height 198
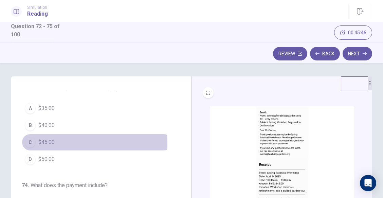
click at [31, 143] on div "C" at bounding box center [30, 142] width 11 height 11
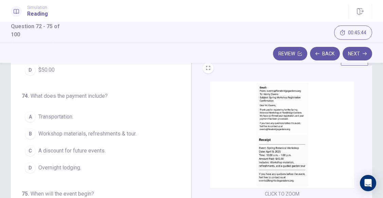
scroll to position [25, 0]
click at [268, 140] on img at bounding box center [282, 134] width 144 height 106
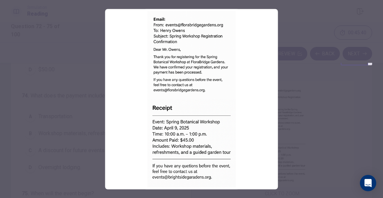
click at [64, 104] on div at bounding box center [191, 99] width 383 height 198
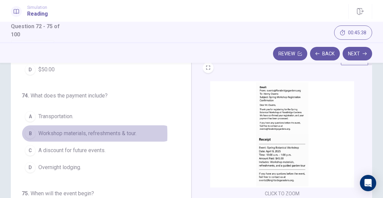
click at [37, 134] on button "B Workshop materials, refreshments & tour." at bounding box center [97, 133] width 150 height 17
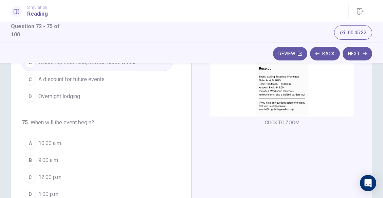
scroll to position [98, 0]
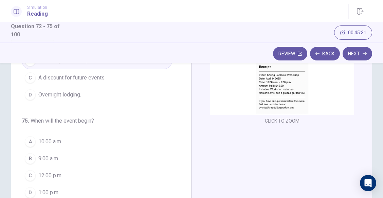
click at [46, 137] on button "A 10:00 a.m." at bounding box center [97, 141] width 150 height 17
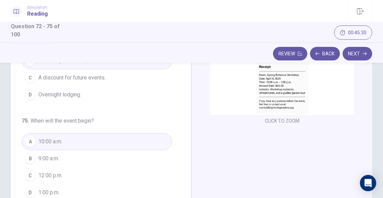
scroll to position [150, 0]
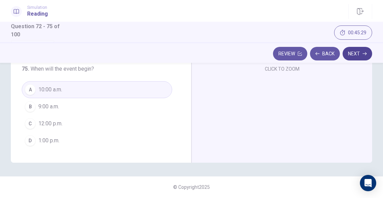
click at [358, 52] on button "Next" at bounding box center [357, 54] width 30 height 14
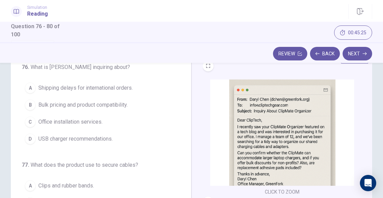
scroll to position [0, 0]
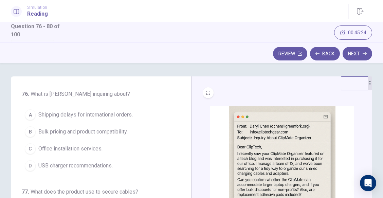
click at [250, 144] on img at bounding box center [282, 159] width 144 height 106
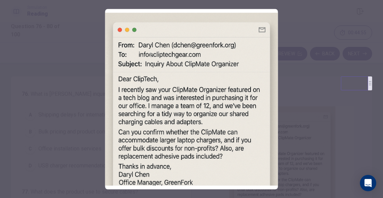
click at [302, 140] on div at bounding box center [191, 99] width 383 height 198
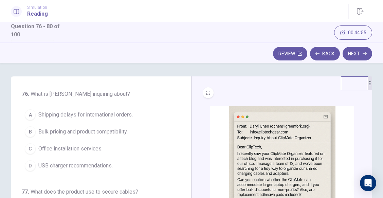
scroll to position [77, 0]
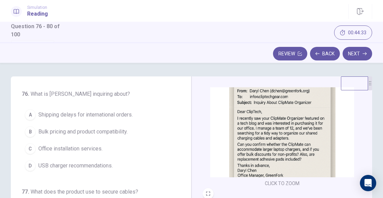
scroll to position [35, 0]
click at [89, 147] on span "Office installation services." at bounding box center [70, 149] width 64 height 8
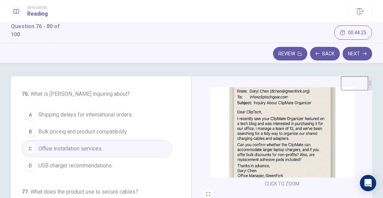
click at [82, 134] on span "Bulk pricing and product compatibility." at bounding box center [82, 132] width 89 height 8
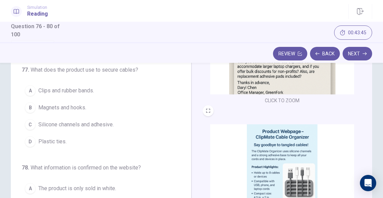
scroll to position [80, 0]
click at [82, 129] on button "C Silicone channels and adhesive." at bounding box center [97, 124] width 150 height 17
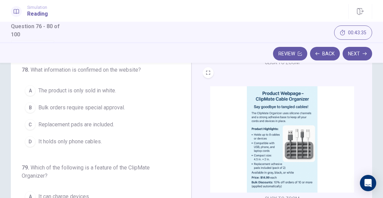
scroll to position [81, 0]
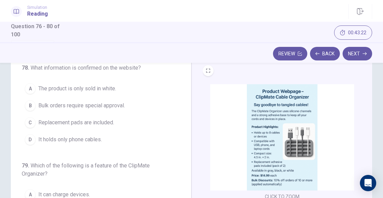
click at [98, 127] on button "C Replacement pads are included." at bounding box center [97, 122] width 150 height 17
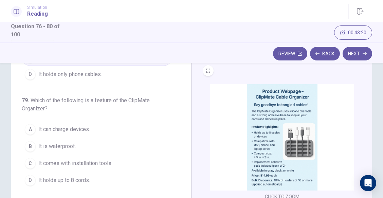
scroll to position [206, 0]
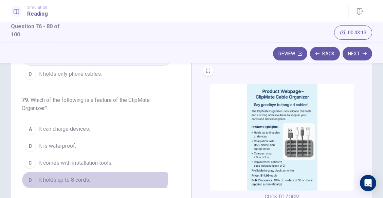
click at [76, 175] on button "D It holds up to 8 cords." at bounding box center [97, 179] width 150 height 17
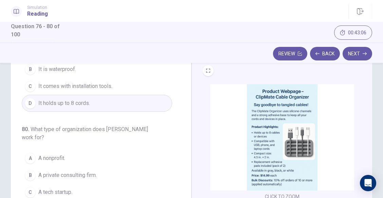
scroll to position [150, 0]
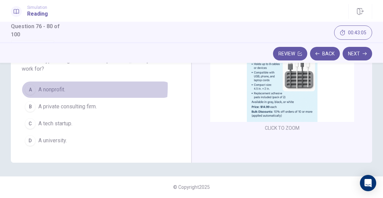
click at [51, 87] on span "A nonprofit." at bounding box center [51, 90] width 27 height 8
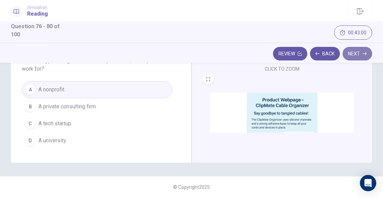
click at [352, 53] on button "Next" at bounding box center [357, 54] width 30 height 14
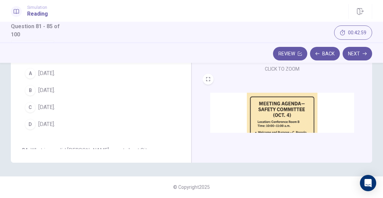
scroll to position [107, 0]
click at [282, 109] on img at bounding box center [282, 146] width 144 height 106
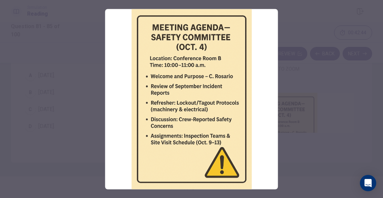
click at [338, 133] on div at bounding box center [191, 99] width 383 height 198
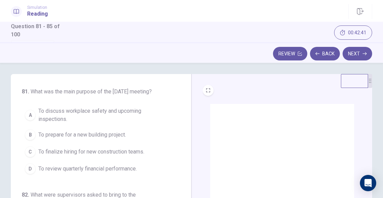
scroll to position [2, 0]
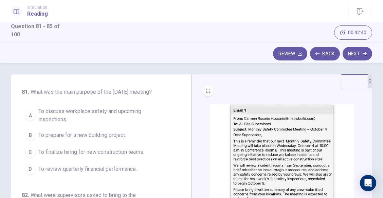
click at [266, 134] on img at bounding box center [282, 157] width 144 height 106
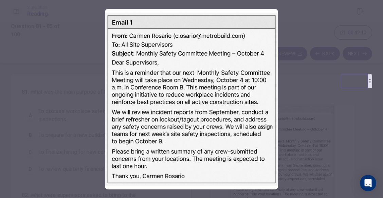
click at [291, 120] on div at bounding box center [191, 99] width 383 height 198
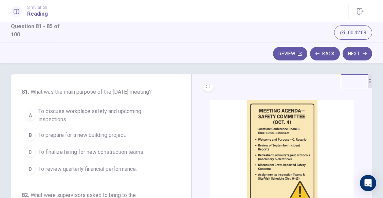
scroll to position [141, 0]
click at [280, 128] on img at bounding box center [282, 152] width 144 height 106
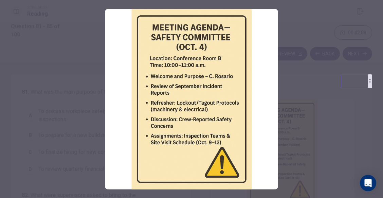
click at [312, 135] on div at bounding box center [191, 99] width 383 height 198
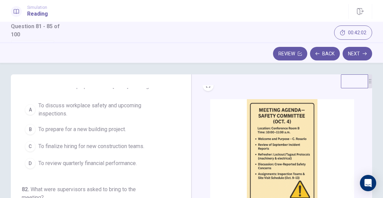
scroll to position [6, 0]
click at [60, 114] on span "To discuss workplace safety and upcoming inspections." at bounding box center [103, 109] width 131 height 16
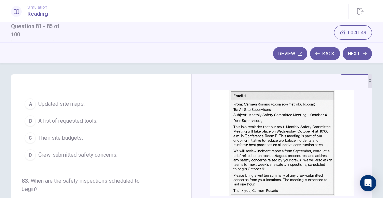
scroll to position [14, 0]
click at [109, 159] on span "Crew-submitted safety concerns." at bounding box center [77, 155] width 79 height 8
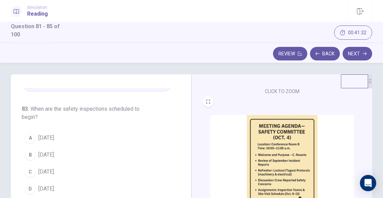
scroll to position [129, 0]
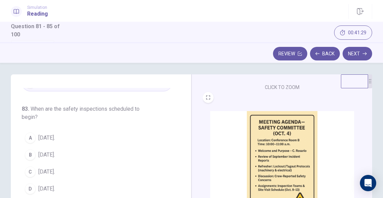
click at [69, 146] on button "A [DATE]." at bounding box center [97, 137] width 150 height 17
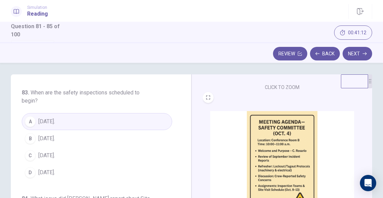
scroll to position [209, 0]
click at [90, 163] on button "C [DATE]." at bounding box center [97, 155] width 150 height 17
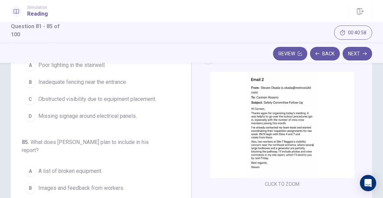
scroll to position [205, 0]
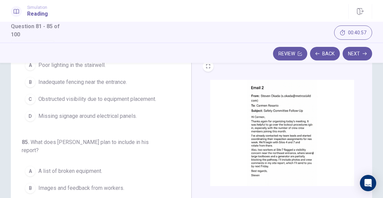
click at [265, 126] on img at bounding box center [282, 133] width 144 height 106
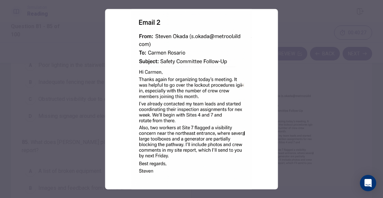
click at [307, 131] on div at bounding box center [191, 99] width 383 height 198
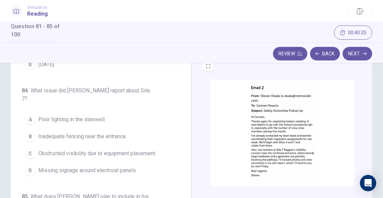
scroll to position [227, 0]
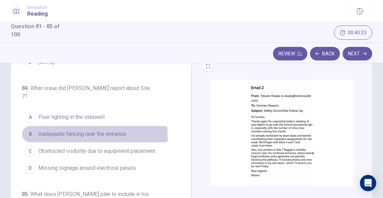
click at [41, 138] on button "B Inadequate fencing near the entrance." at bounding box center [97, 134] width 150 height 17
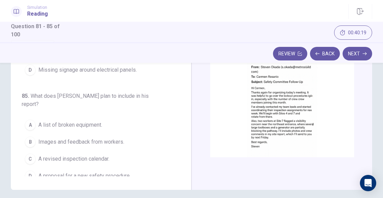
scroll to position [123, 0]
click at [259, 123] on img at bounding box center [282, 104] width 144 height 106
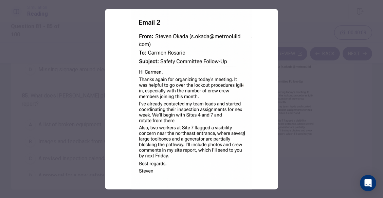
click at [200, 149] on img at bounding box center [191, 99] width 173 height 180
click at [79, 148] on div at bounding box center [191, 99] width 383 height 198
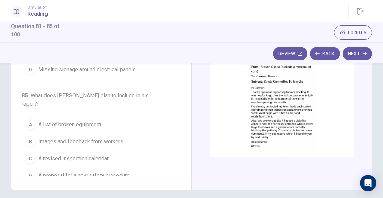
click at [85, 137] on span "Images and feedback from workers." at bounding box center [81, 141] width 86 height 8
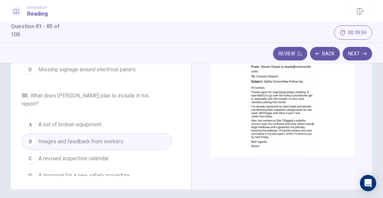
click at [272, 141] on img at bounding box center [282, 104] width 144 height 106
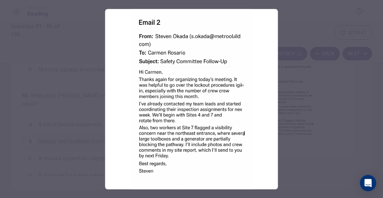
click at [298, 162] on div at bounding box center [191, 99] width 383 height 198
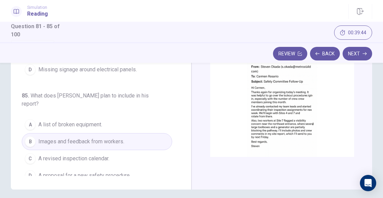
scroll to position [150, 0]
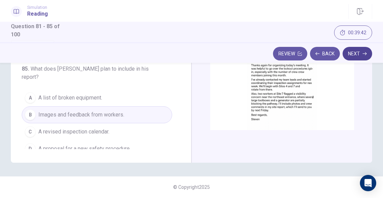
click at [359, 56] on button "Next" at bounding box center [357, 54] width 30 height 14
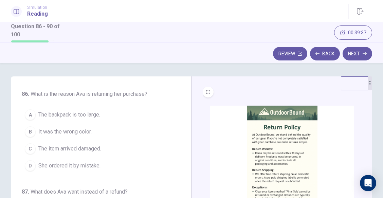
scroll to position [0, 0]
click at [268, 155] on img at bounding box center [282, 159] width 144 height 106
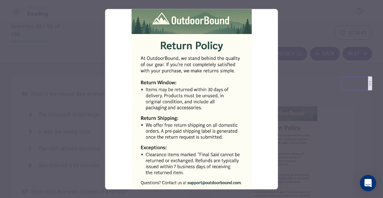
click at [287, 110] on div at bounding box center [191, 99] width 383 height 198
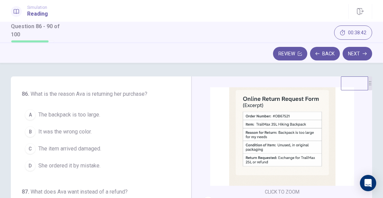
scroll to position [163, 0]
click at [281, 134] on img at bounding box center [282, 132] width 144 height 106
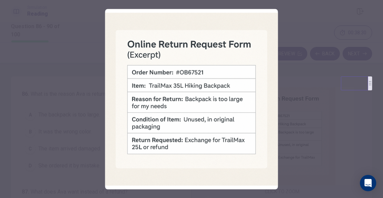
click at [314, 141] on div at bounding box center [191, 99] width 383 height 198
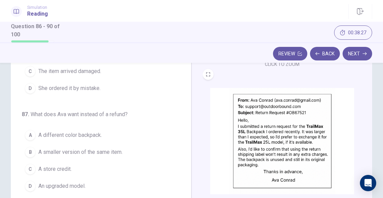
scroll to position [78, 0]
click at [256, 121] on img at bounding box center [282, 141] width 144 height 106
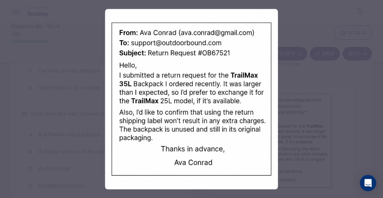
click at [315, 114] on div at bounding box center [191, 99] width 383 height 198
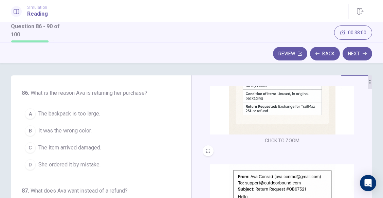
scroll to position [0, 0]
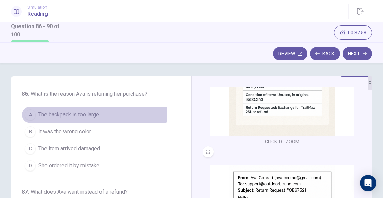
click at [87, 114] on span "The backpack is too large." at bounding box center [69, 115] width 62 height 8
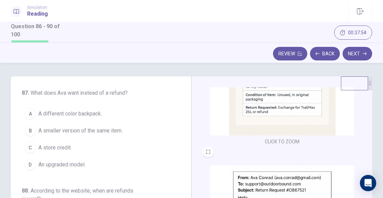
scroll to position [99, 0]
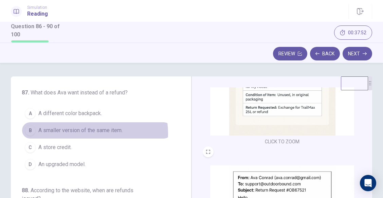
click at [89, 133] on span "A smaller version of the same item." at bounding box center [80, 130] width 84 height 8
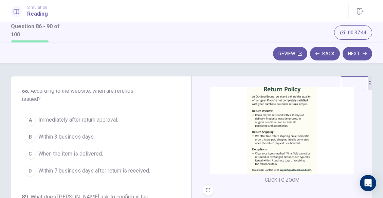
scroll to position [38, 0]
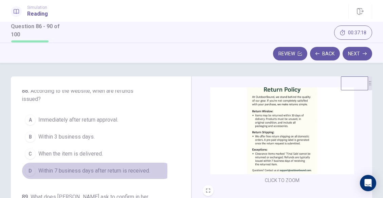
click at [31, 170] on div "D" at bounding box center [30, 170] width 11 height 11
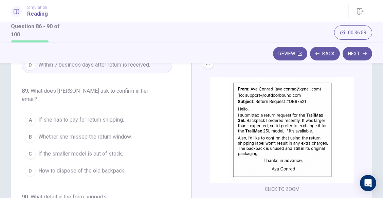
scroll to position [215, 0]
click at [59, 112] on button "A If she has to pay for return shipping." at bounding box center [97, 120] width 150 height 17
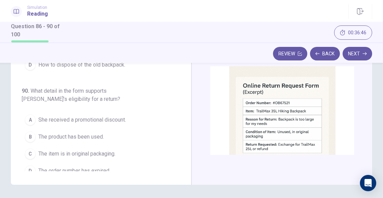
scroll to position [48, 0]
click at [110, 150] on span "The item is in original packaging." at bounding box center [76, 154] width 77 height 8
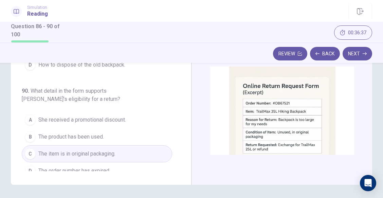
scroll to position [150, 0]
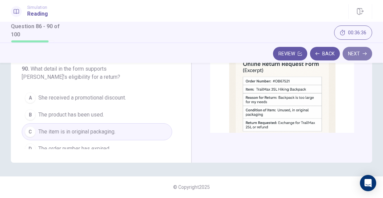
click at [354, 57] on button "Next" at bounding box center [357, 54] width 30 height 14
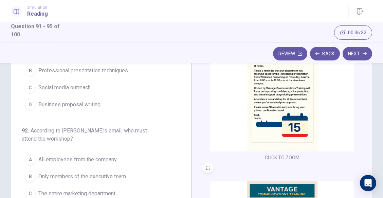
scroll to position [0, 0]
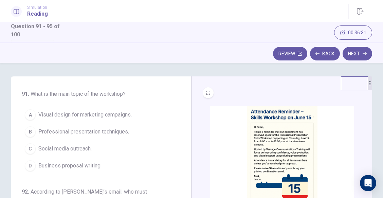
click at [275, 129] on img at bounding box center [282, 159] width 144 height 106
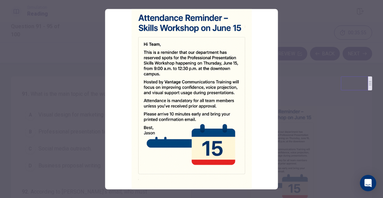
click at [306, 96] on div at bounding box center [191, 99] width 383 height 198
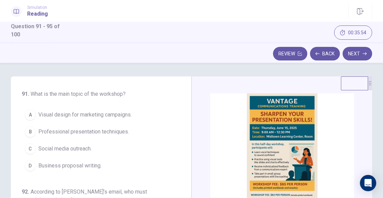
scroll to position [153, 0]
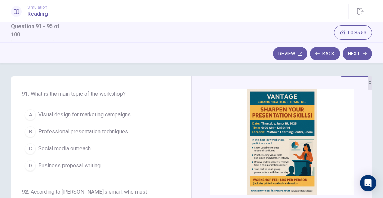
click at [277, 148] on img at bounding box center [282, 142] width 144 height 106
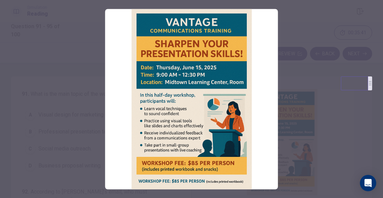
click at [312, 120] on div at bounding box center [191, 99] width 383 height 198
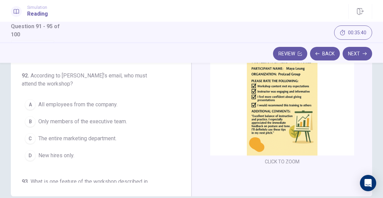
scroll to position [118, 0]
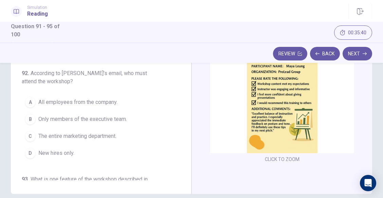
click at [274, 107] on img at bounding box center [282, 100] width 144 height 106
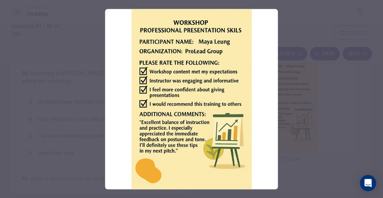
click at [293, 108] on div at bounding box center [191, 99] width 383 height 198
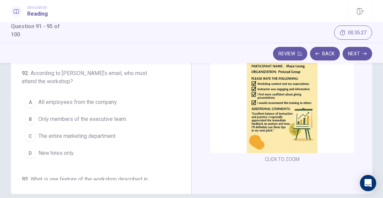
scroll to position [0, 0]
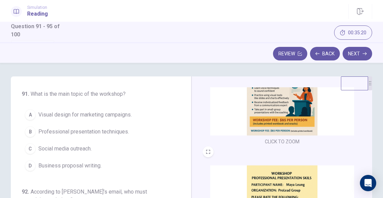
click at [80, 133] on span "Professional presentation techniques." at bounding box center [83, 132] width 91 height 8
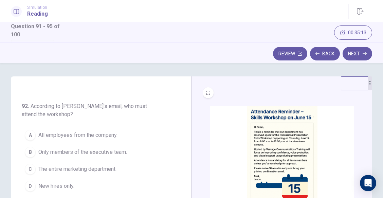
click at [271, 166] on img at bounding box center [282, 159] width 144 height 106
click at [73, 142] on button "A All employees from the company." at bounding box center [97, 135] width 150 height 17
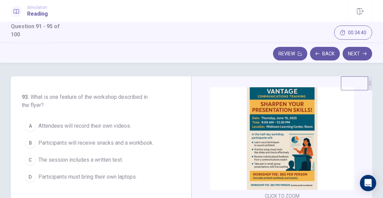
scroll to position [160, 0]
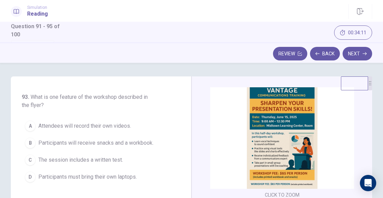
click at [39, 140] on span "Participants will receive snacks and a workbook." at bounding box center [95, 143] width 115 height 8
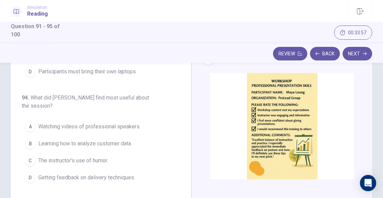
scroll to position [213, 0]
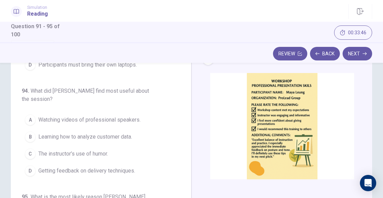
click at [55, 174] on span "Getting feedback on delivery techniques." at bounding box center [86, 171] width 97 height 8
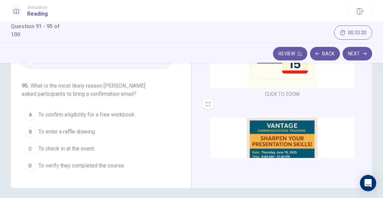
scroll to position [139, 0]
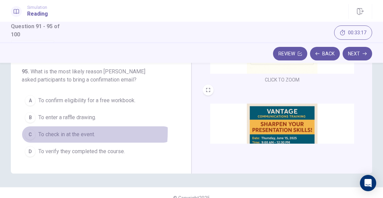
click at [32, 131] on div "C" at bounding box center [30, 134] width 11 height 11
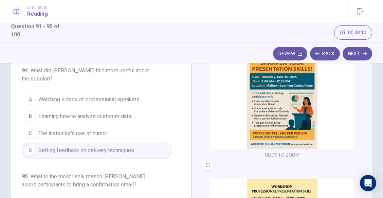
scroll to position [213, 0]
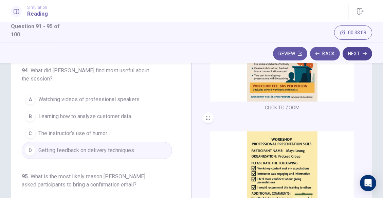
click at [354, 51] on button "Next" at bounding box center [357, 54] width 30 height 14
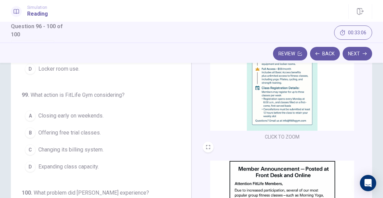
scroll to position [0, 0]
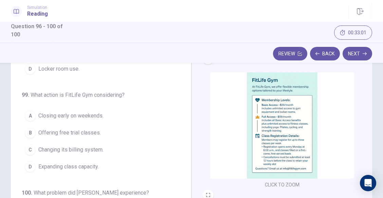
click at [289, 136] on img at bounding box center [282, 125] width 144 height 106
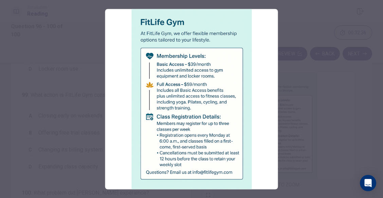
click at [319, 131] on div at bounding box center [191, 99] width 383 height 198
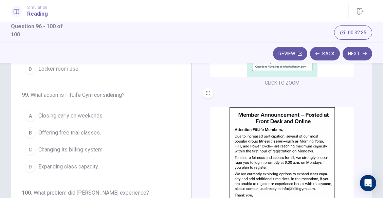
scroll to position [103, 0]
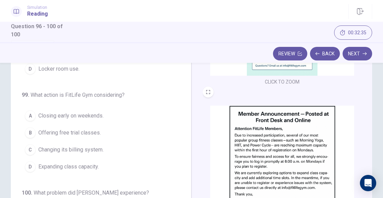
click at [300, 136] on img at bounding box center [282, 159] width 144 height 106
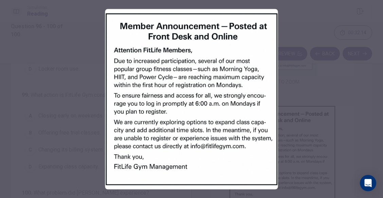
click at [300, 136] on div at bounding box center [191, 99] width 383 height 198
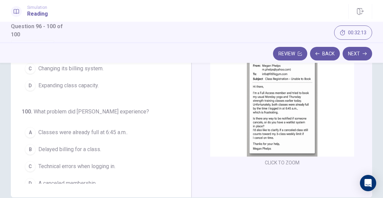
scroll to position [116, 0]
click at [286, 119] on img at bounding box center [282, 103] width 144 height 106
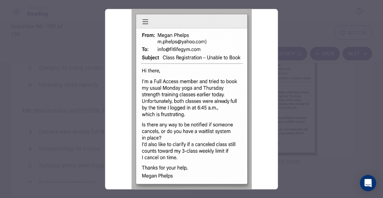
click at [301, 119] on div at bounding box center [191, 99] width 383 height 198
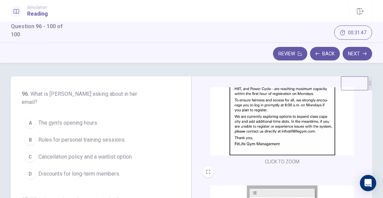
scroll to position [213, 0]
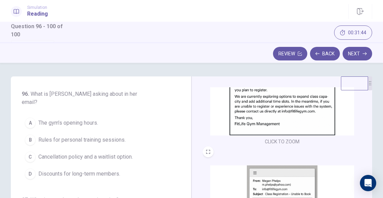
click at [34, 151] on div "C" at bounding box center [30, 156] width 11 height 11
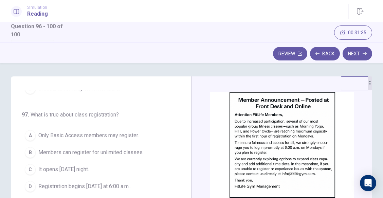
scroll to position [151, 0]
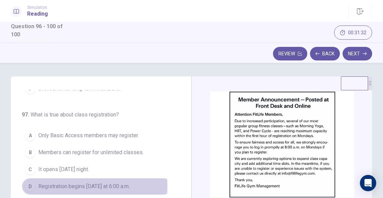
click at [51, 182] on span "Registration begins [DATE] at 6:00 a.m.." at bounding box center [84, 186] width 92 height 8
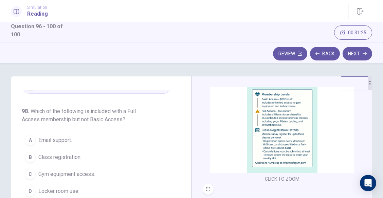
scroll to position [39, 0]
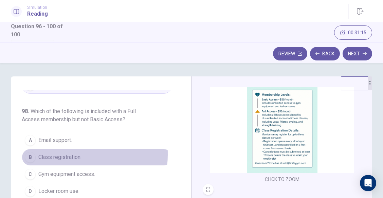
click at [54, 153] on span "Class registration." at bounding box center [59, 157] width 43 height 8
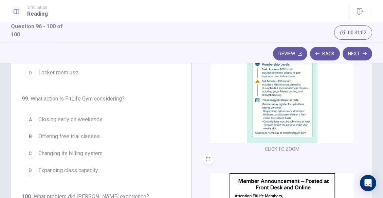
scroll to position [32, 0]
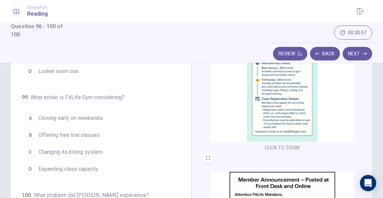
click at [62, 165] on span "Expanding class capacity." at bounding box center [68, 169] width 60 height 8
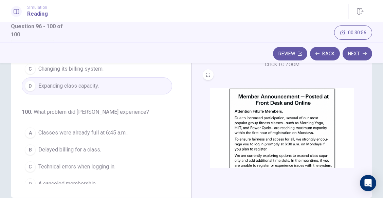
scroll to position [115, 0]
click at [48, 128] on span "Classes were already full at 6:45 a.m.." at bounding box center [82, 132] width 89 height 8
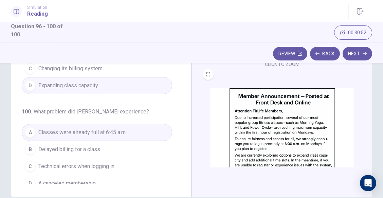
scroll to position [150, 0]
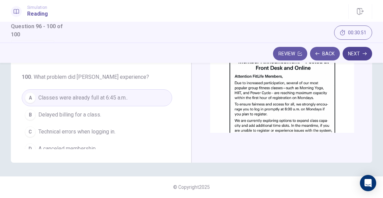
click at [356, 54] on button "Next" at bounding box center [357, 54] width 30 height 14
click at [338, 198] on div at bounding box center [191, 198] width 383 height 0
click at [293, 53] on button "Review" at bounding box center [290, 54] width 34 height 14
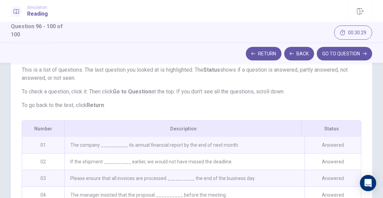
scroll to position [45, 0]
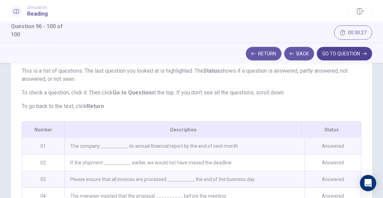
click at [349, 55] on button "GO TO QUESTION" at bounding box center [344, 54] width 55 height 14
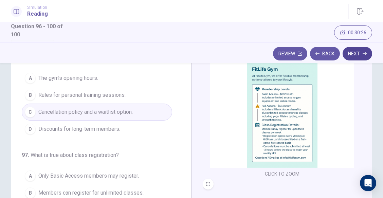
click at [356, 48] on button "Next" at bounding box center [357, 54] width 30 height 14
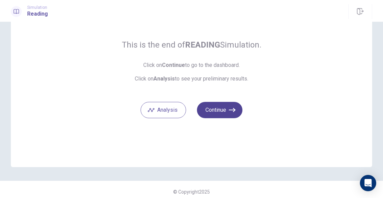
click at [217, 102] on button "Continue" at bounding box center [219, 110] width 45 height 16
